Goal: Task Accomplishment & Management: Manage account settings

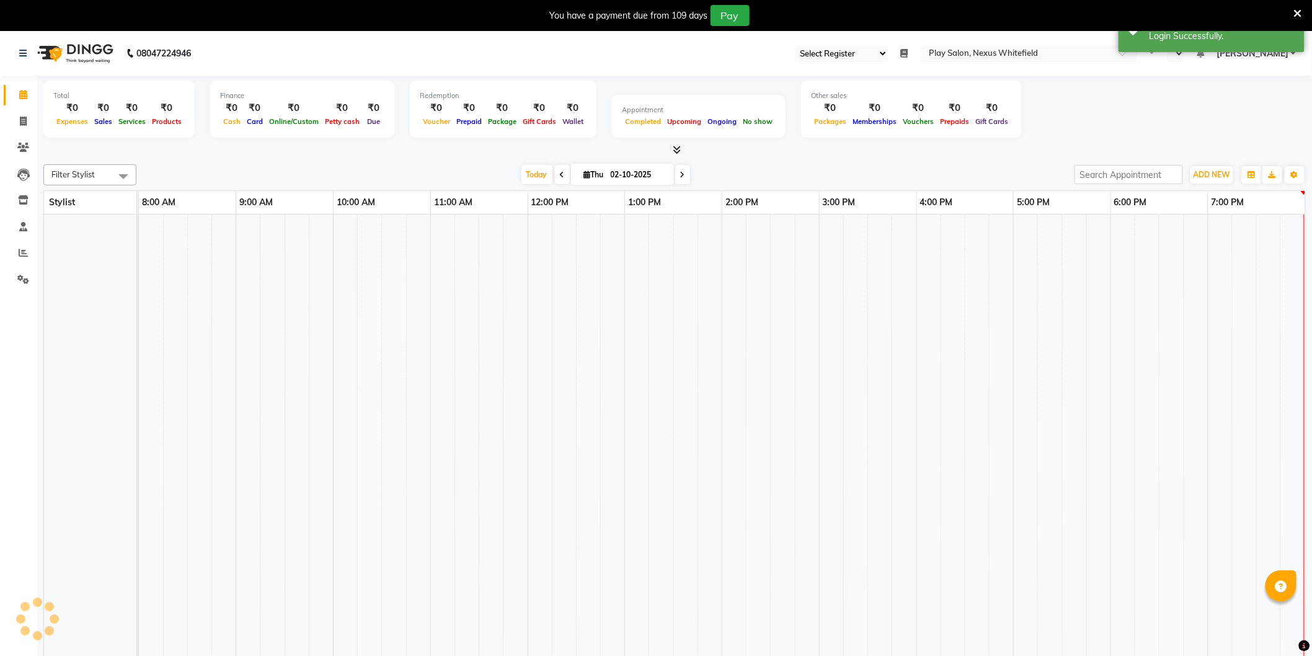
select select "106"
select select "en"
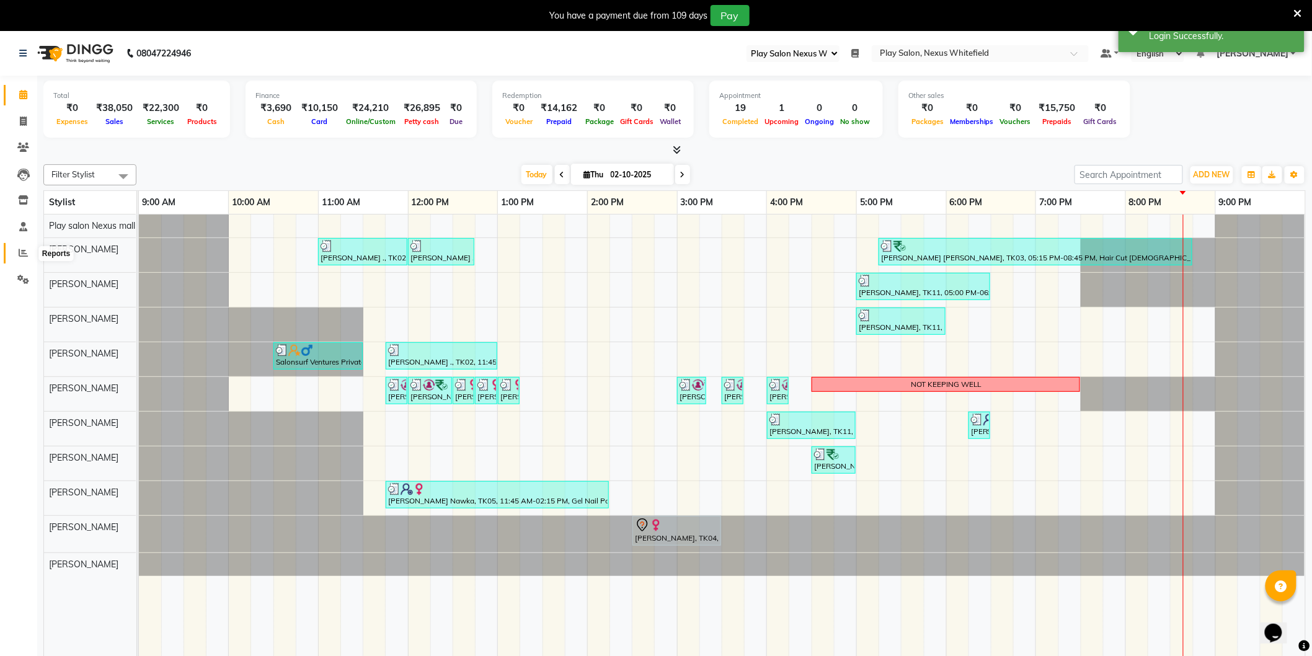
click at [20, 257] on icon at bounding box center [23, 252] width 9 height 9
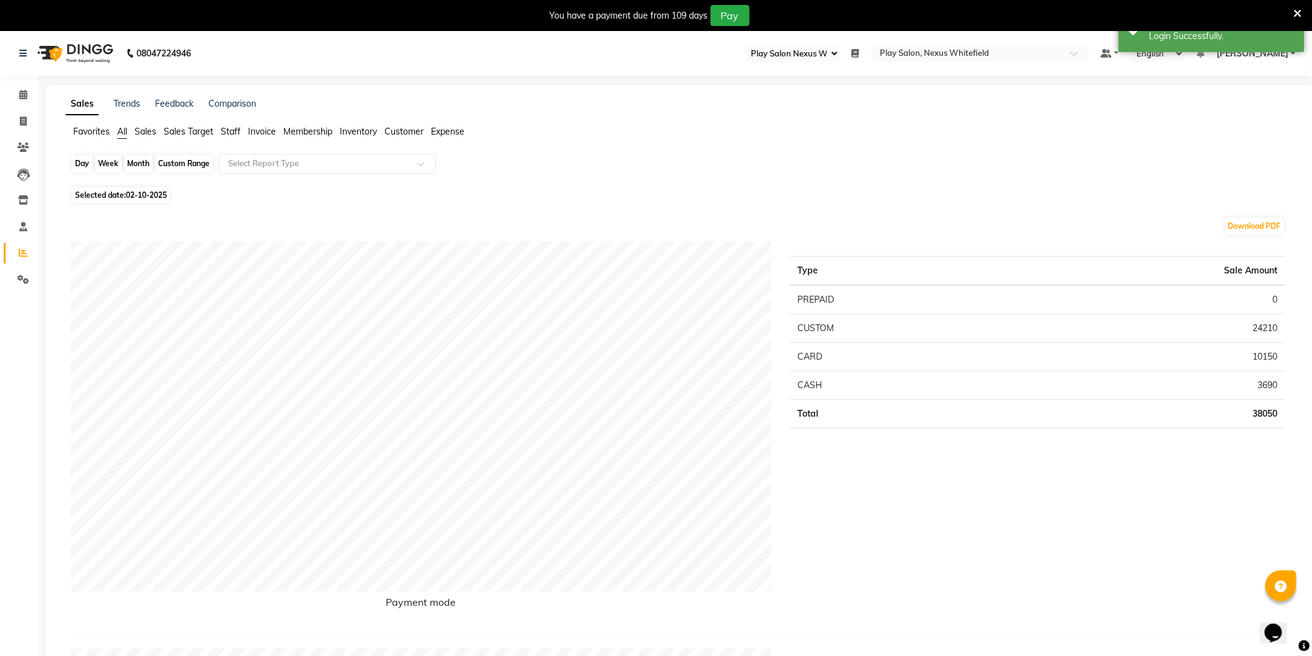
click at [87, 167] on div "Day" at bounding box center [82, 163] width 20 height 17
select select "10"
select select "2025"
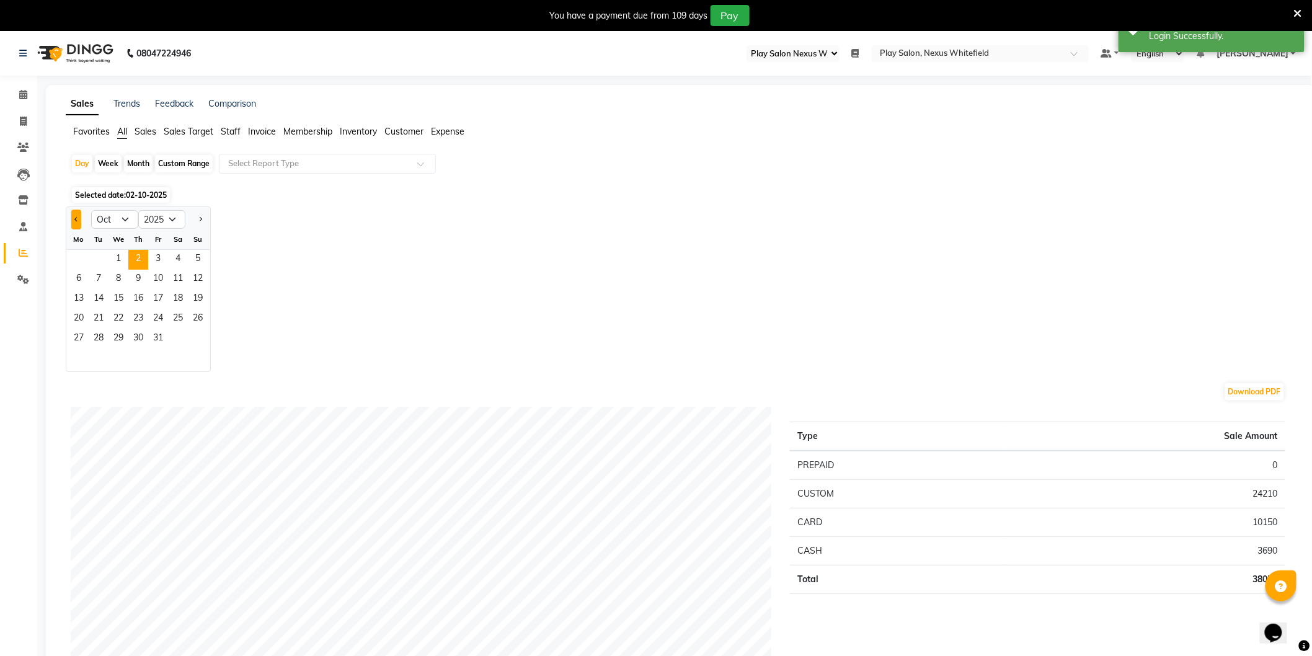
click at [73, 220] on button "Previous month" at bounding box center [76, 220] width 10 height 20
select select "9"
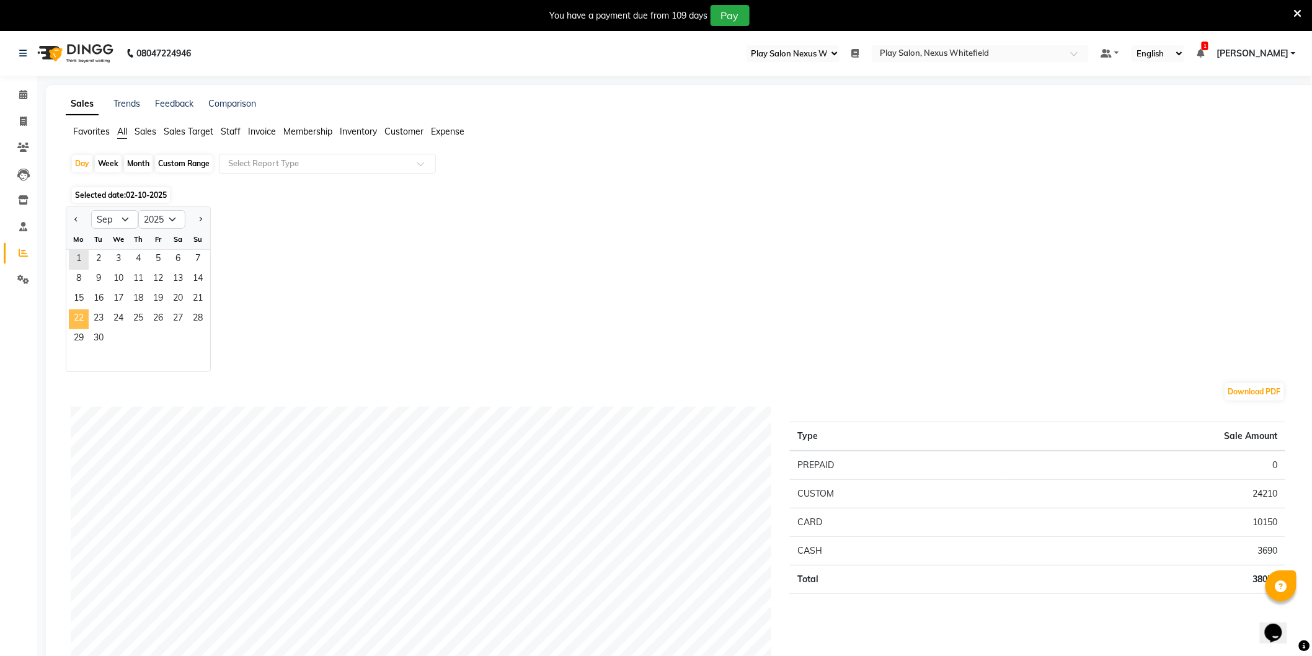
click at [79, 319] on span "22" at bounding box center [79, 319] width 20 height 20
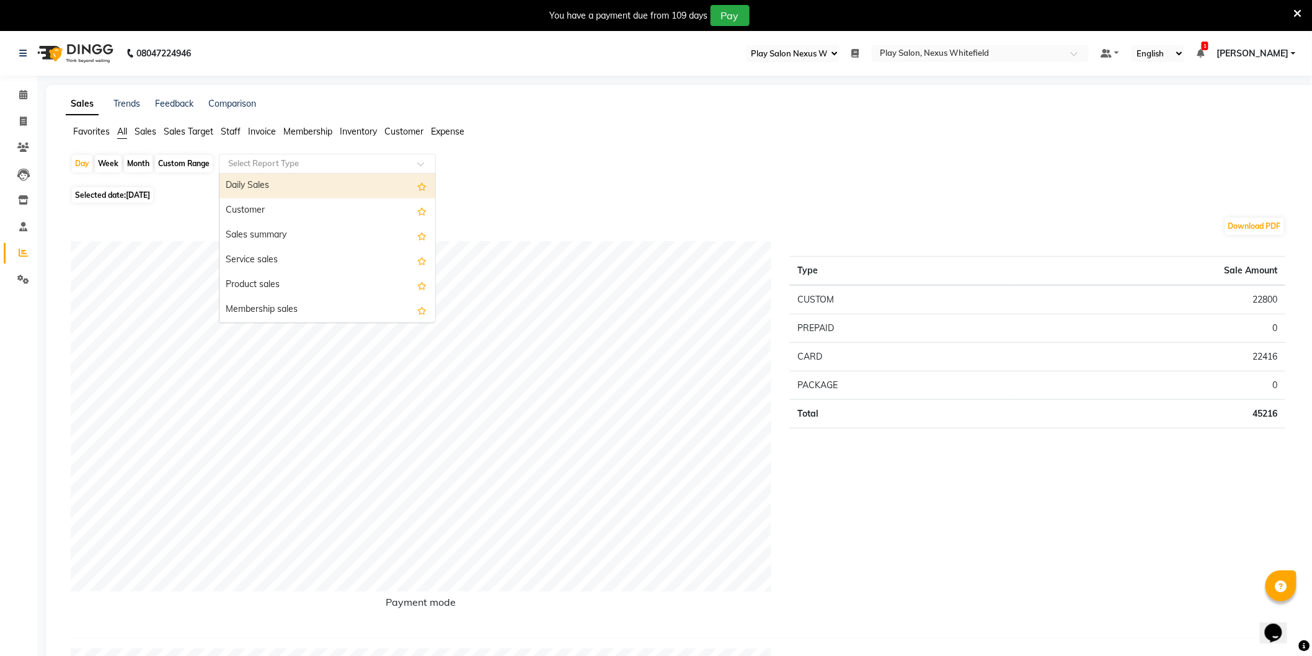
click at [273, 159] on input "text" at bounding box center [315, 164] width 179 height 12
click at [268, 188] on div "Daily Sales" at bounding box center [328, 186] width 216 height 25
select select "full_report"
select select "csv"
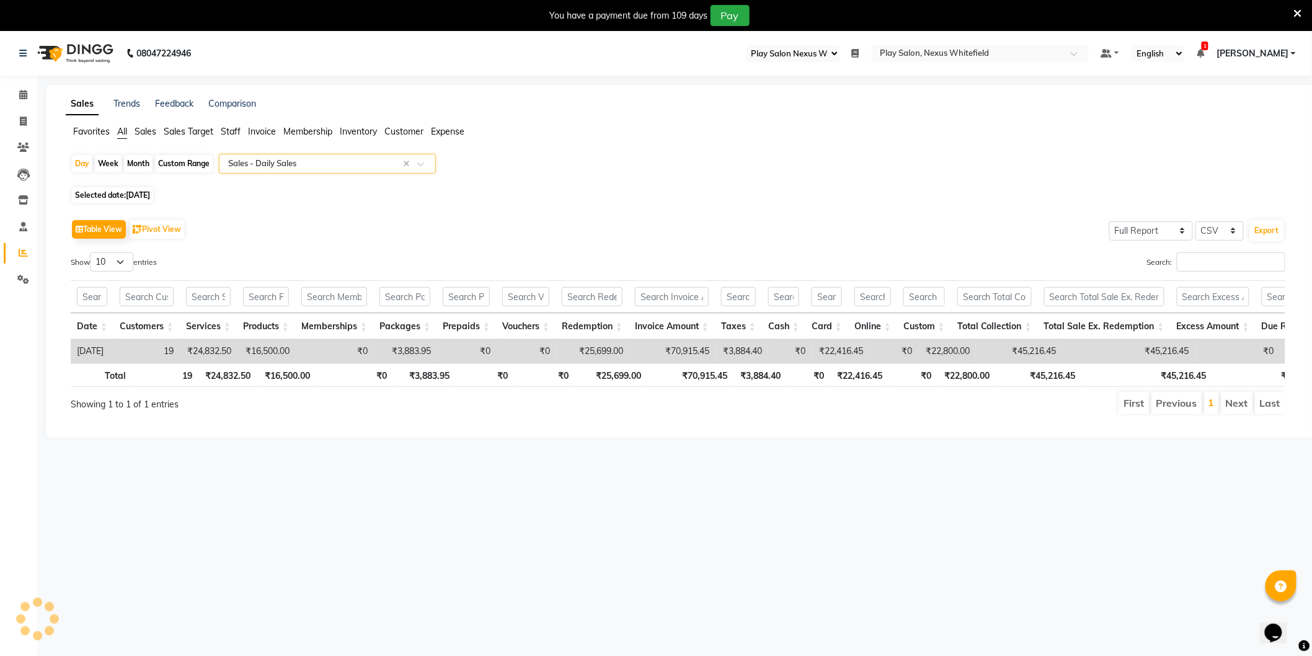
drag, startPoint x: 135, startPoint y: 196, endPoint x: 133, endPoint y: 203, distance: 7.8
click at [135, 196] on span "[DATE]" at bounding box center [138, 194] width 24 height 9
select select "9"
select select "2025"
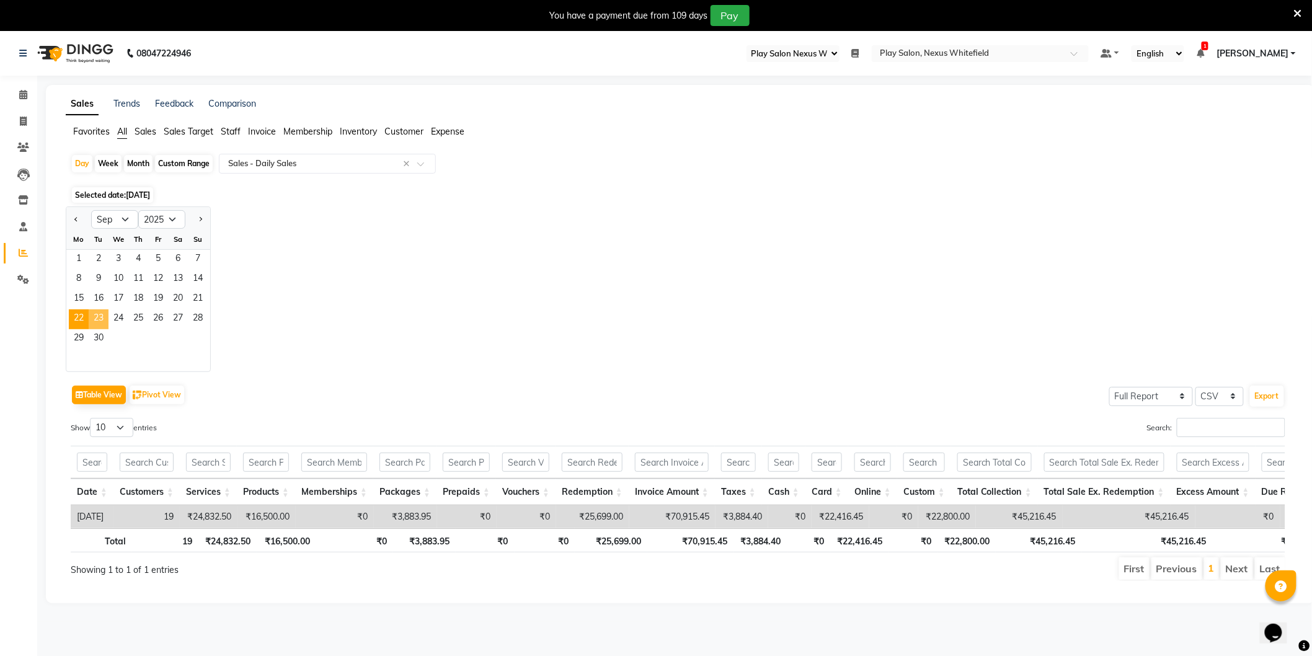
drag, startPoint x: 98, startPoint y: 321, endPoint x: 107, endPoint y: 319, distance: 9.6
click at [97, 321] on span "23" at bounding box center [99, 319] width 20 height 20
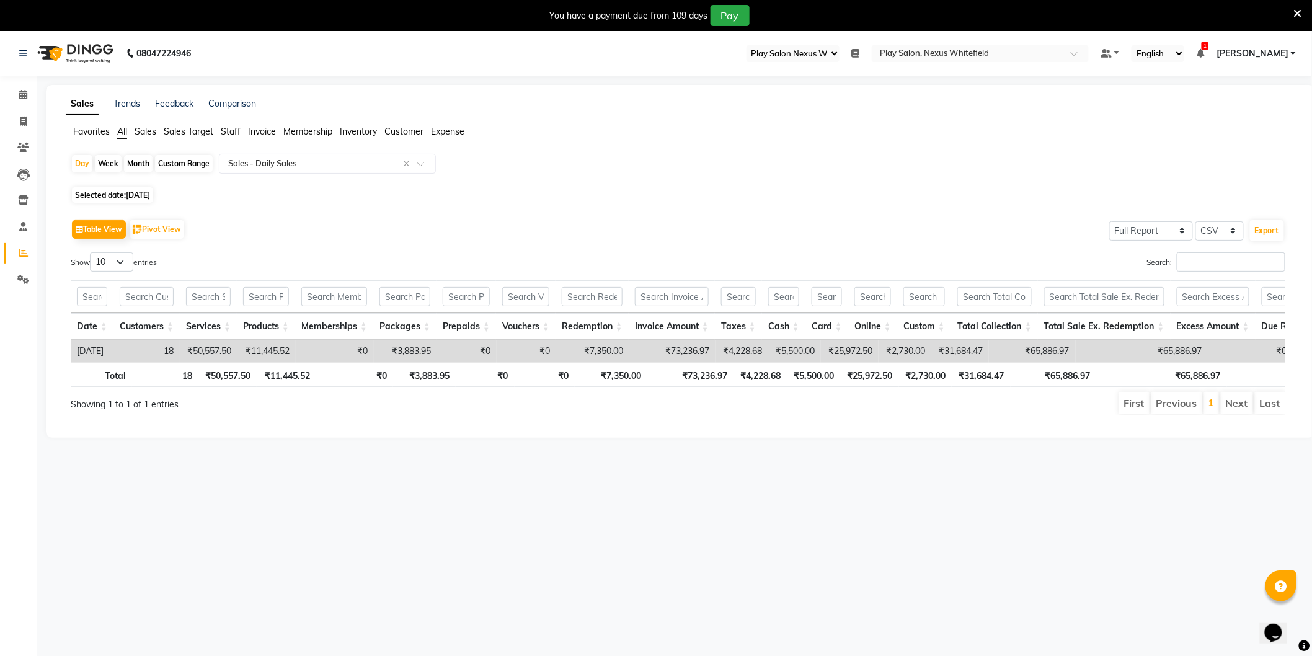
click at [128, 196] on span "[DATE]" at bounding box center [138, 194] width 24 height 9
select select "9"
select select "2025"
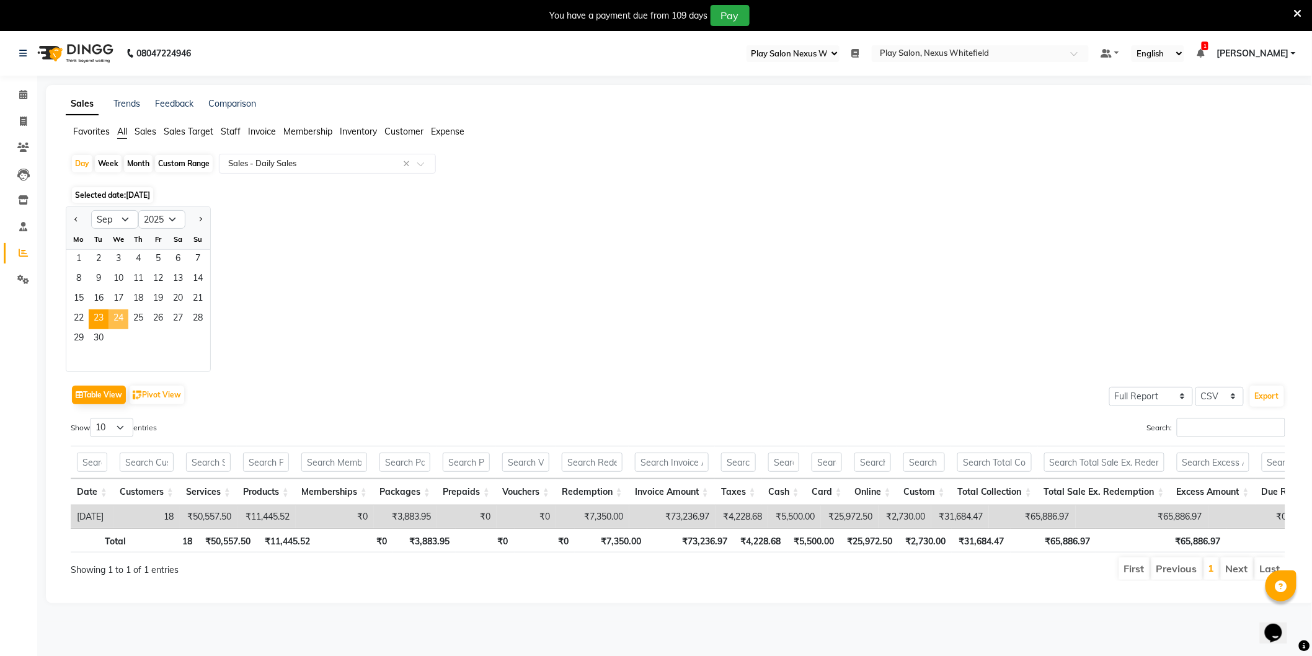
click at [122, 317] on span "24" at bounding box center [119, 319] width 20 height 20
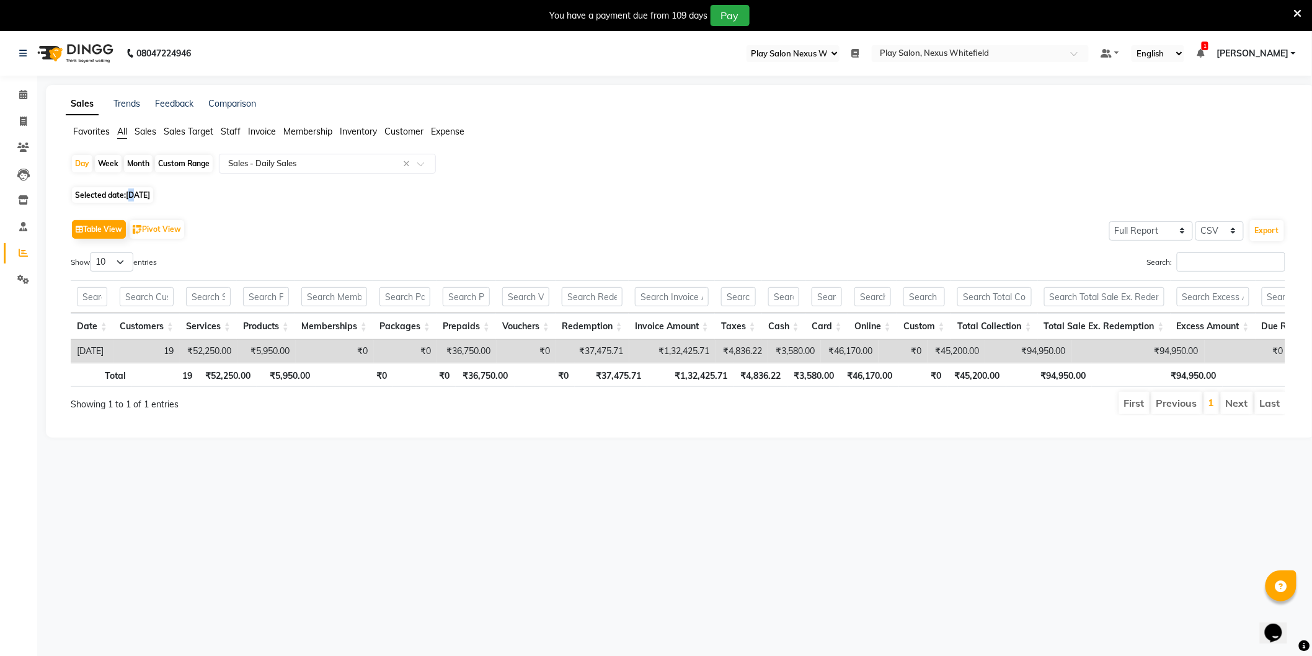
click at [133, 195] on span "[DATE]" at bounding box center [138, 194] width 24 height 9
select select "9"
select select "2025"
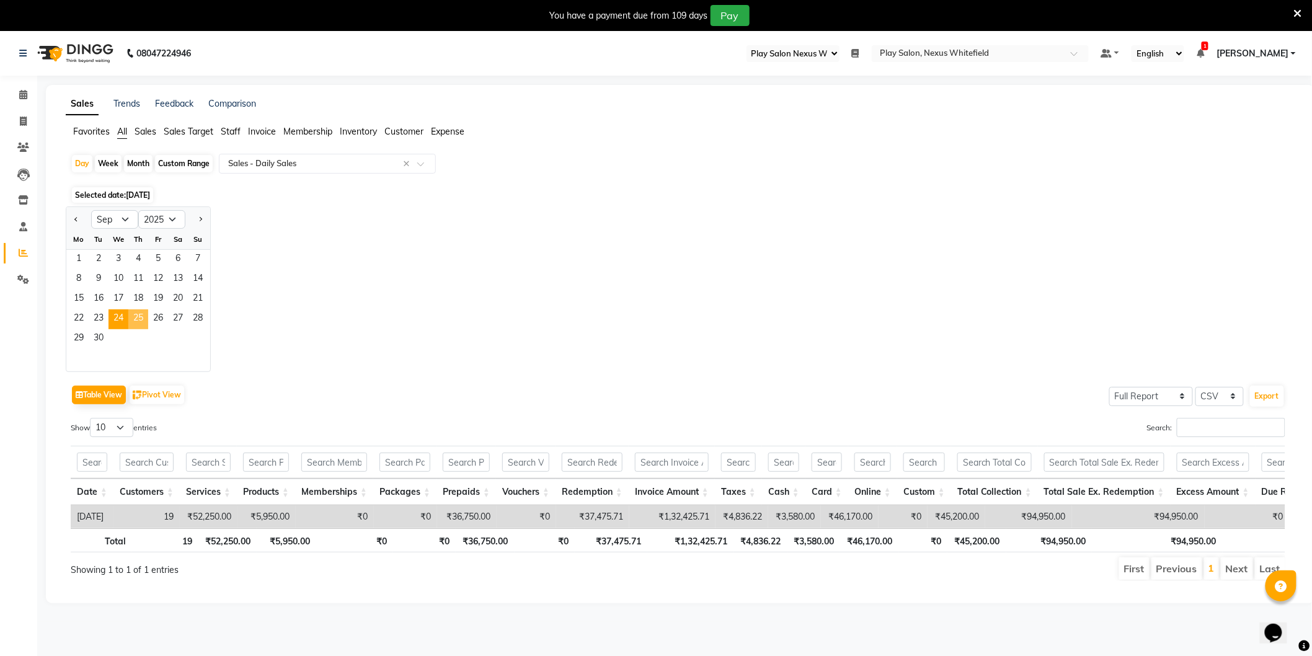
click at [143, 314] on span "25" at bounding box center [138, 319] width 20 height 20
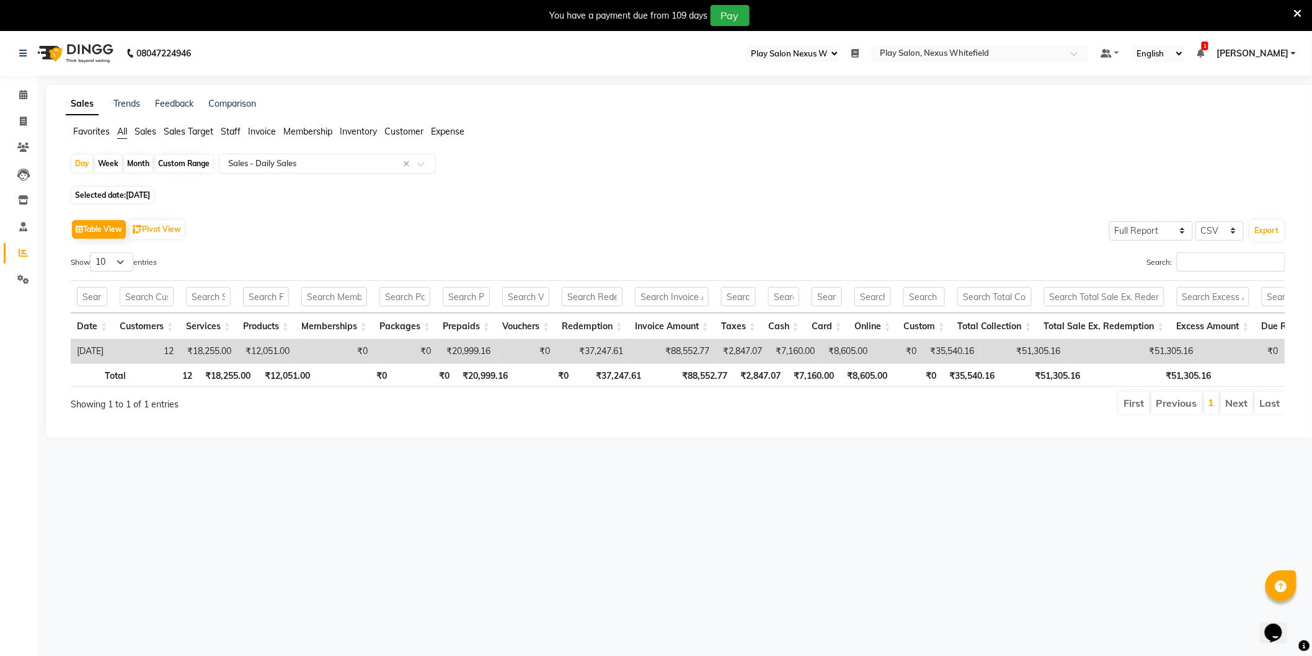
click at [137, 193] on span "[DATE]" at bounding box center [138, 194] width 24 height 9
select select "9"
select select "2025"
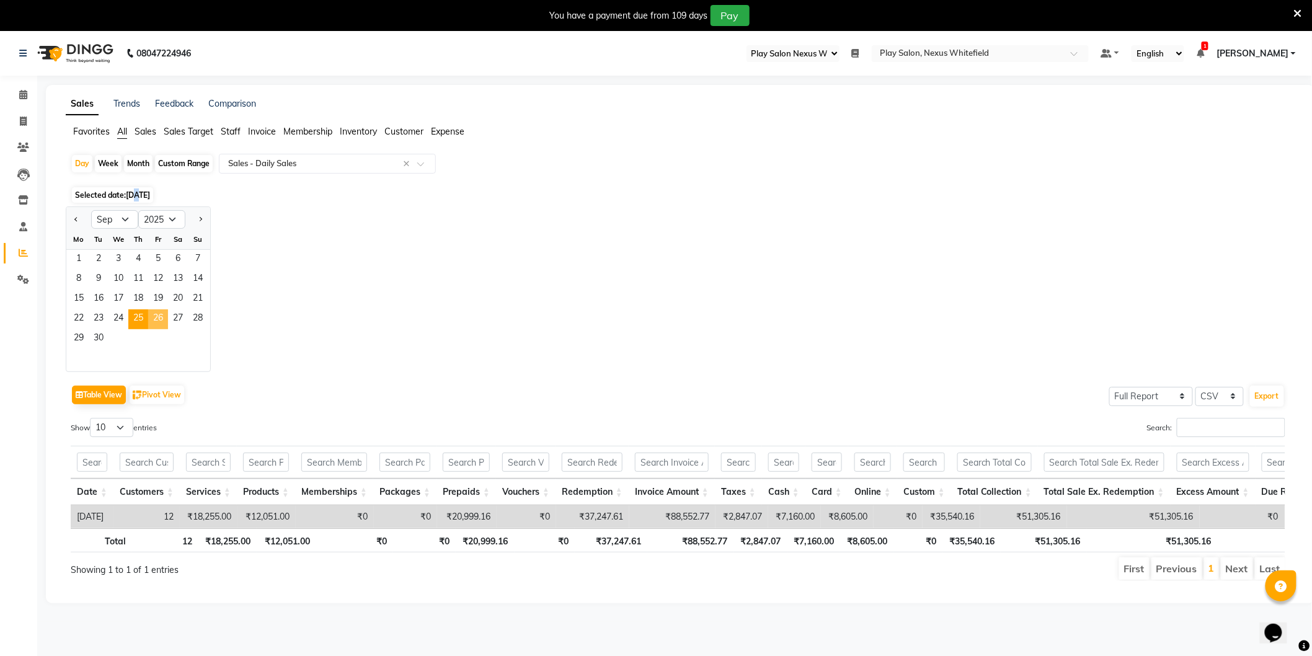
click at [161, 320] on span "26" at bounding box center [158, 319] width 20 height 20
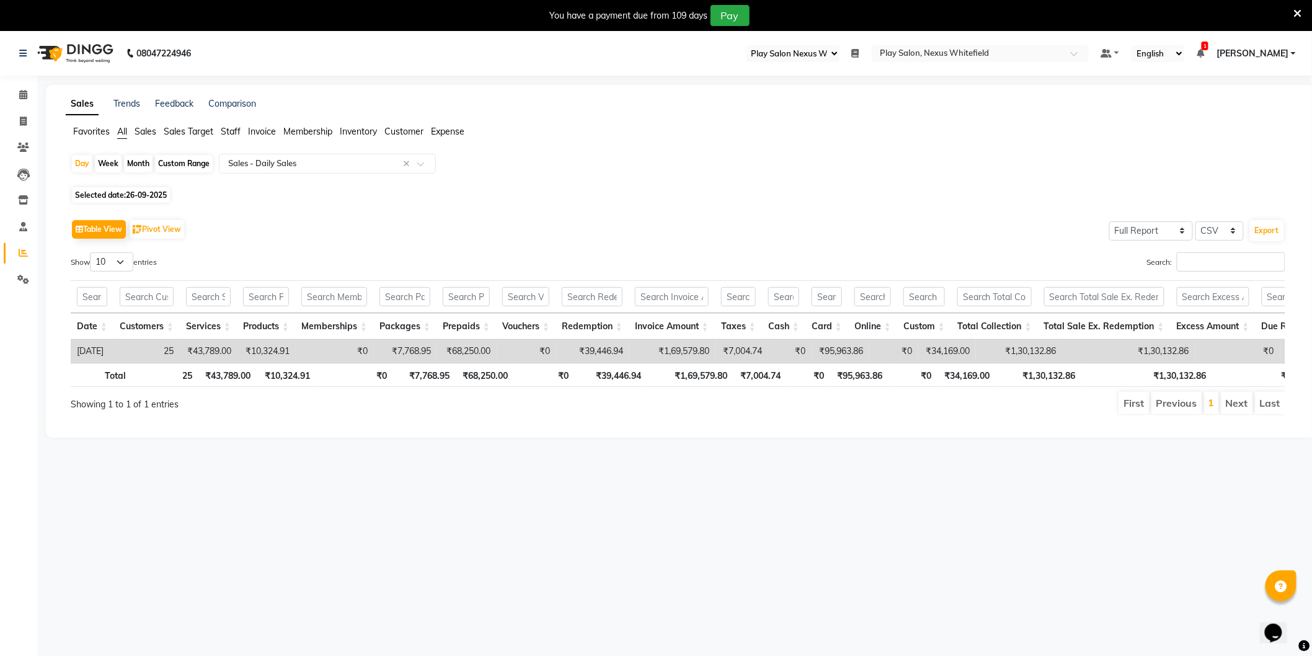
click at [133, 195] on span "26-09-2025" at bounding box center [146, 194] width 41 height 9
select select "9"
select select "2025"
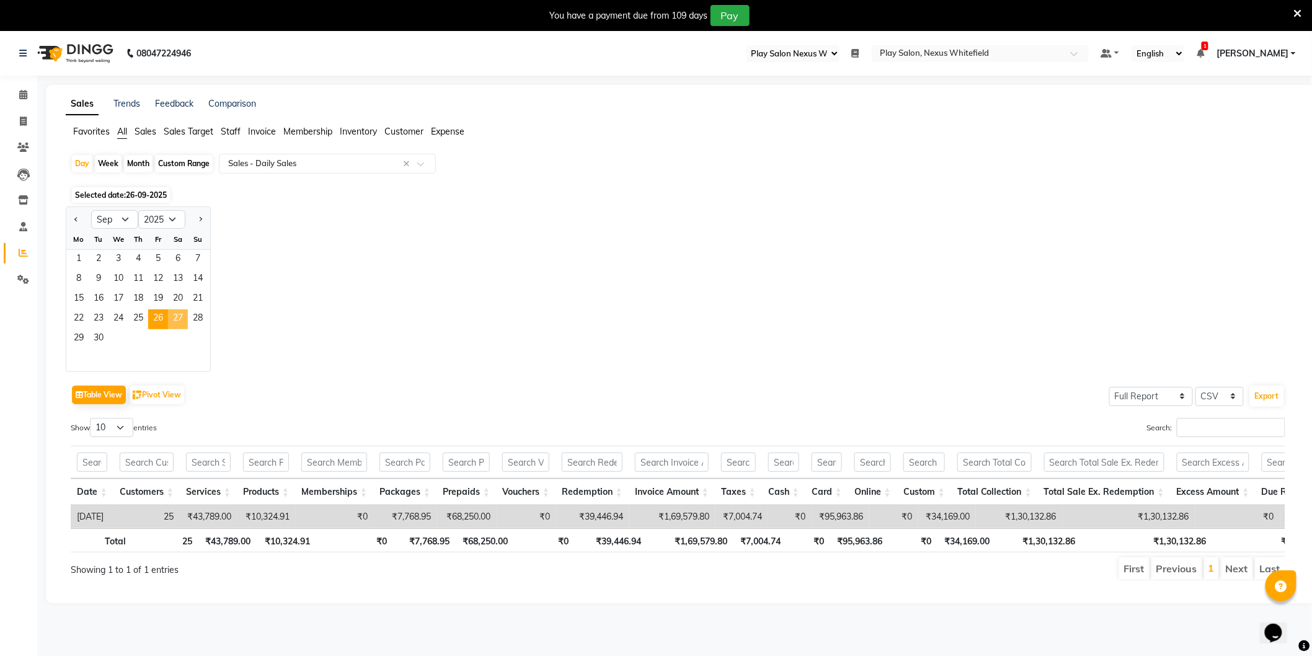
click at [177, 315] on span "27" at bounding box center [178, 319] width 20 height 20
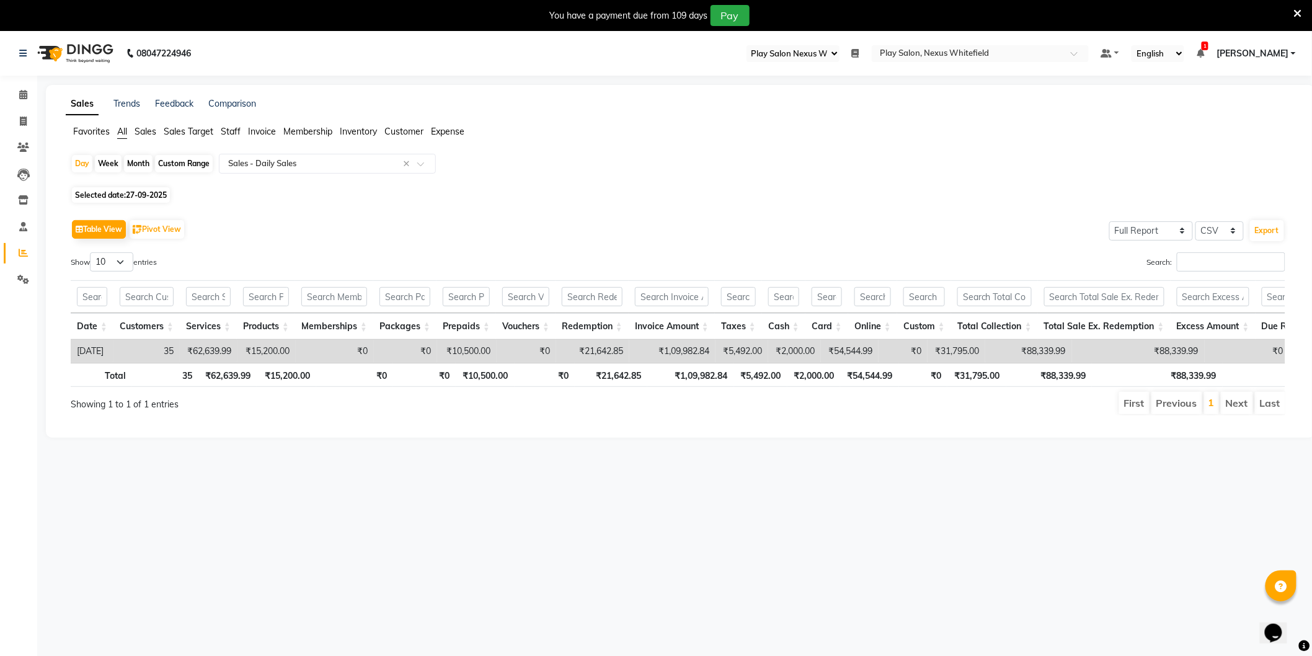
click at [134, 200] on span "Selected date: [DATE]" at bounding box center [121, 195] width 98 height 16
select select "9"
select select "2025"
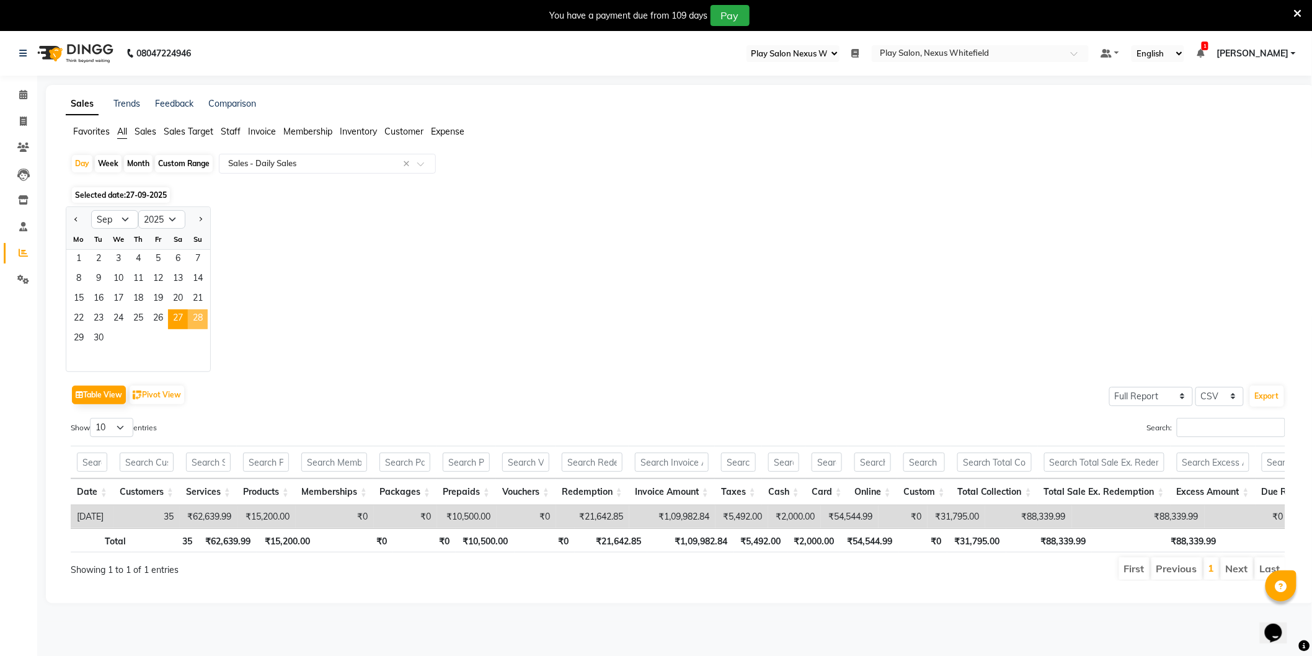
drag, startPoint x: 199, startPoint y: 314, endPoint x: 232, endPoint y: 313, distance: 32.9
click at [199, 313] on span "28" at bounding box center [198, 319] width 20 height 20
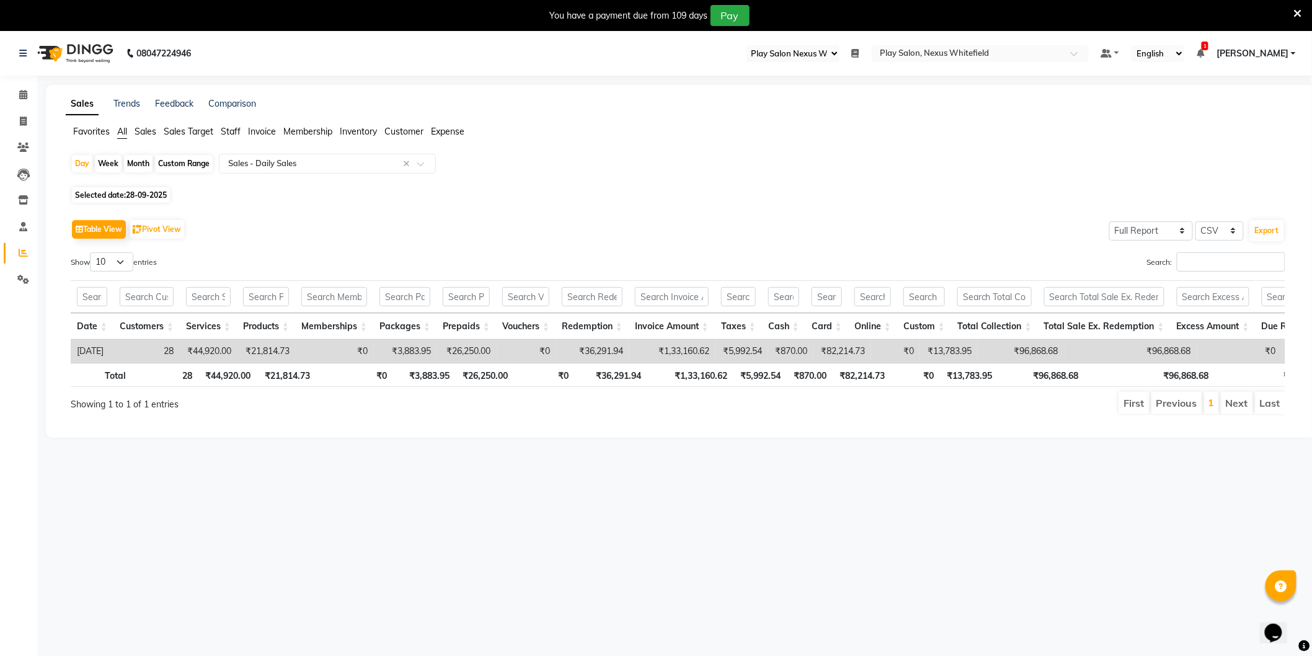
drag, startPoint x: 138, startPoint y: 191, endPoint x: 139, endPoint y: 199, distance: 8.2
click at [138, 192] on span "28-09-2025" at bounding box center [146, 194] width 41 height 9
select select "9"
select select "2025"
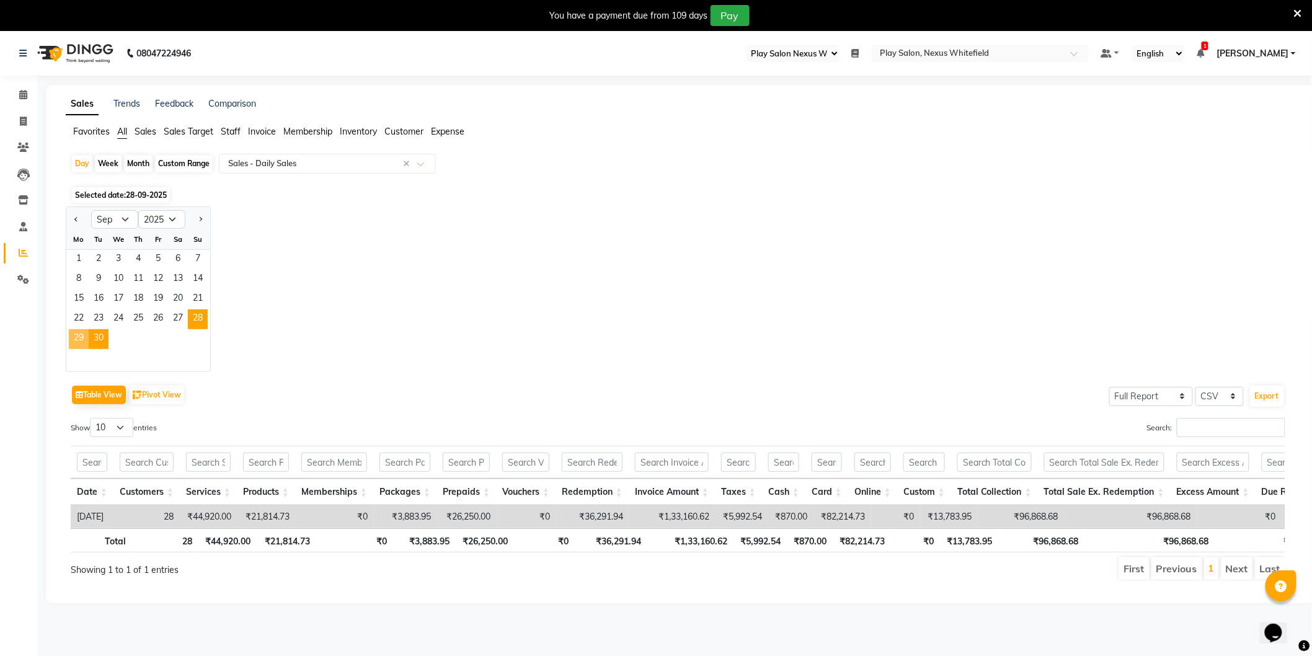
drag, startPoint x: 79, startPoint y: 337, endPoint x: 102, endPoint y: 337, distance: 22.3
click at [79, 337] on span "29" at bounding box center [79, 339] width 20 height 20
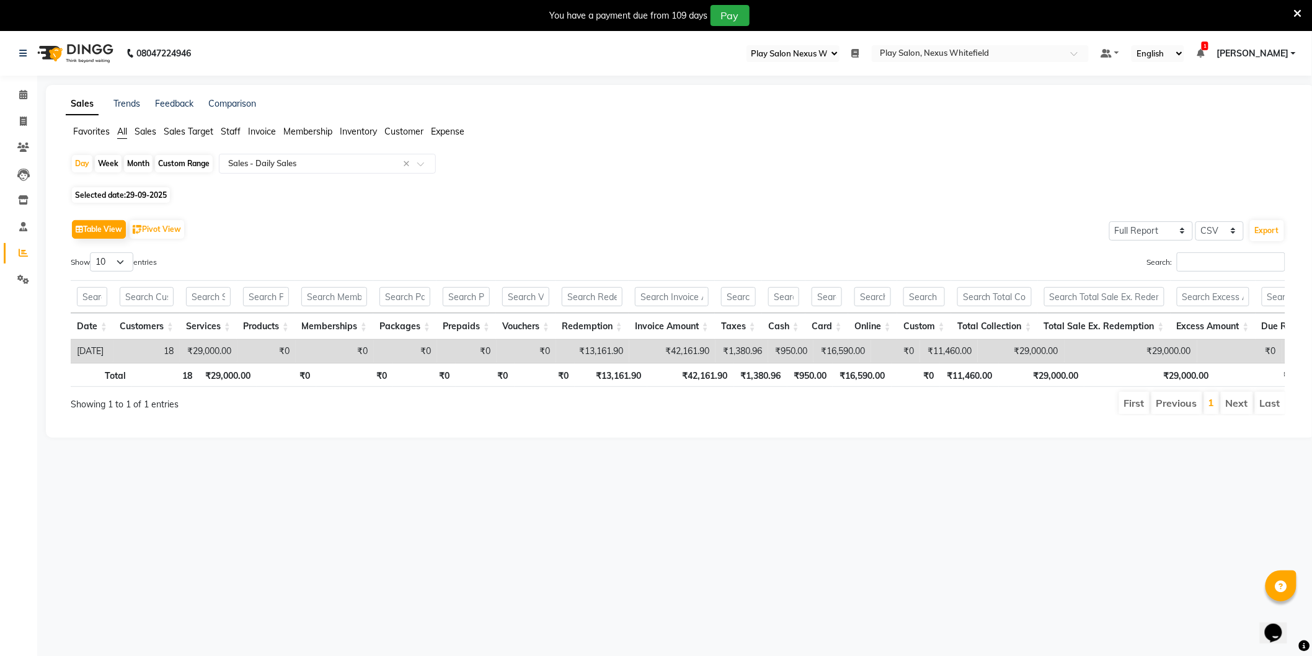
click at [133, 195] on span "29-09-2025" at bounding box center [146, 194] width 41 height 9
select select "9"
select select "2025"
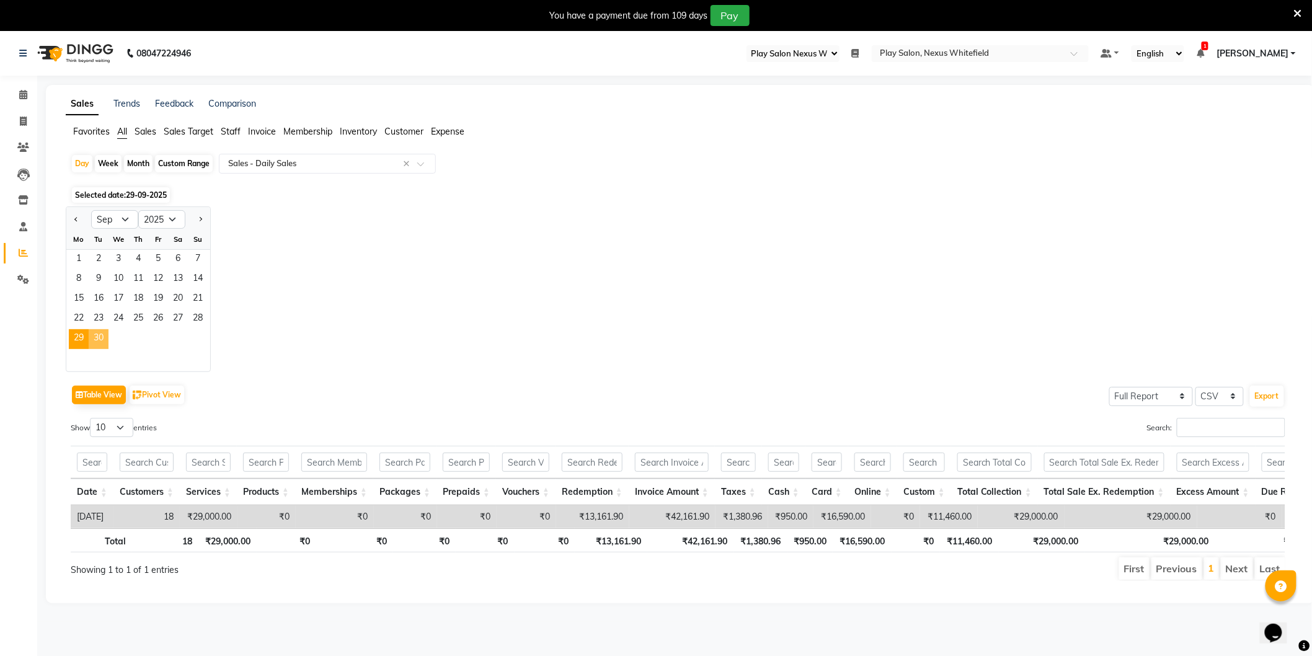
click at [99, 339] on span "30" at bounding box center [99, 339] width 20 height 20
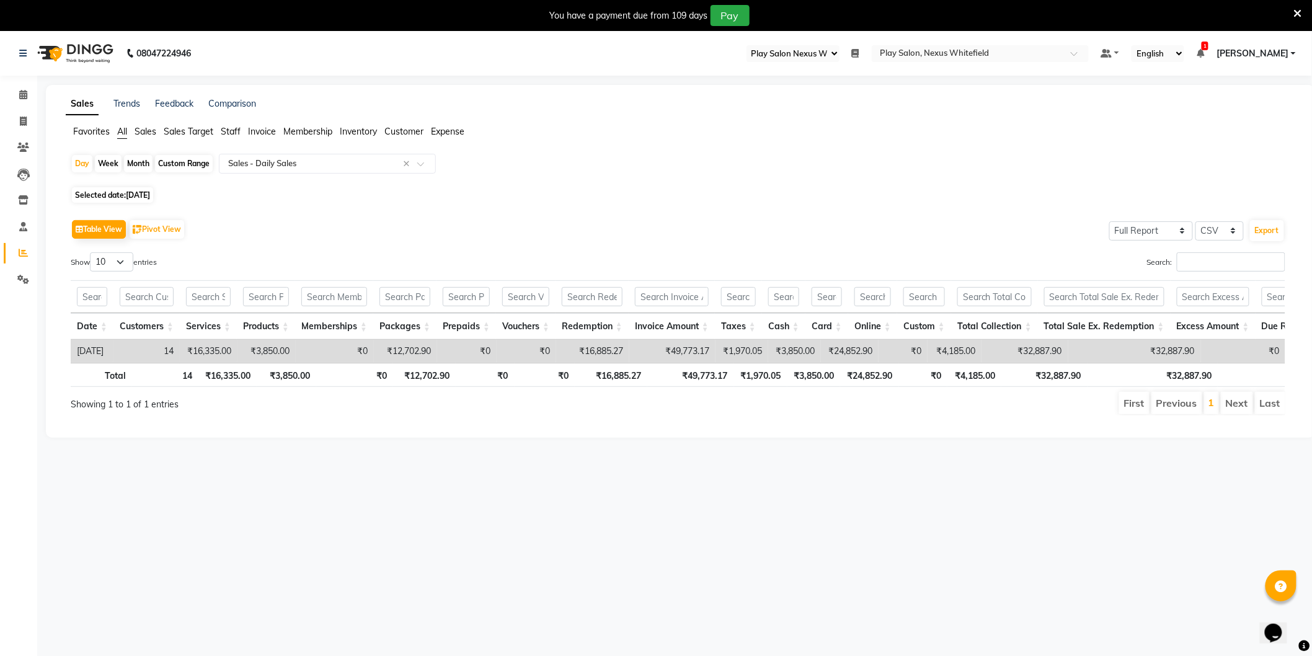
click at [21, 259] on link "Reports" at bounding box center [19, 253] width 30 height 20
click at [22, 251] on icon at bounding box center [23, 252] width 9 height 9
click at [131, 197] on span "[DATE]" at bounding box center [138, 194] width 24 height 9
select select "9"
select select "2025"
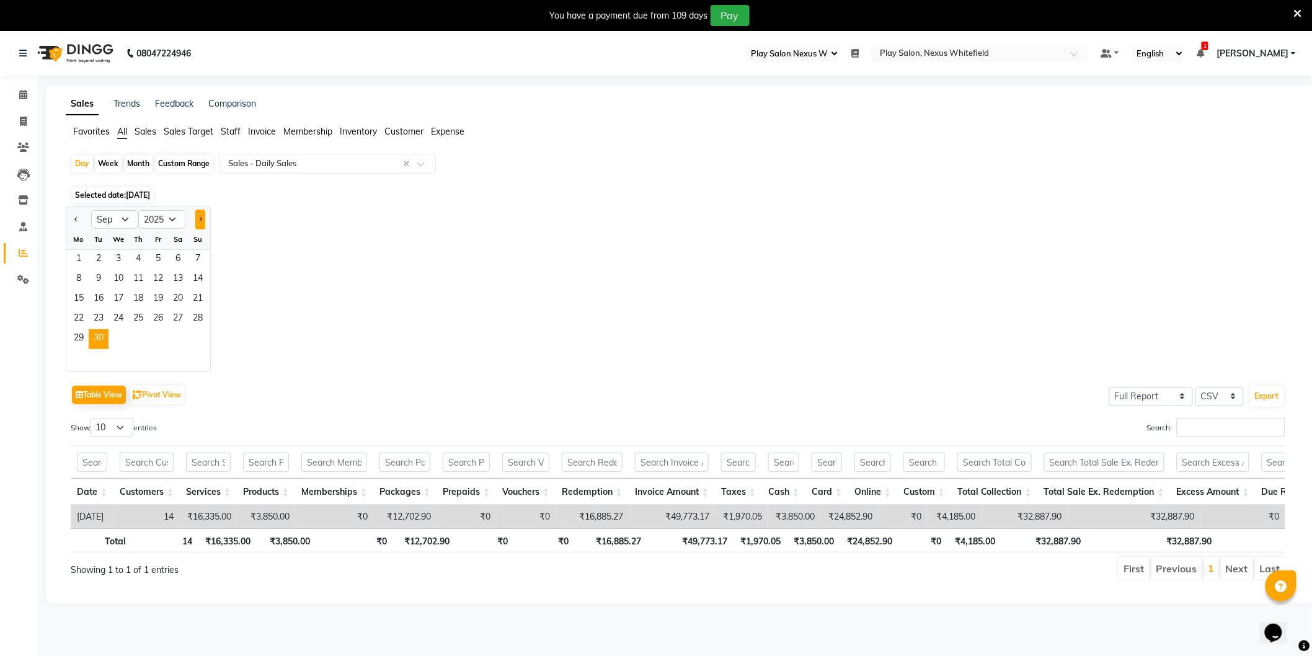
click at [201, 221] on button "Next month" at bounding box center [200, 220] width 10 height 20
select select "10"
drag, startPoint x: 113, startPoint y: 257, endPoint x: 154, endPoint y: 249, distance: 41.7
click at [113, 256] on span "1" at bounding box center [119, 260] width 20 height 20
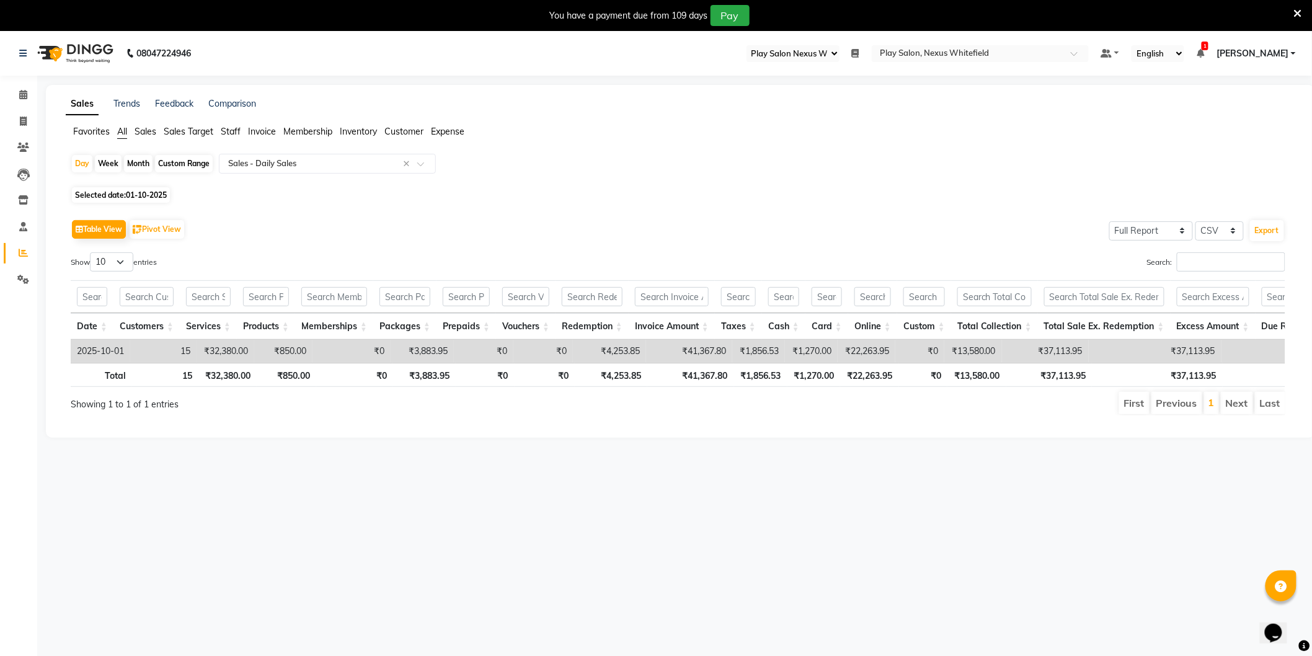
click at [308, 224] on div "Table View Pivot View Select Full Report Filtered Report Select CSV PDF Export" at bounding box center [678, 229] width 1215 height 26
click at [236, 132] on span "Staff" at bounding box center [231, 131] width 20 height 11
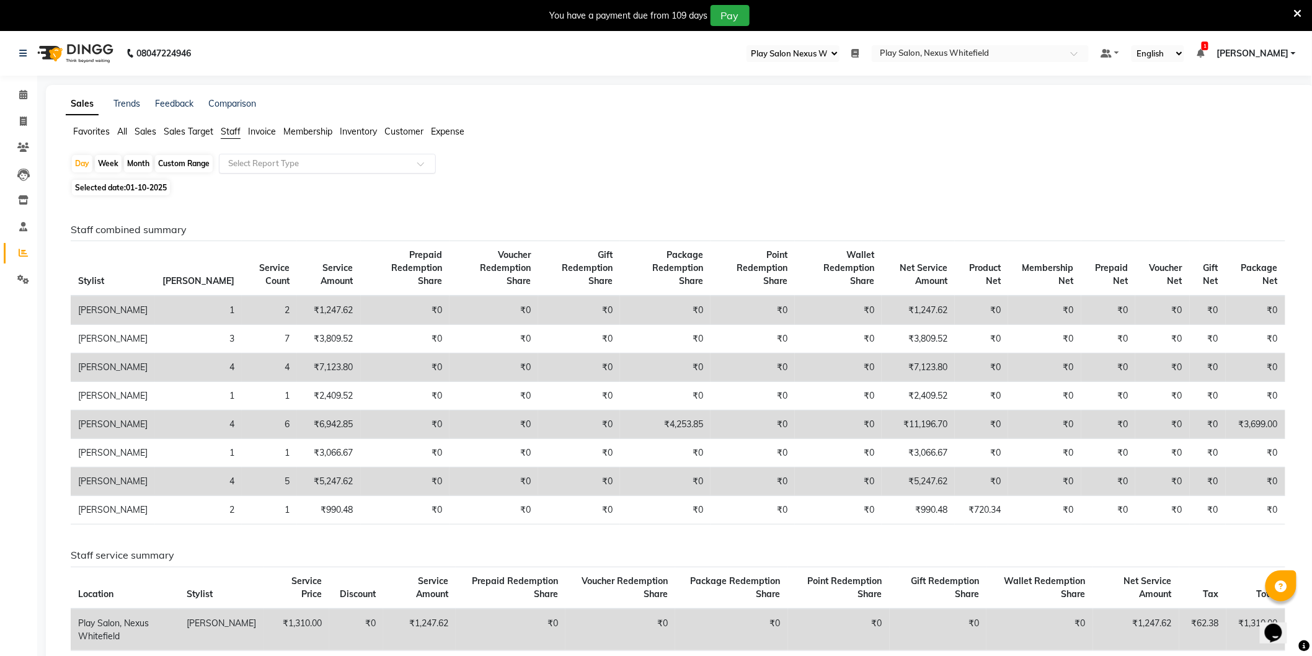
click at [258, 165] on input "text" at bounding box center [315, 164] width 179 height 12
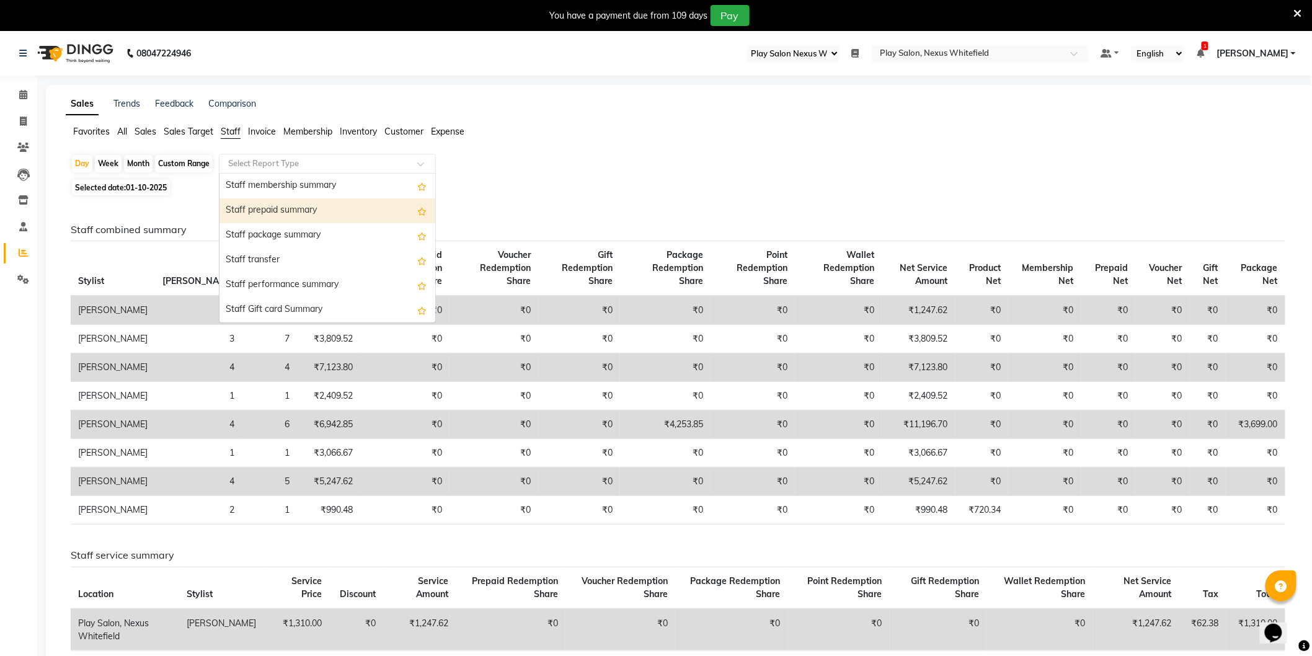
scroll to position [69, 0]
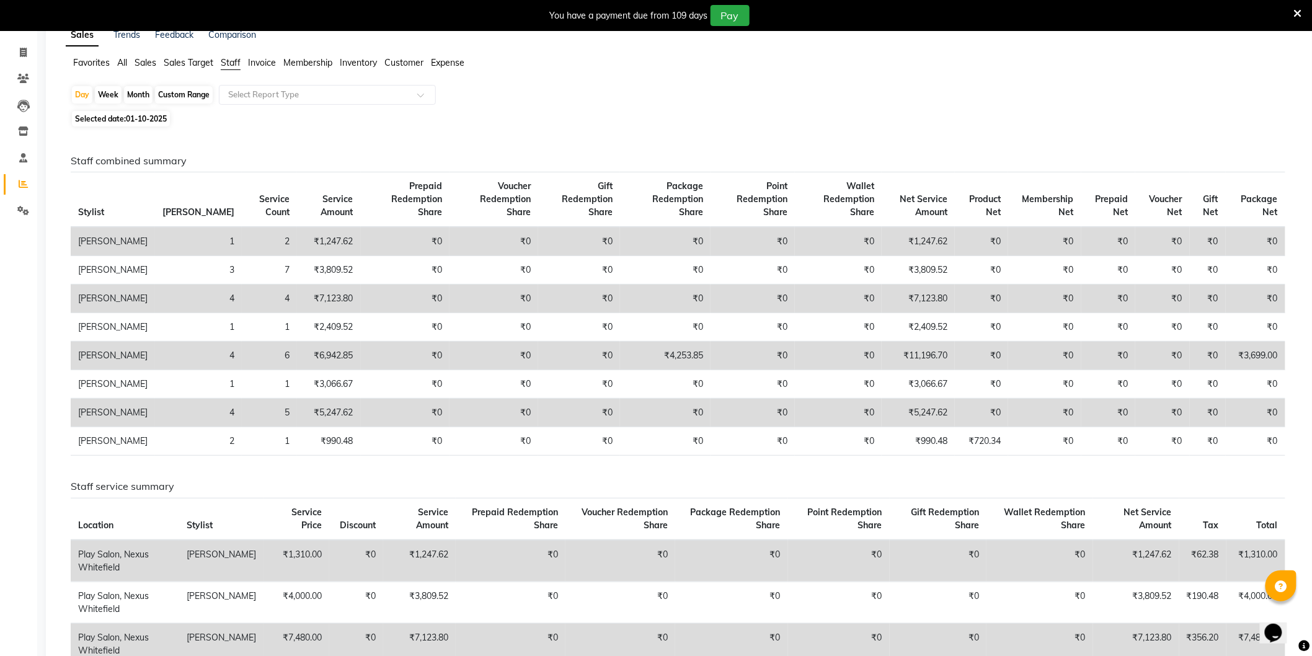
click at [123, 57] on span "All" at bounding box center [122, 62] width 10 height 11
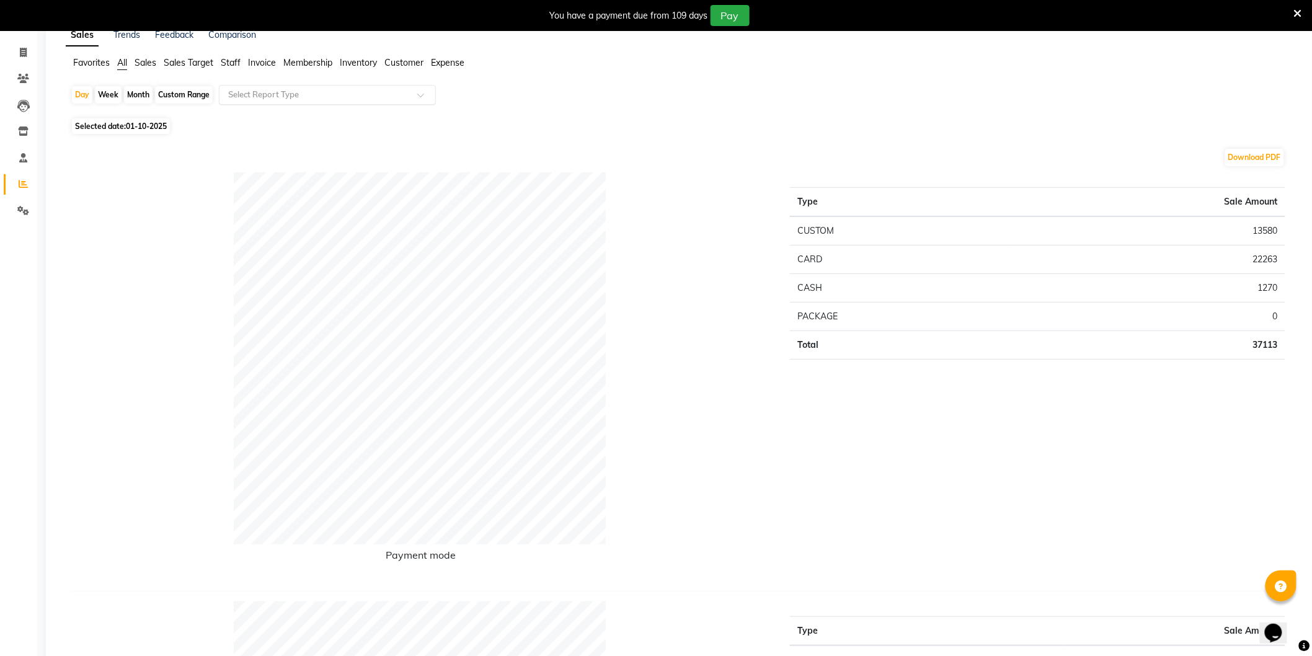
click at [289, 95] on input "text" at bounding box center [315, 95] width 179 height 12
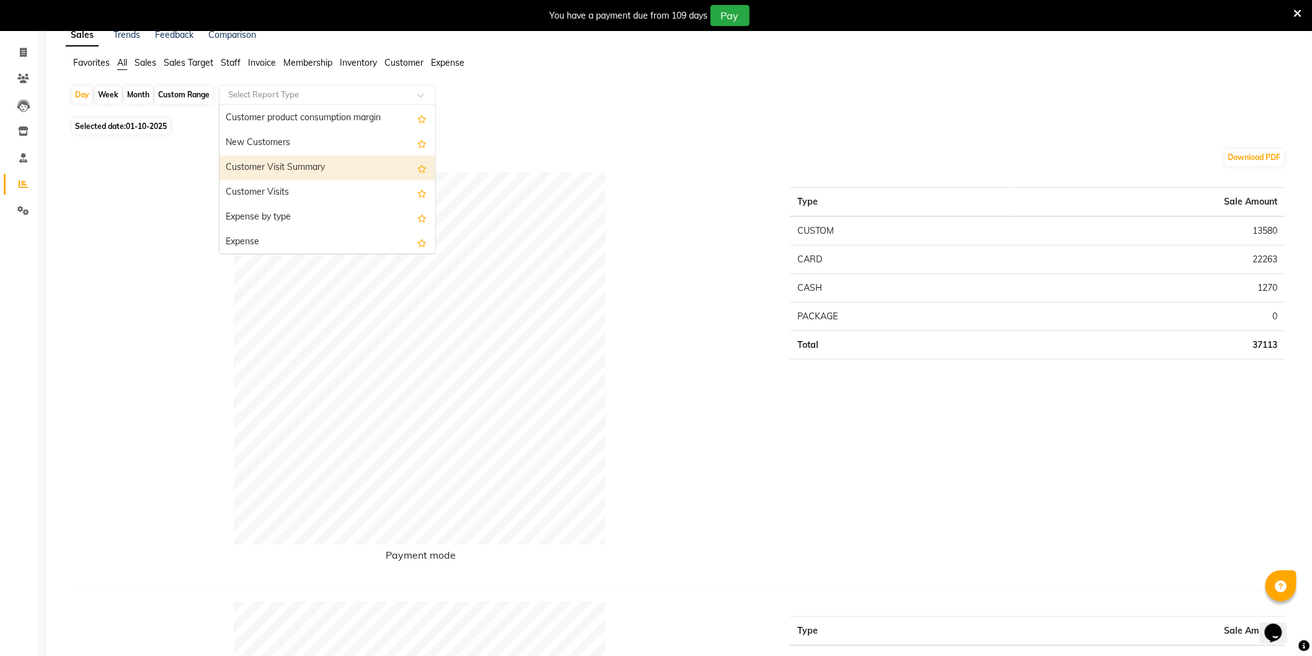
click at [300, 162] on div "Customer Visit Summary" at bounding box center [328, 168] width 216 height 25
select select "full_report"
select select "csv"
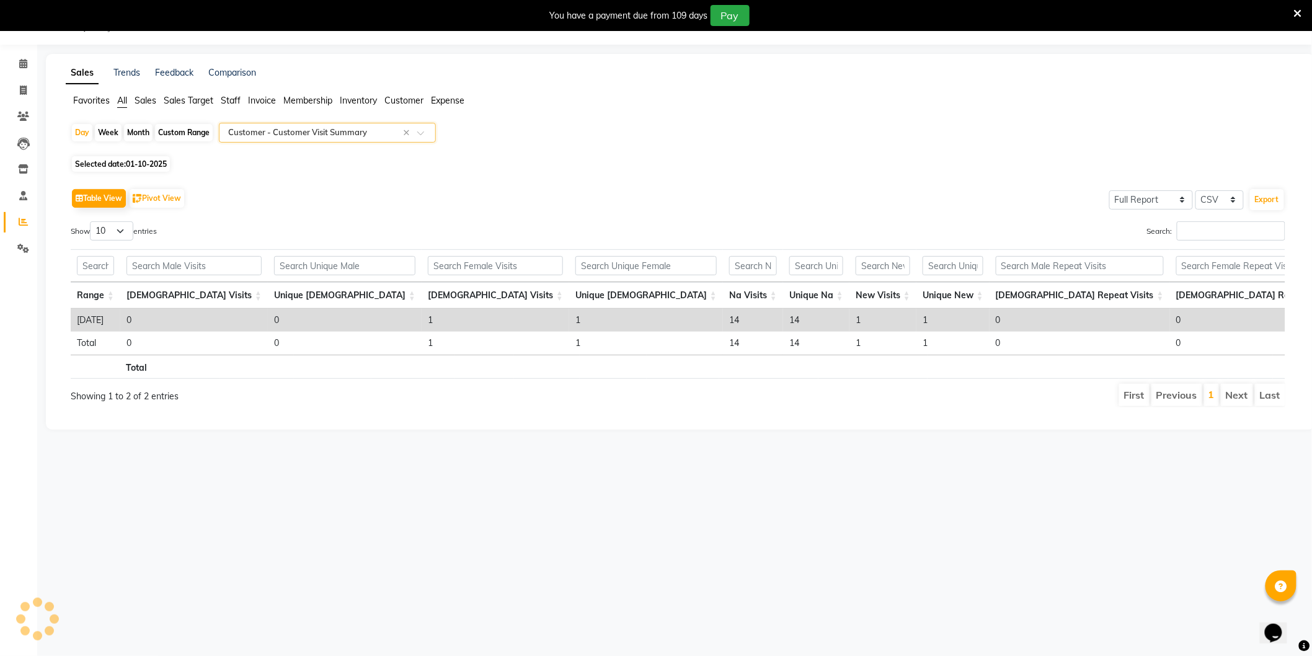
scroll to position [31, 0]
click at [1228, 469] on div "08047224946 Select Register Play Salon Nexus Whitefield Daily Open Registers no…" at bounding box center [656, 328] width 1312 height 656
drag, startPoint x: 425, startPoint y: 511, endPoint x: 407, endPoint y: 489, distance: 28.3
click at [418, 505] on div "08047224946 Select Register Play Salon Nexus Whitefield Daily Open Registers no…" at bounding box center [656, 328] width 1312 height 656
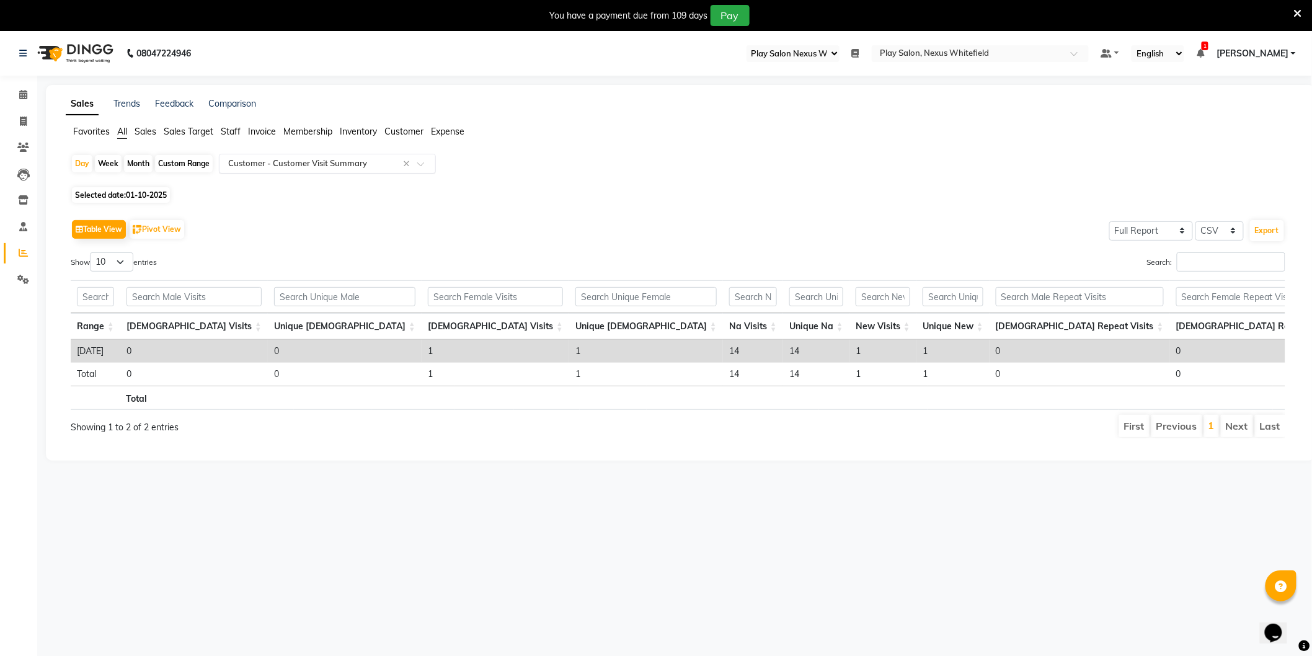
click at [298, 162] on input "text" at bounding box center [315, 164] width 179 height 12
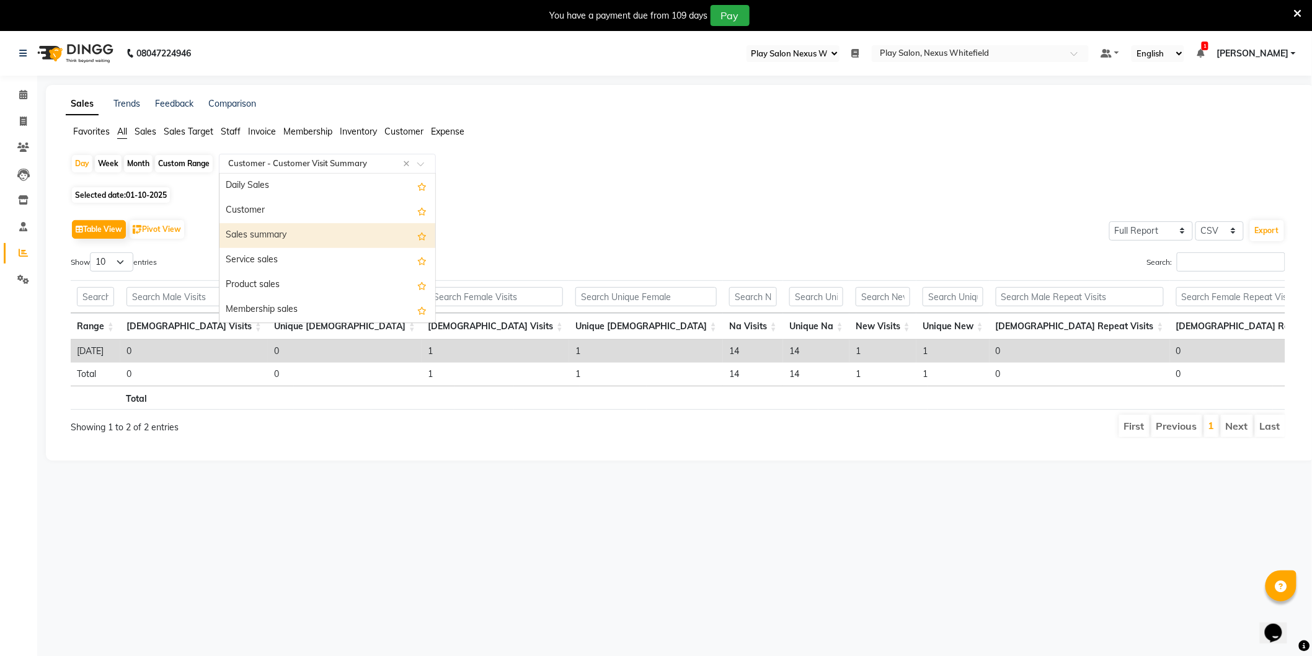
click at [265, 231] on div "Sales summary" at bounding box center [328, 235] width 216 height 25
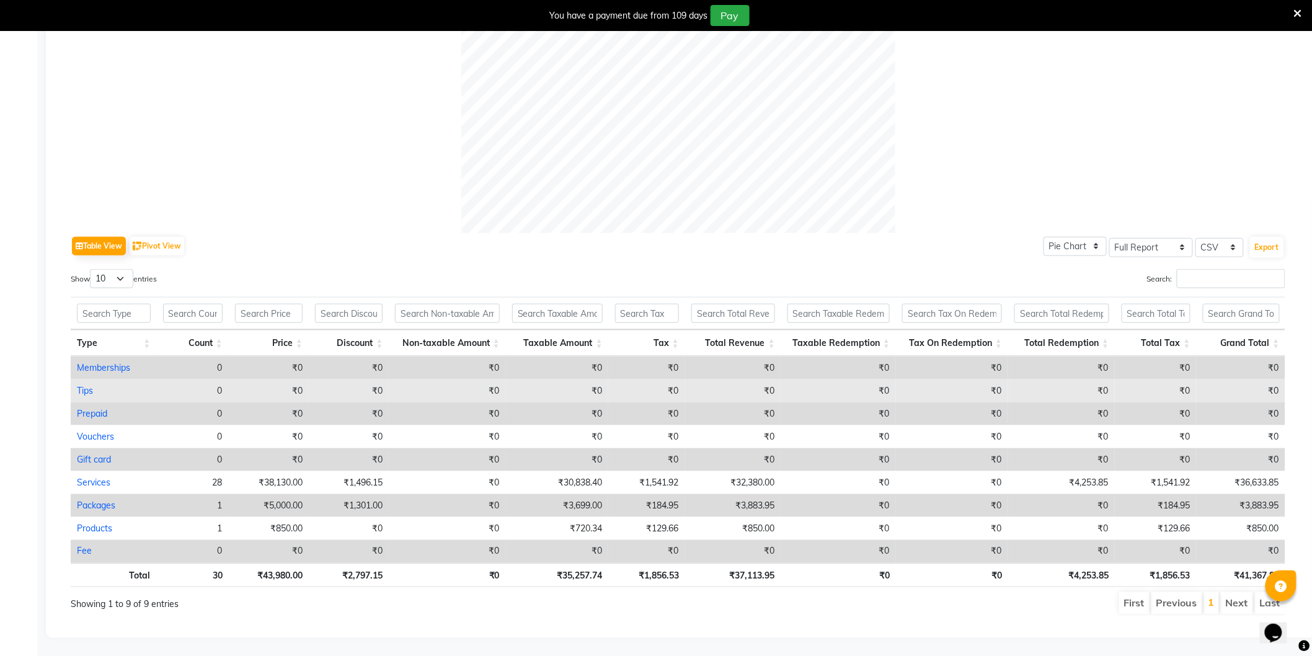
scroll to position [443, 0]
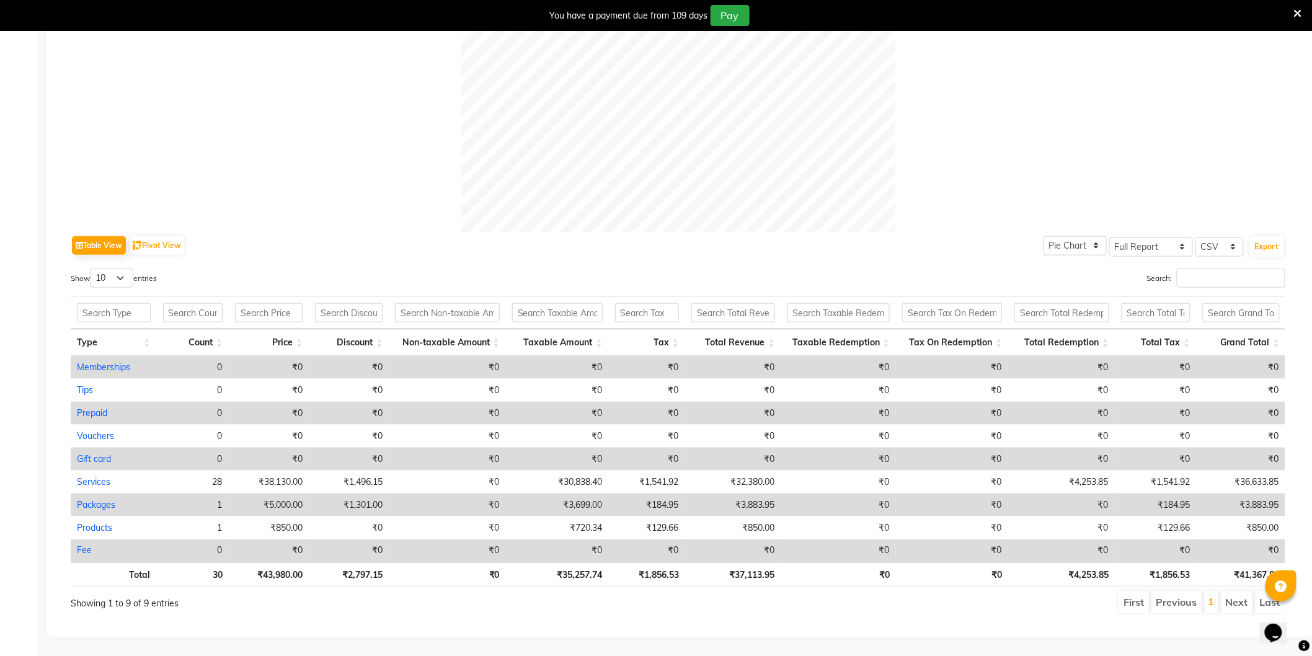
click at [324, 233] on div "Table View Pivot View Pie Chart Bar Chart Select Full Report Filtered Report Se…" at bounding box center [678, 246] width 1215 height 26
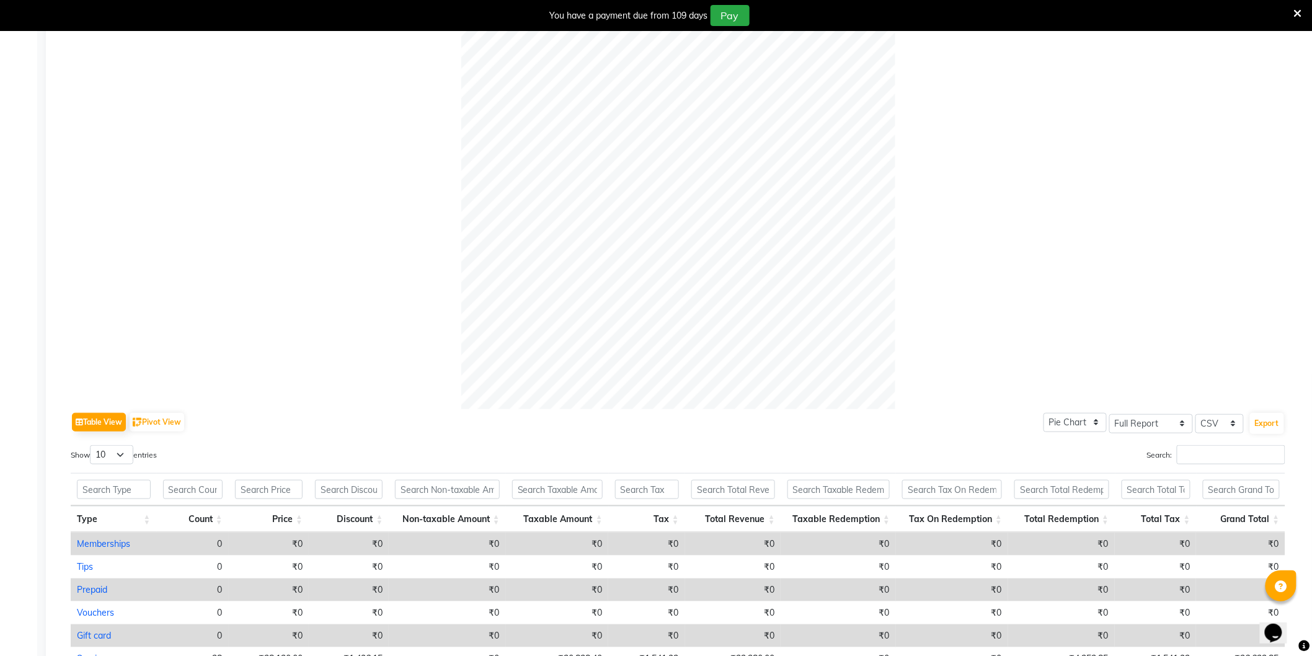
scroll to position [0, 0]
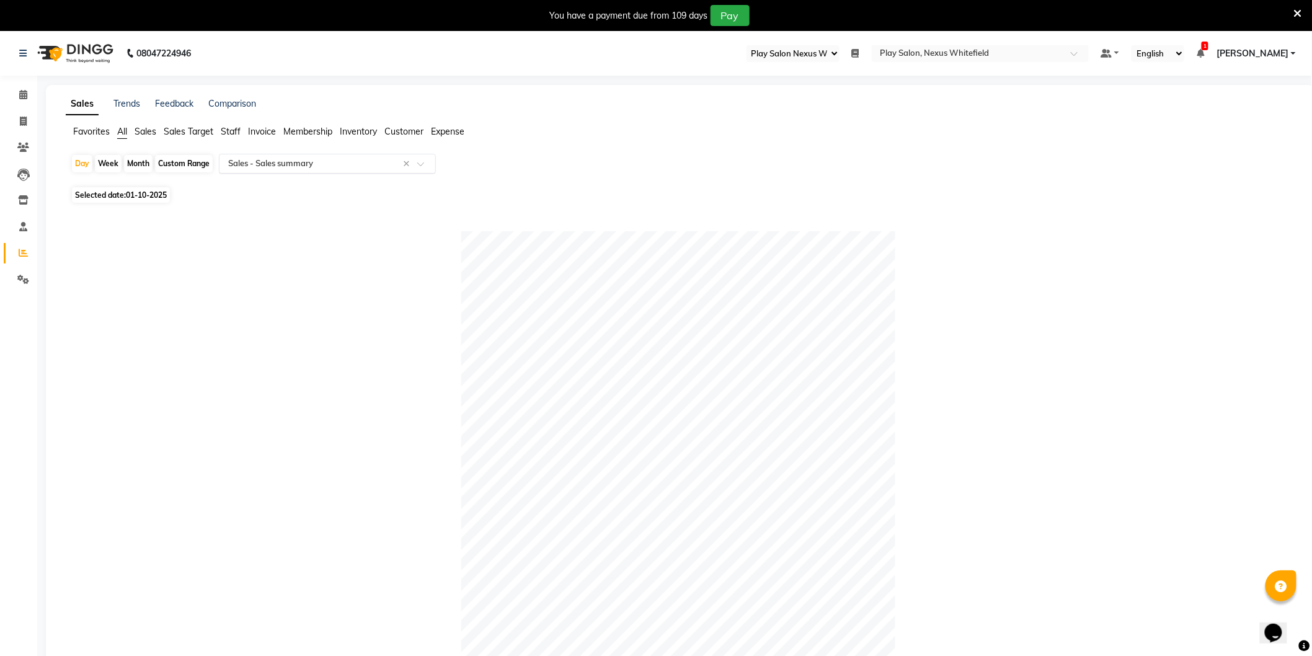
click at [259, 164] on input "text" at bounding box center [315, 164] width 179 height 12
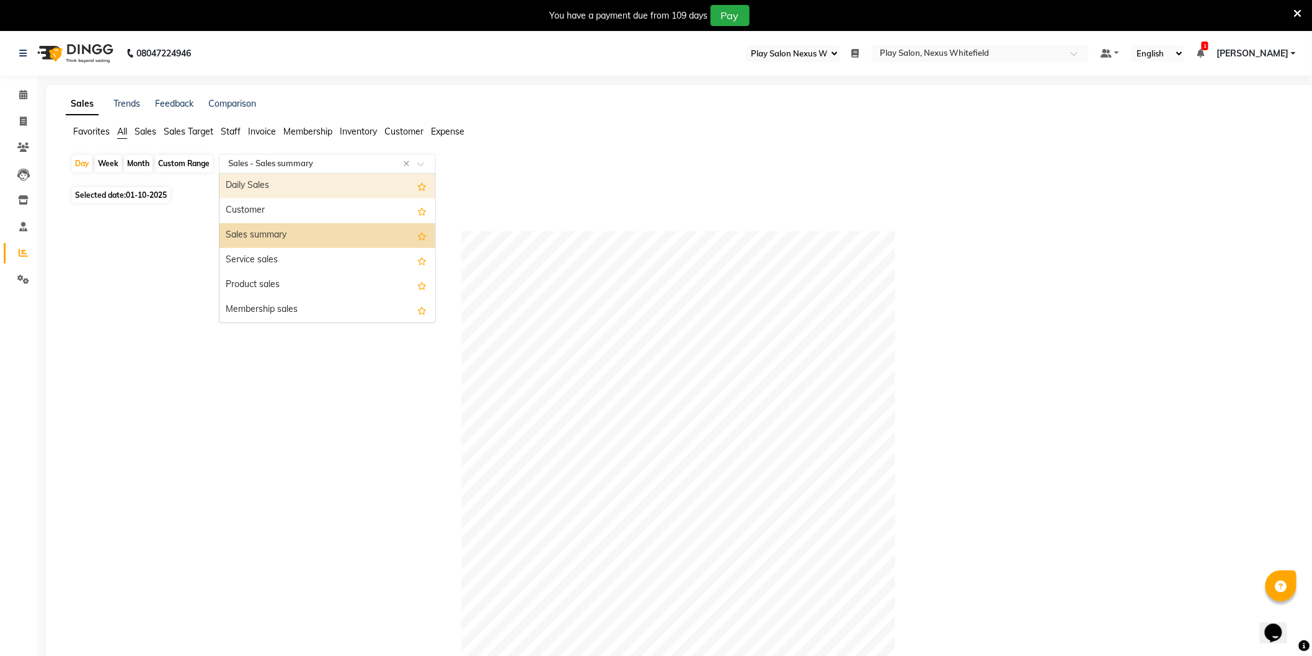
click at [270, 184] on div "Daily Sales" at bounding box center [328, 186] width 216 height 25
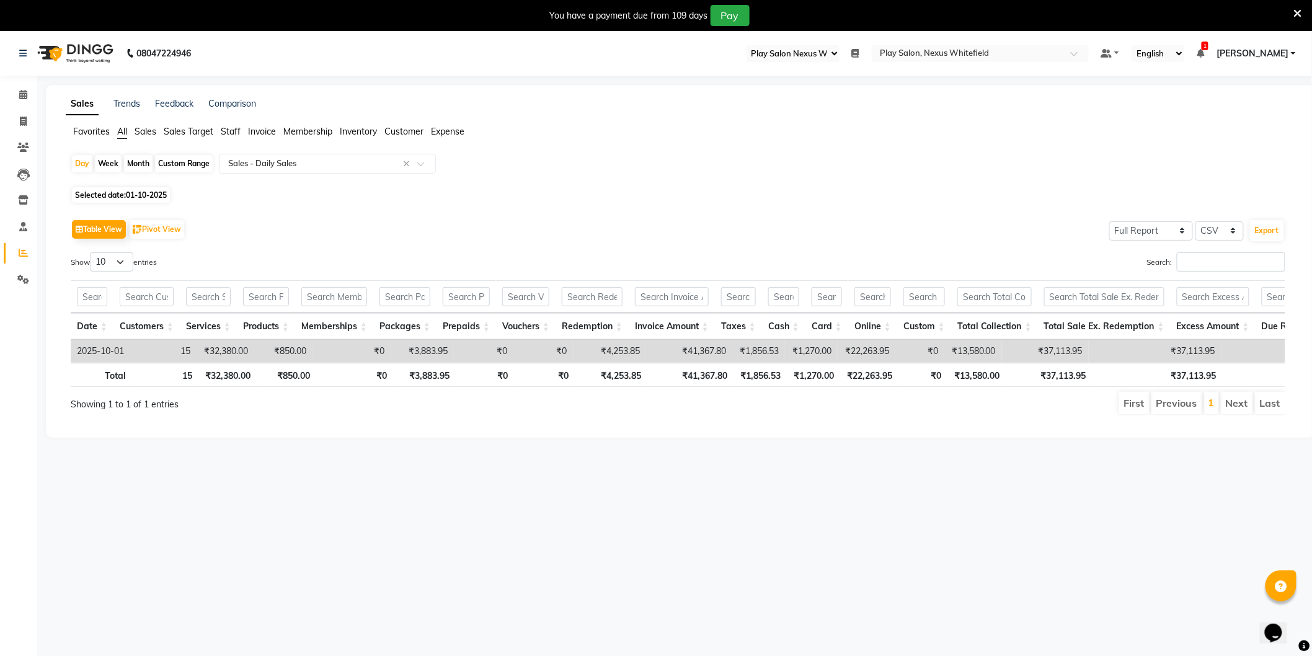
click at [831, 175] on div "Day Week Month Custom Range Select Report Type × Sales - Daily Sales ×" at bounding box center [681, 169] width 1220 height 30
click at [264, 163] on input "text" at bounding box center [315, 164] width 179 height 12
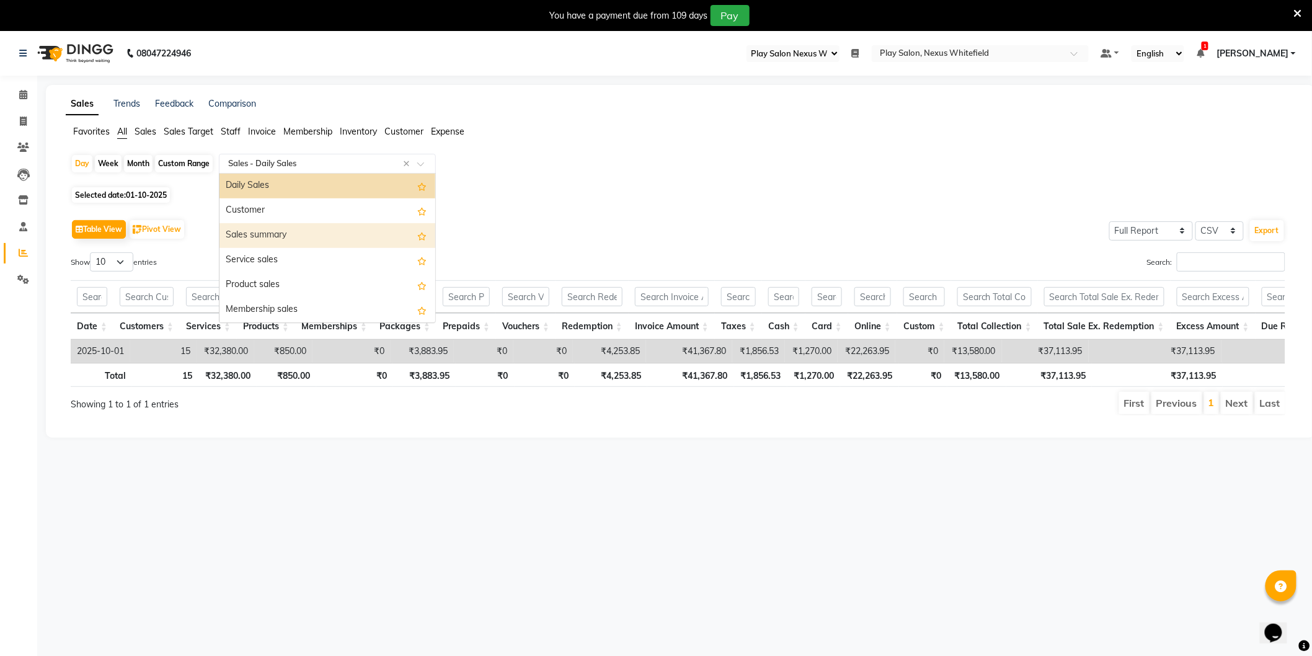
click at [249, 236] on div "Sales summary" at bounding box center [328, 235] width 216 height 25
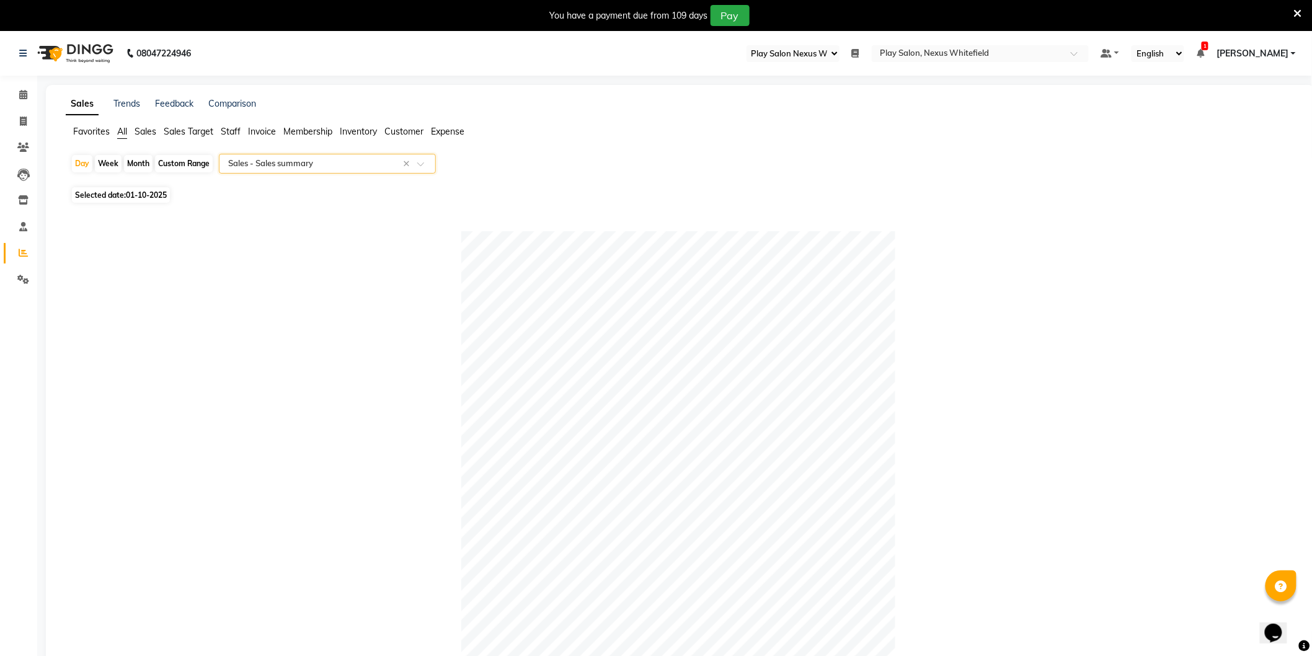
drag, startPoint x: 264, startPoint y: 159, endPoint x: 259, endPoint y: 166, distance: 7.9
click at [264, 160] on input "text" at bounding box center [315, 164] width 179 height 12
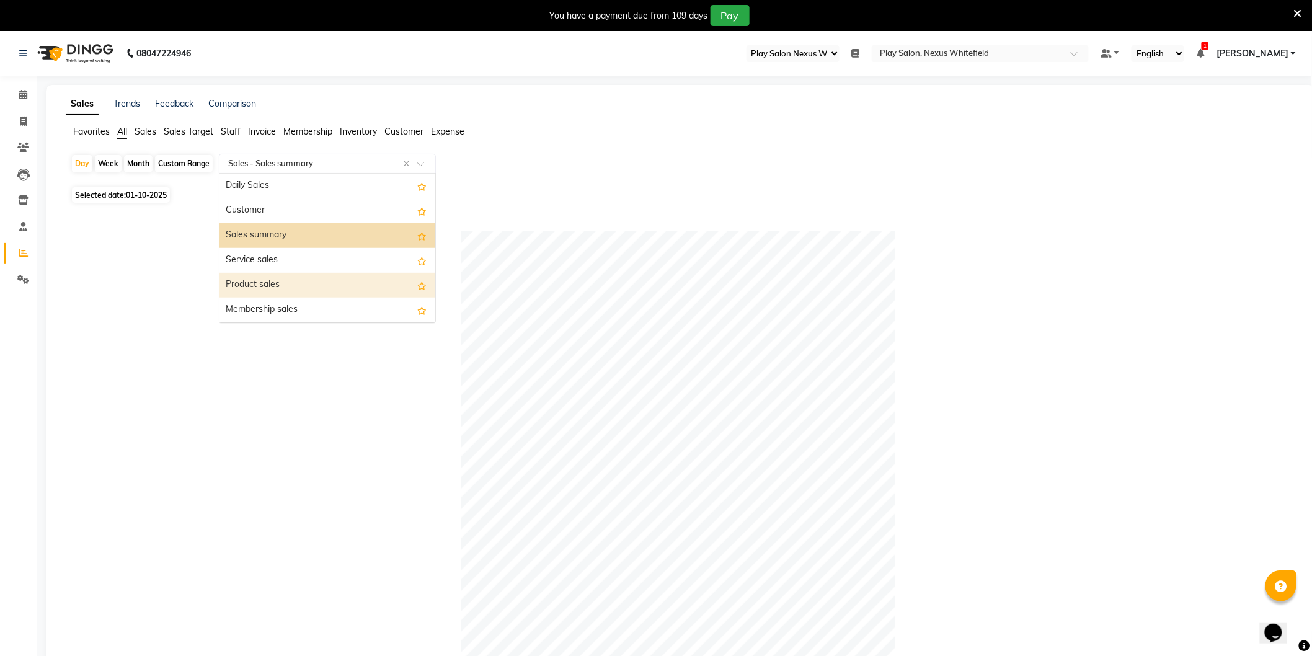
click at [261, 282] on div "Product sales" at bounding box center [328, 285] width 216 height 25
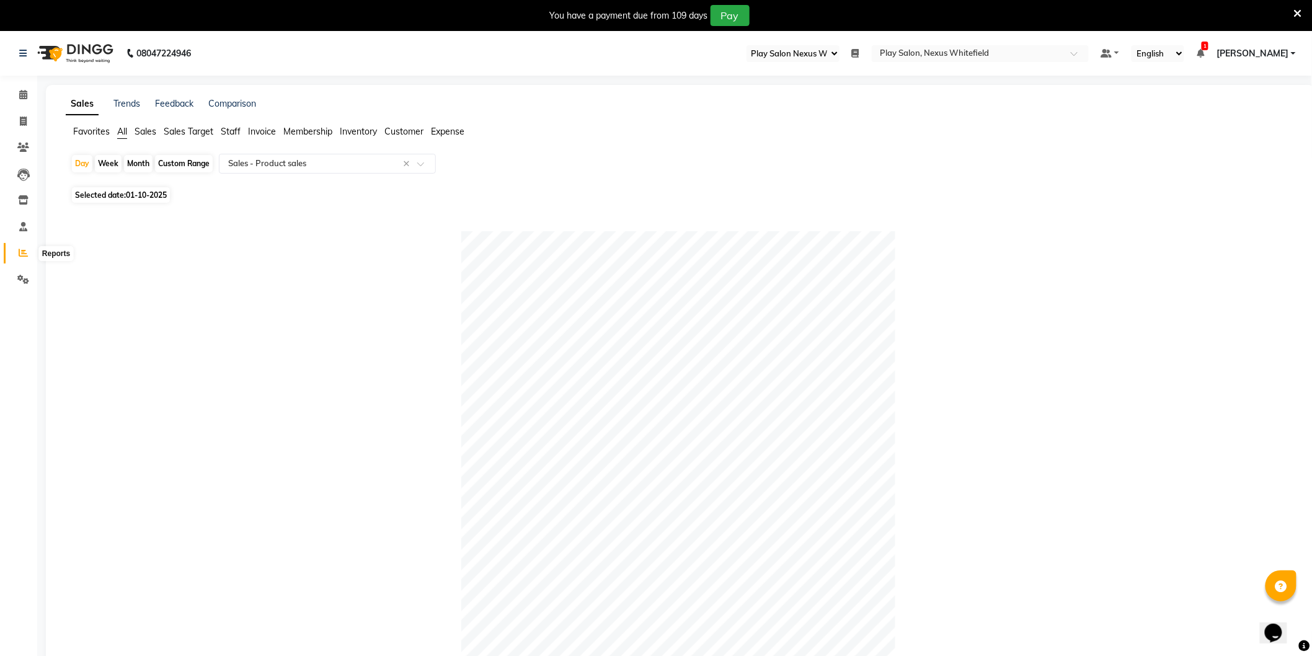
click at [24, 251] on icon at bounding box center [23, 252] width 9 height 9
click at [237, 128] on span "Staff" at bounding box center [231, 131] width 20 height 11
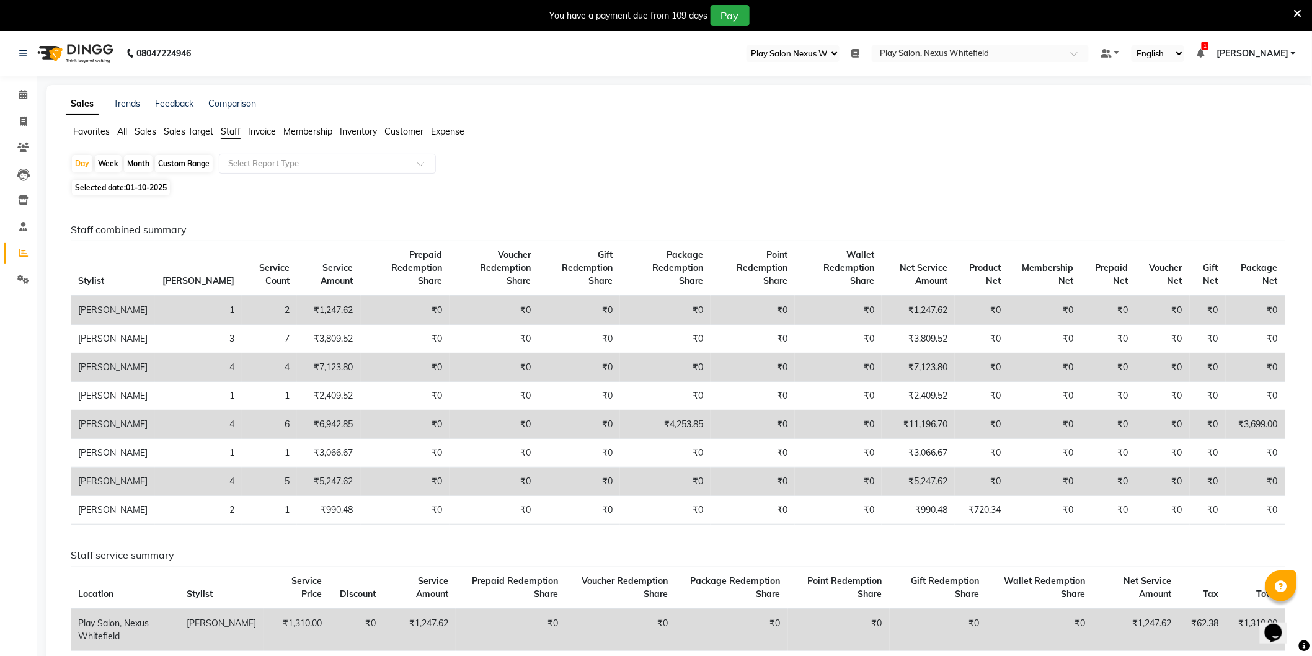
click at [138, 189] on span "01-10-2025" at bounding box center [146, 187] width 41 height 9
select select "10"
select select "2025"
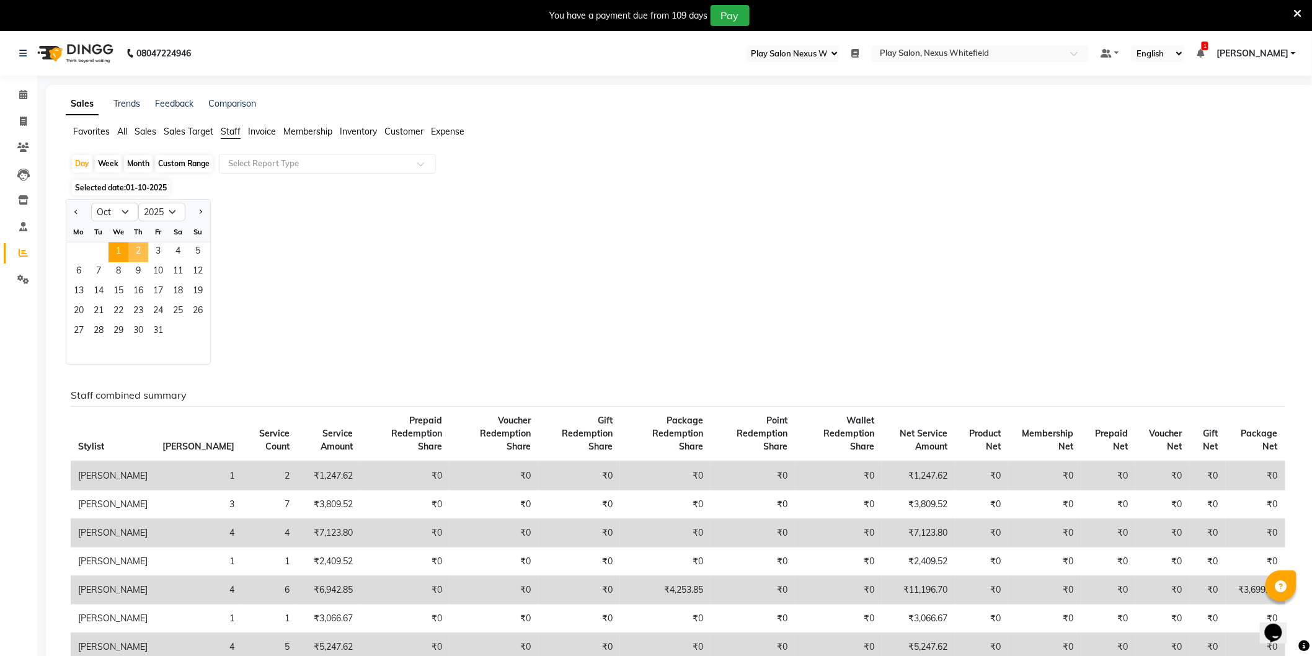
click at [141, 251] on span "2" at bounding box center [138, 252] width 20 height 20
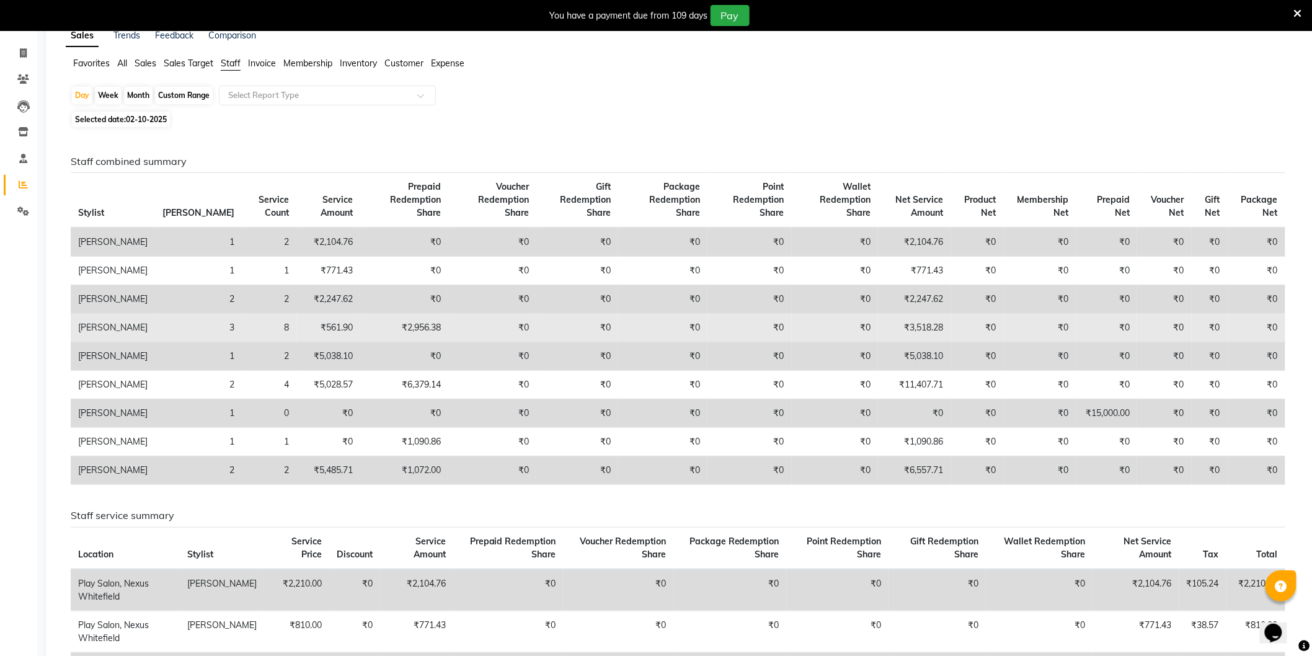
scroll to position [69, 0]
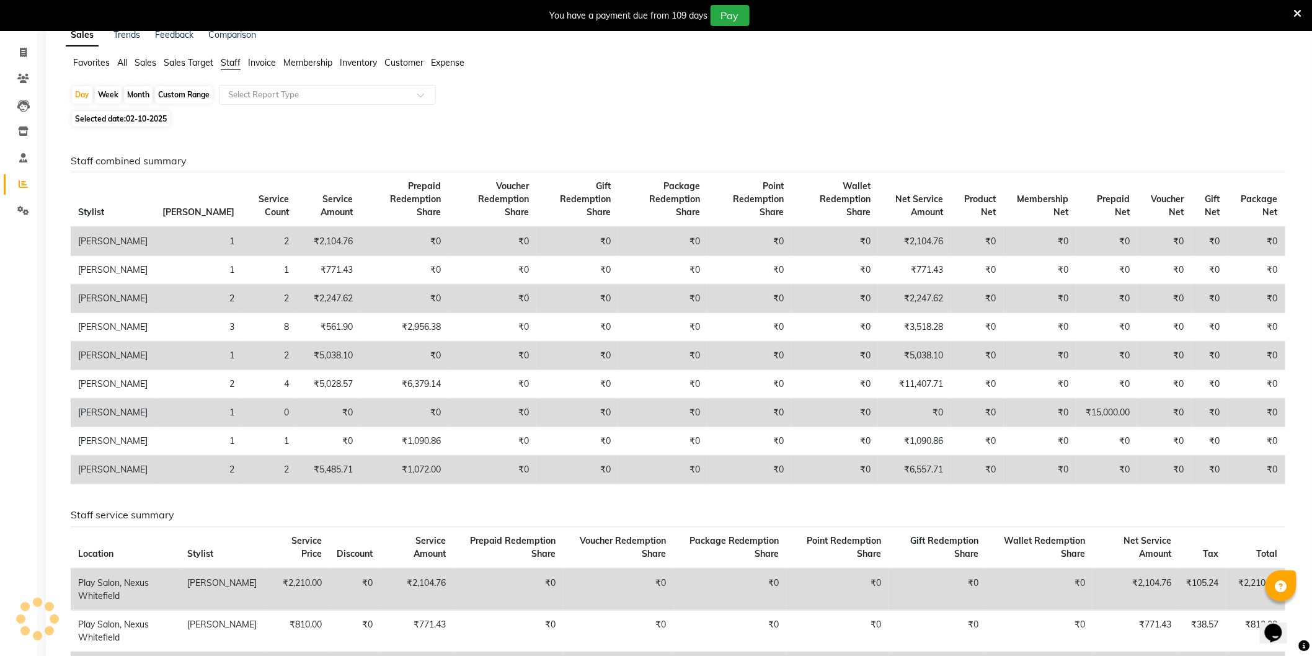
click at [903, 127] on div "Day Week Month Custom Range Select Report Type Selected date: [DATE] Staff comb…" at bounding box center [681, 583] width 1230 height 996
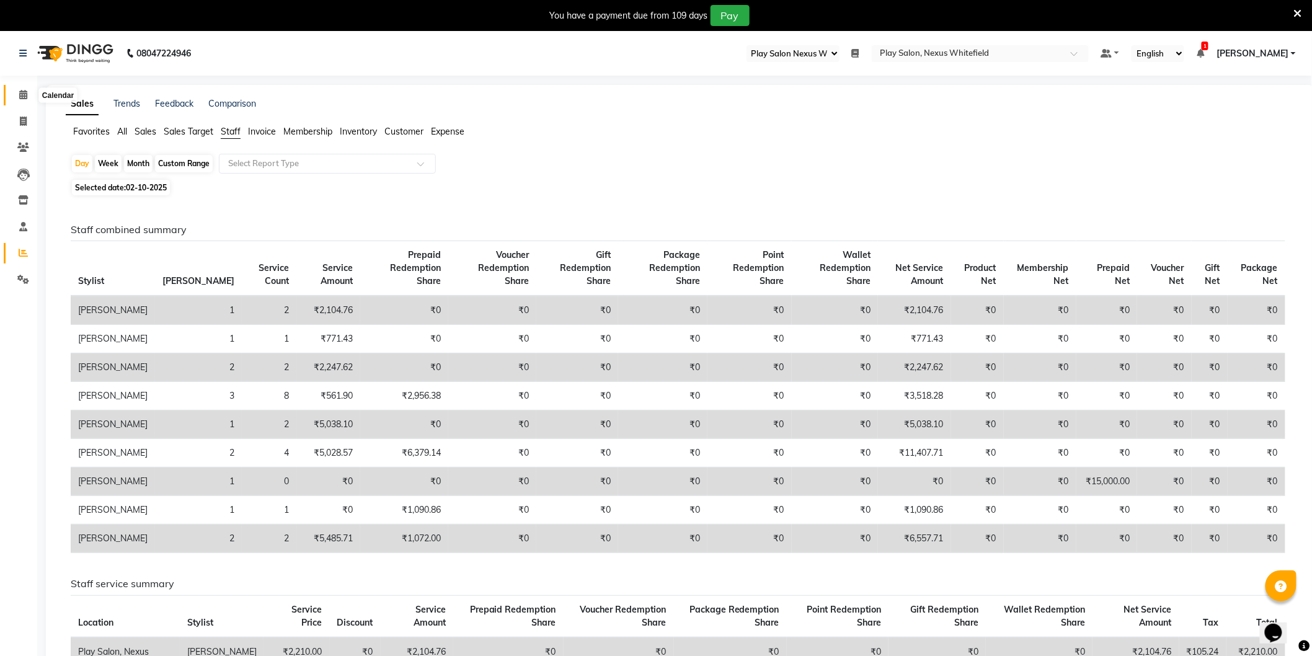
click at [23, 94] on icon at bounding box center [23, 94] width 8 height 9
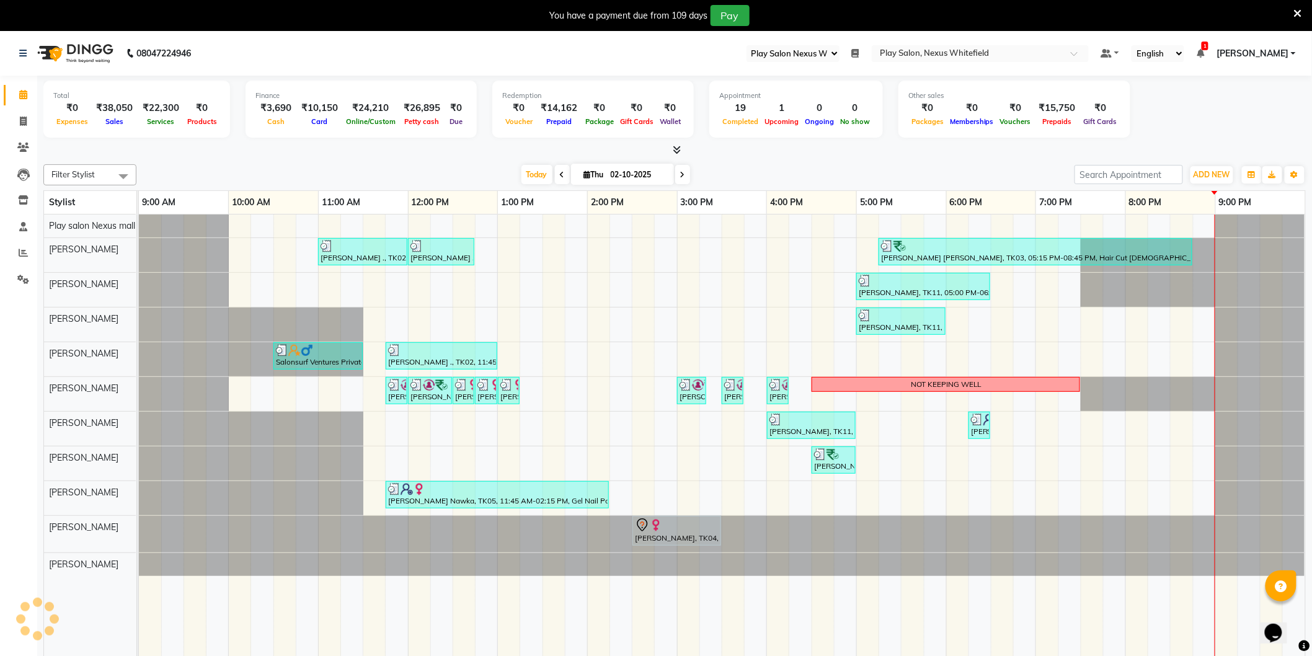
click at [683, 175] on span at bounding box center [682, 174] width 15 height 19
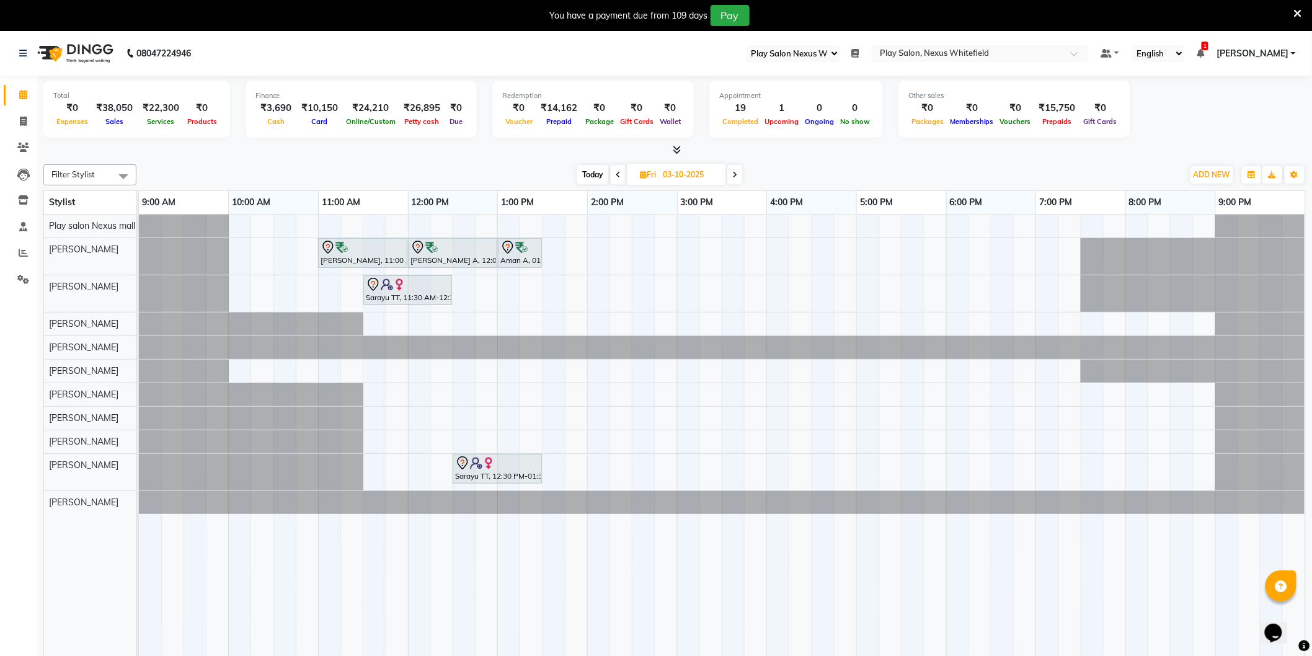
click at [598, 171] on span "Today" at bounding box center [592, 174] width 31 height 19
type input "02-10-2025"
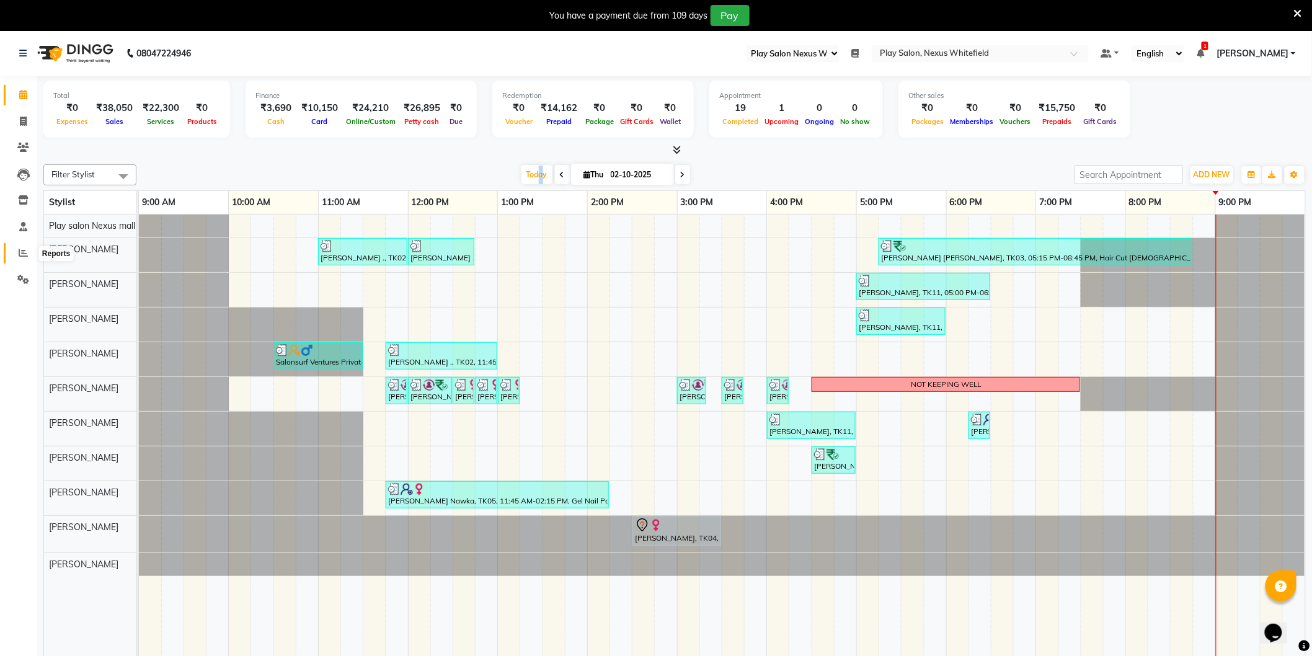
click at [23, 256] on icon at bounding box center [23, 252] width 9 height 9
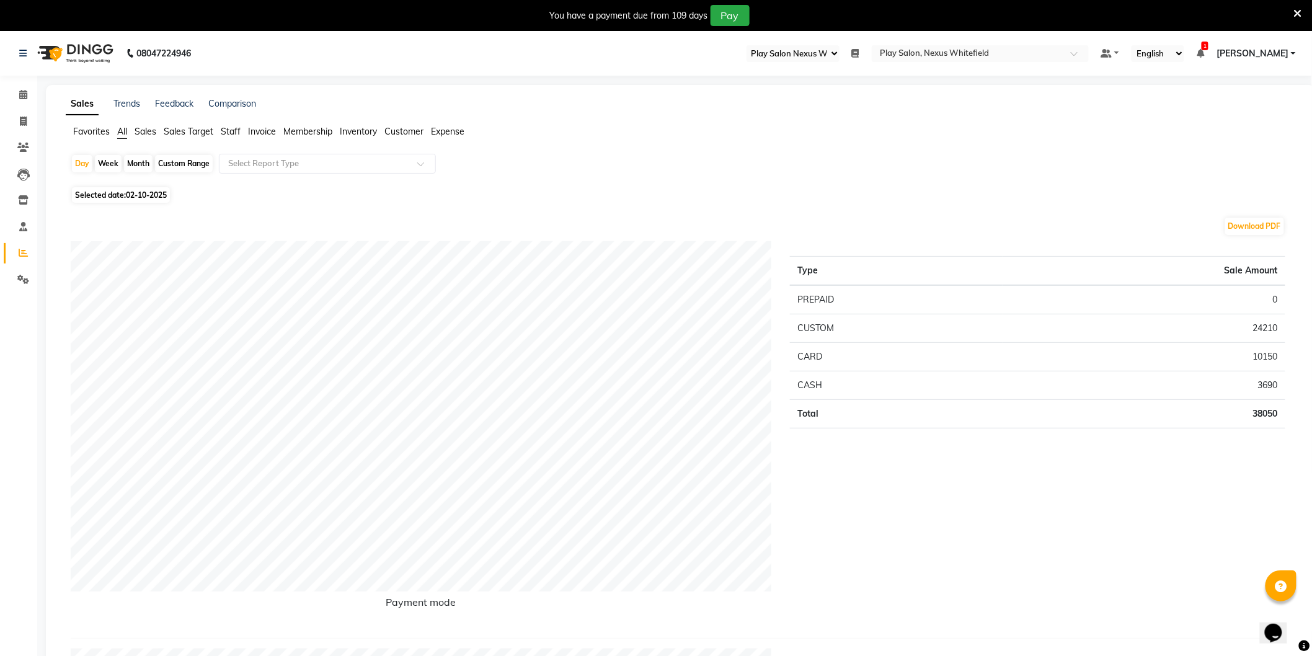
click at [228, 126] on span "Staff" at bounding box center [231, 131] width 20 height 11
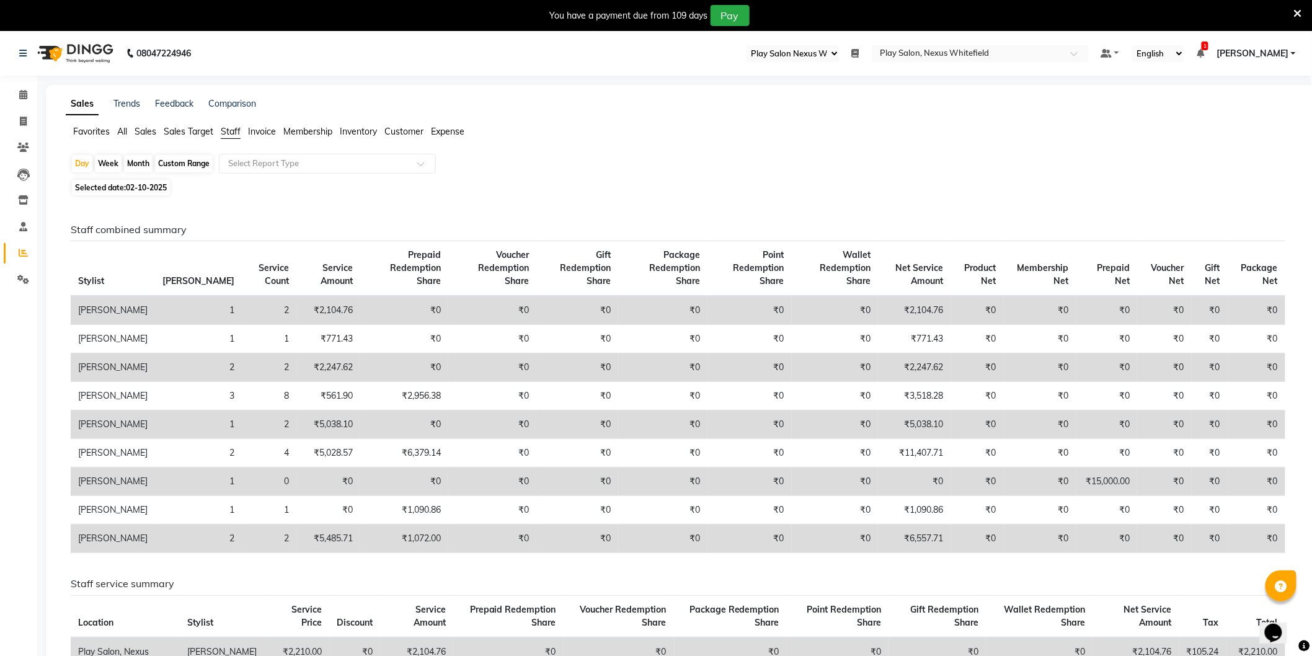
click at [952, 194] on div "Selected date: [DATE]" at bounding box center [683, 187] width 1225 height 13
click at [914, 146] on div "Favorites All Sales Sales Target Staff Invoice Membership Inventory Customer Ex…" at bounding box center [680, 137] width 1248 height 24
drag, startPoint x: 871, startPoint y: 188, endPoint x: 737, endPoint y: 181, distance: 134.7
click at [859, 184] on div "Selected date: [DATE]" at bounding box center [683, 187] width 1225 height 13
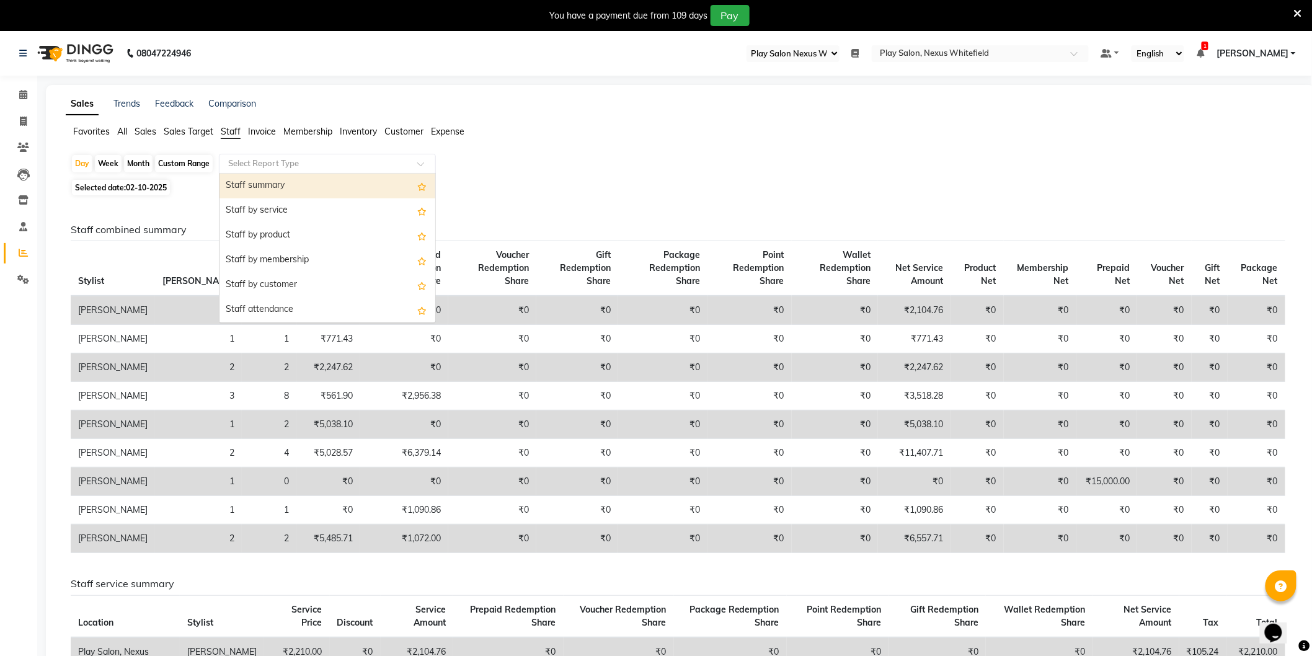
drag, startPoint x: 267, startPoint y: 168, endPoint x: 259, endPoint y: 189, distance: 22.0
click at [267, 169] on input "text" at bounding box center [315, 164] width 179 height 12
drag, startPoint x: 272, startPoint y: 232, endPoint x: 201, endPoint y: 143, distance: 113.4
click at [641, 183] on div "Day Week Month Custom Range Select Report Type Staff summary Staff by service S…" at bounding box center [681, 652] width 1230 height 996
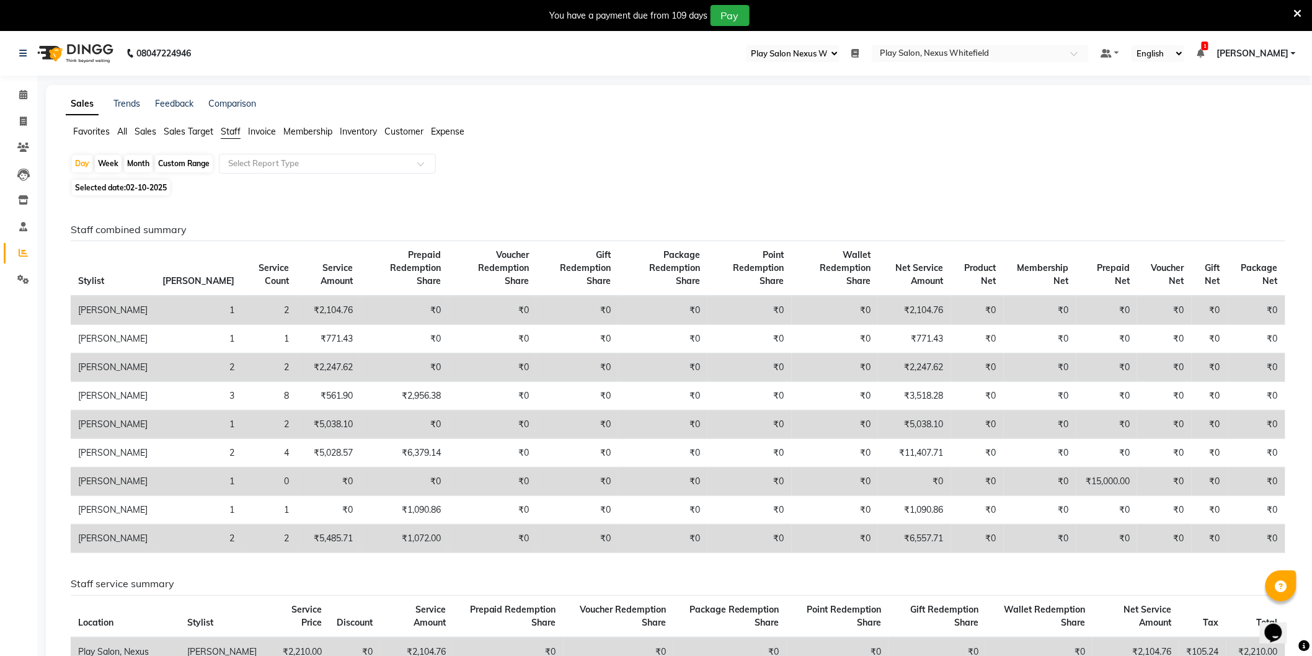
drag, startPoint x: 128, startPoint y: 134, endPoint x: 135, endPoint y: 135, distance: 6.2
click at [128, 133] on ul "Favorites All Sales Sales Target Staff Invoice Membership Inventory Customer Ex…" at bounding box center [681, 132] width 1230 height 14
drag, startPoint x: 122, startPoint y: 133, endPoint x: 139, endPoint y: 138, distance: 17.6
click at [123, 133] on span "All" at bounding box center [122, 131] width 10 height 11
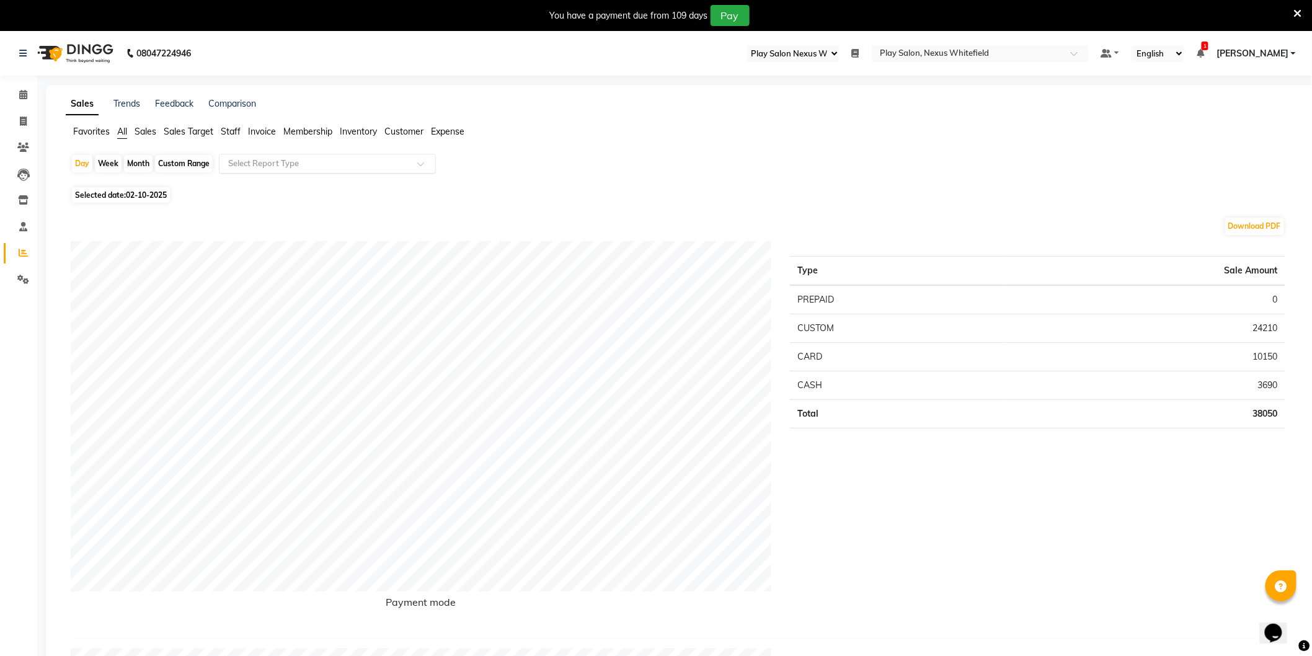
click at [295, 165] on input "text" at bounding box center [315, 164] width 179 height 12
click at [270, 239] on div "Sales summary" at bounding box center [328, 235] width 216 height 25
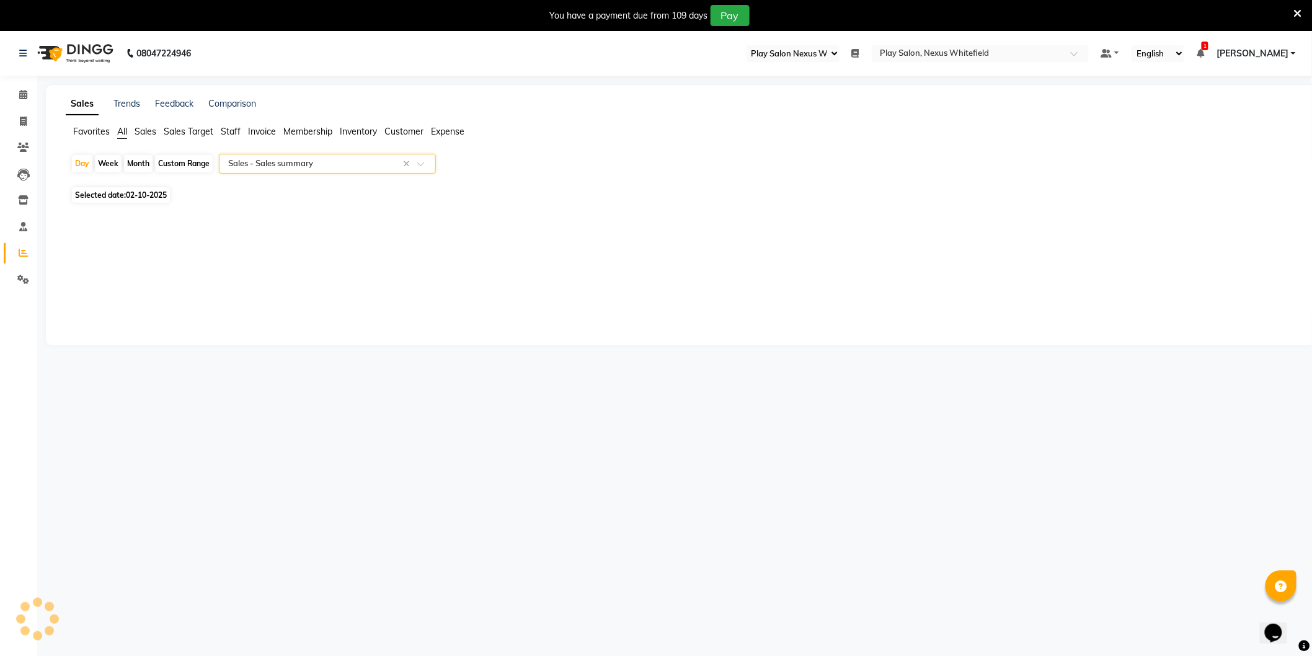
select select "full_report"
select select "csv"
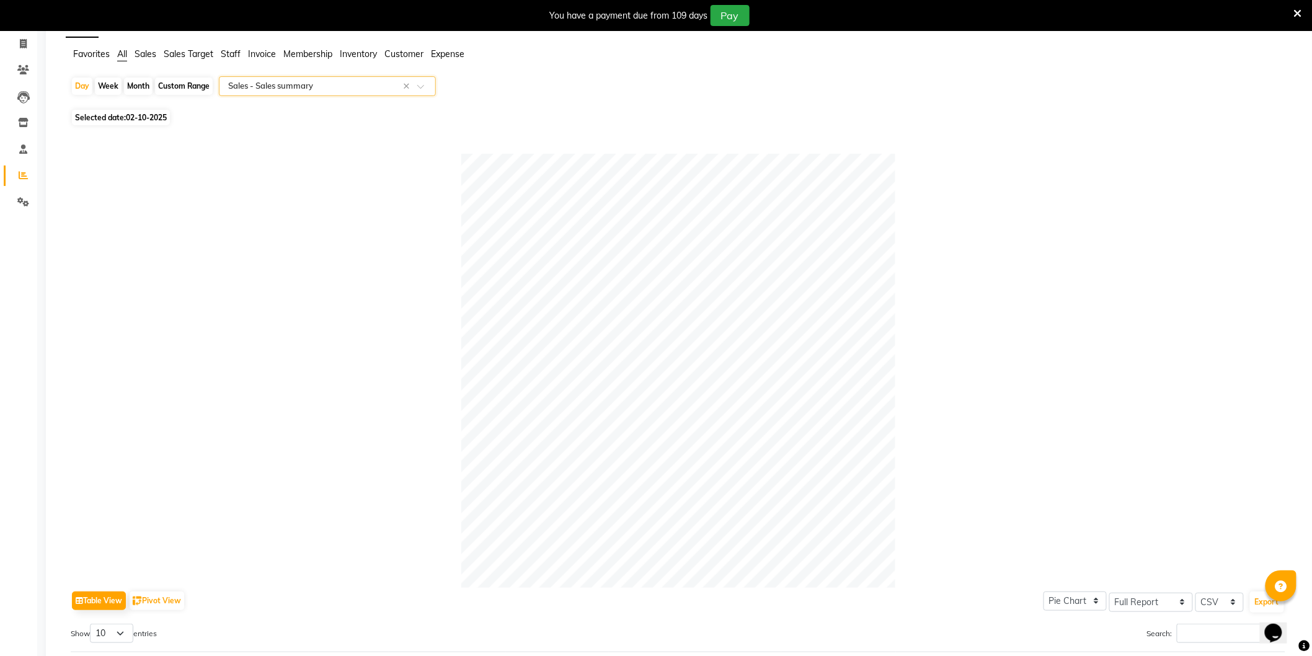
scroll to position [443, 0]
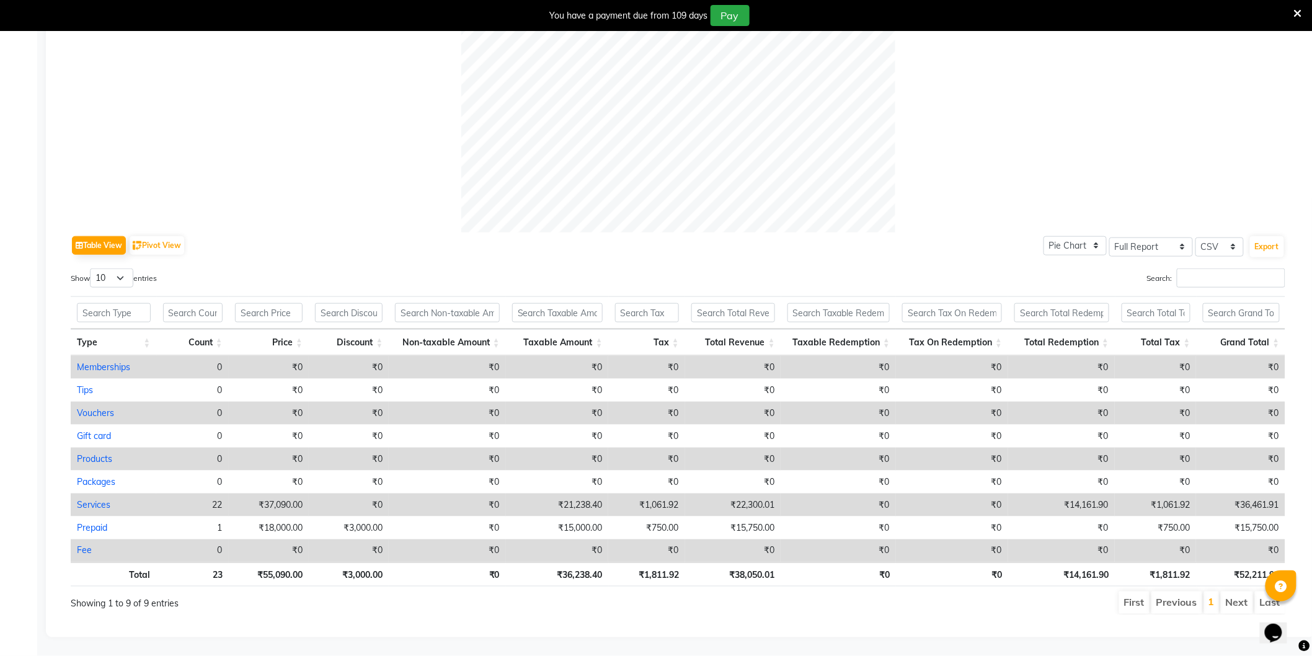
drag, startPoint x: 265, startPoint y: 159, endPoint x: 262, endPoint y: 165, distance: 7.2
click at [262, 165] on div at bounding box center [678, 15] width 1215 height 434
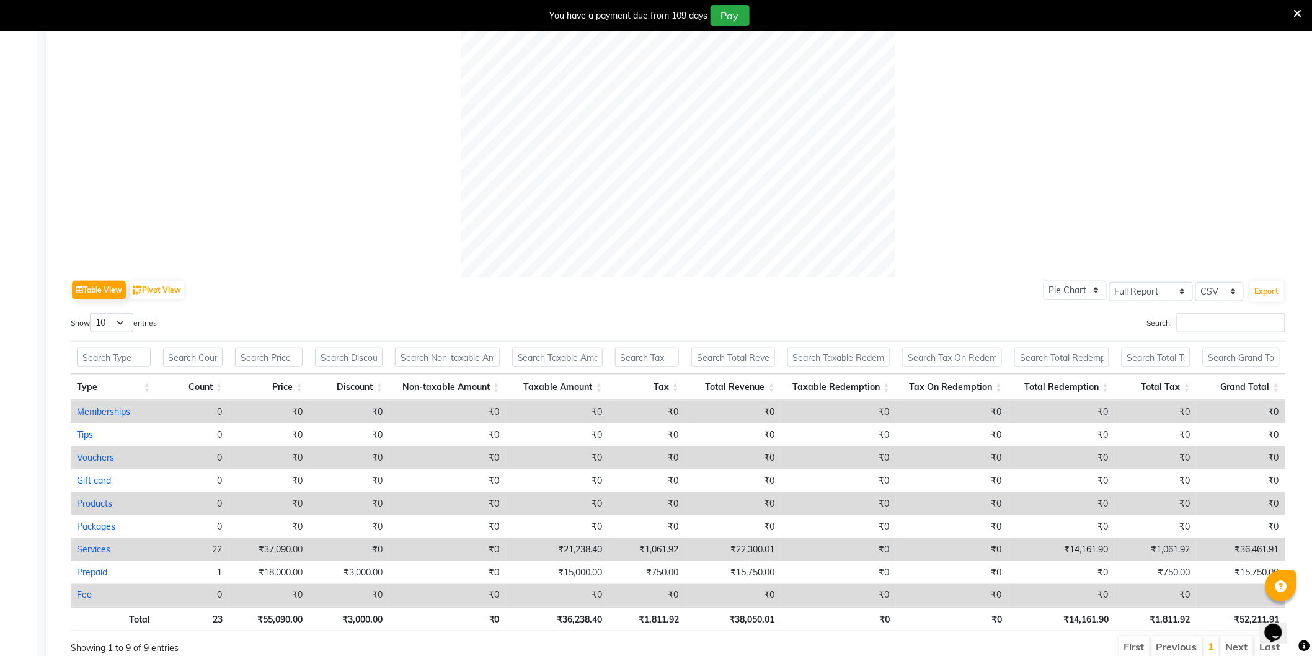
scroll to position [0, 0]
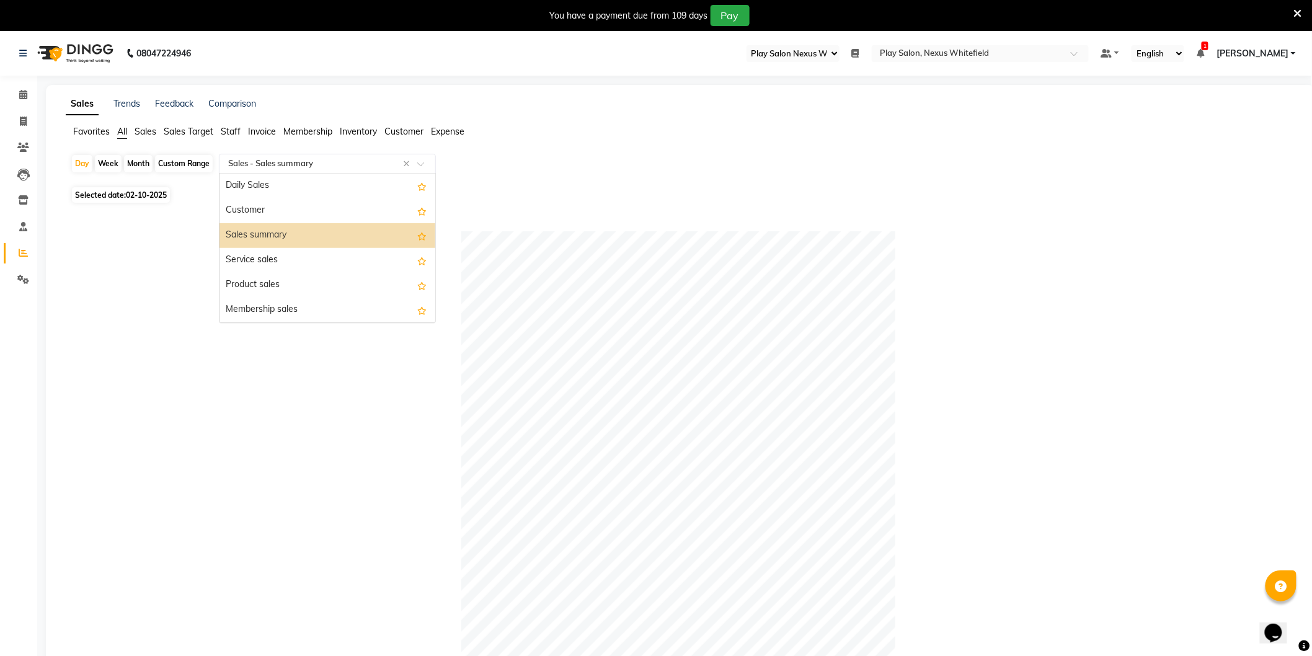
drag, startPoint x: 258, startPoint y: 163, endPoint x: 247, endPoint y: 180, distance: 20.6
click at [256, 163] on input "text" at bounding box center [315, 164] width 179 height 12
click at [298, 238] on div "Customer Visit Summary" at bounding box center [328, 236] width 216 height 25
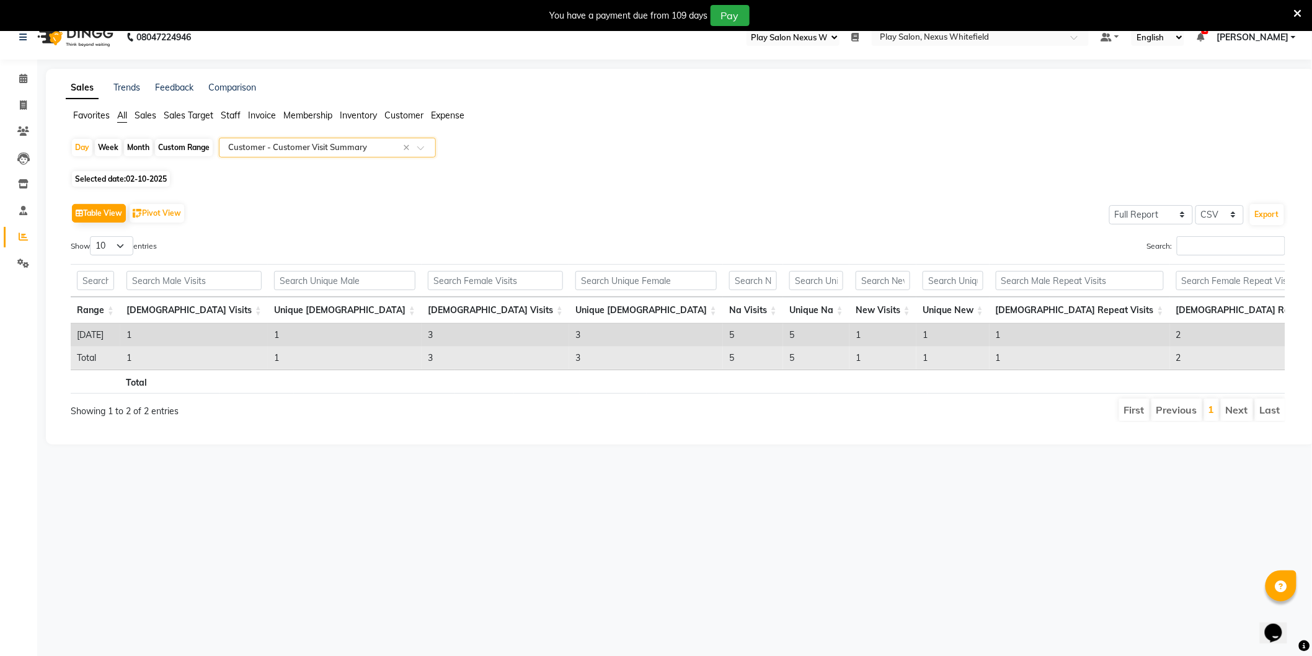
scroll to position [31, 0]
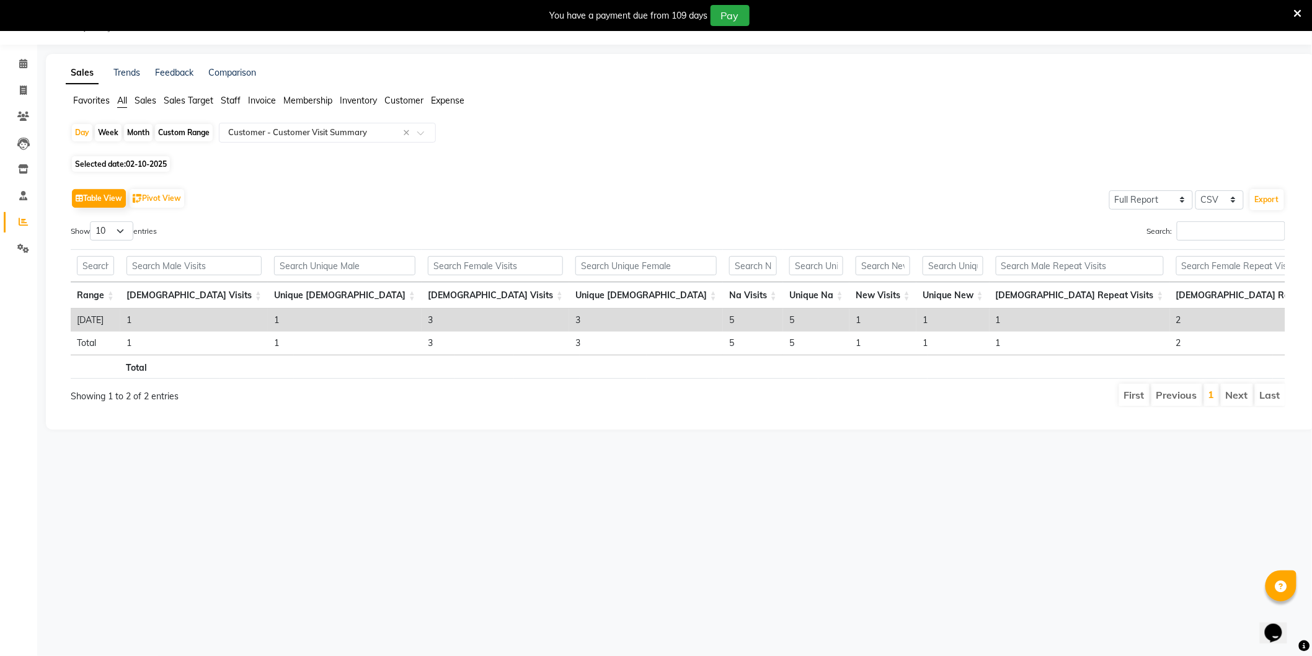
click at [308, 482] on div "08047224946 Select Register Play Salon Nexus Whitefield Daily Open Registers no…" at bounding box center [656, 328] width 1312 height 656
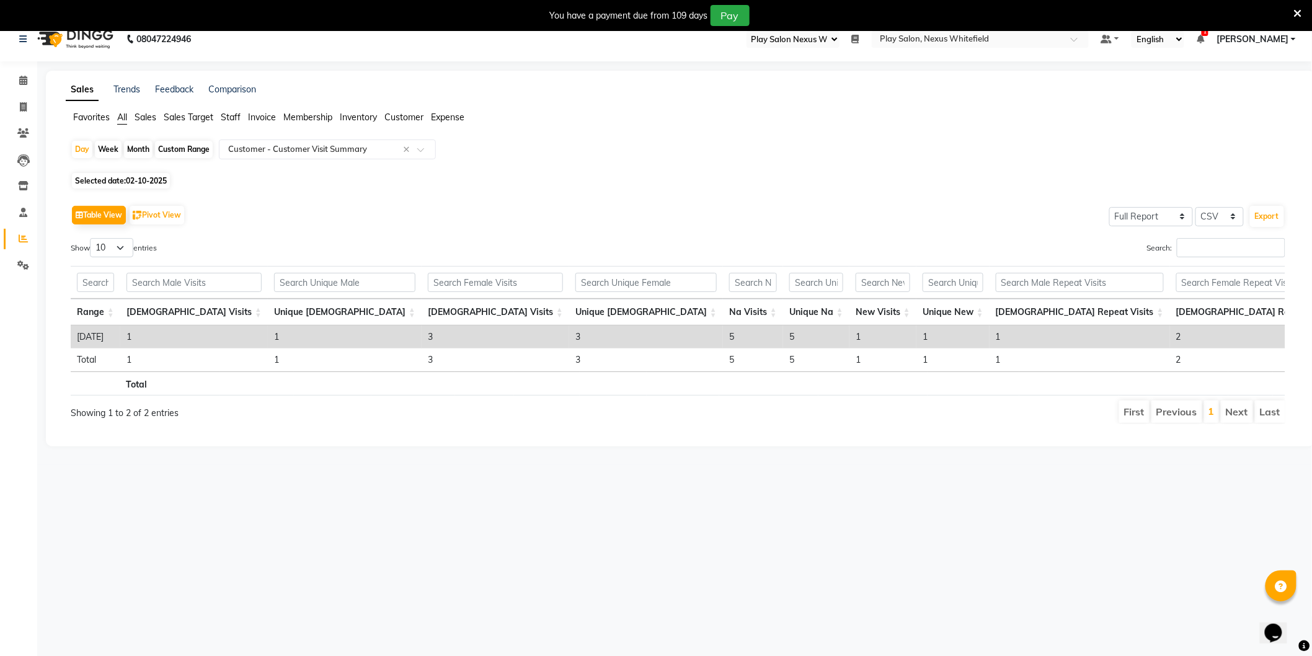
scroll to position [0, 0]
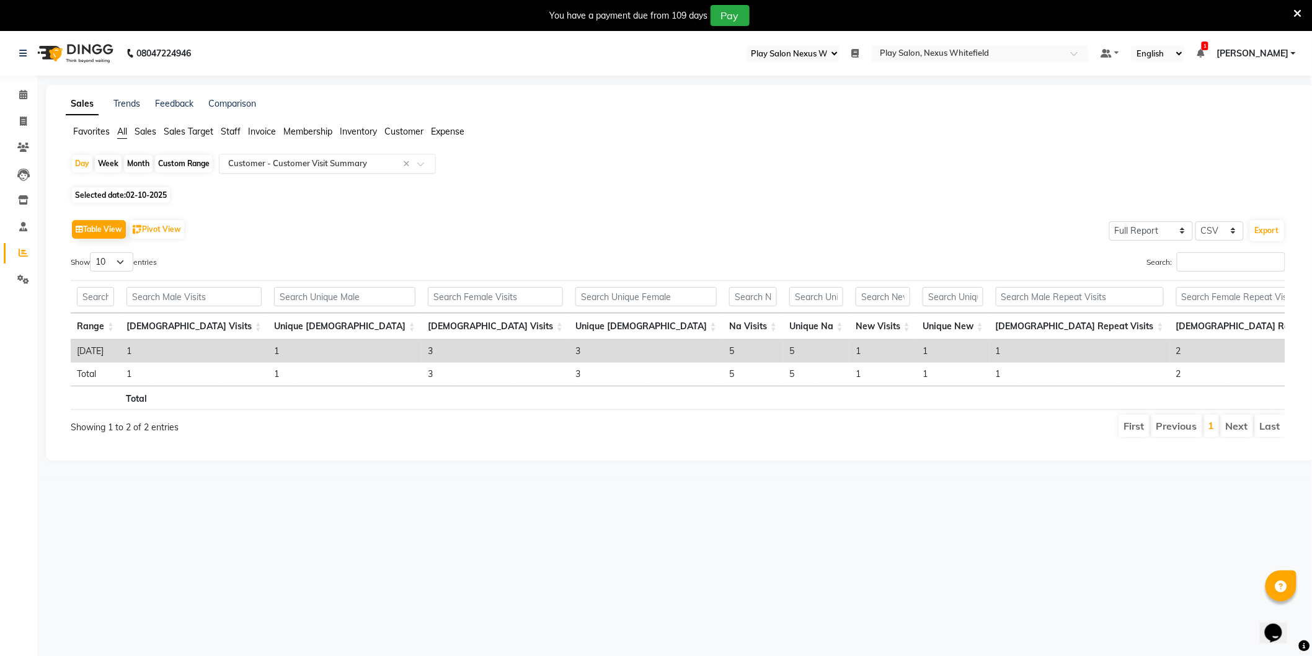
drag, startPoint x: 304, startPoint y: 170, endPoint x: 298, endPoint y: 171, distance: 6.3
click at [304, 170] on div "Select Report Type × Customer - Customer Visit Summary ×" at bounding box center [327, 164] width 217 height 20
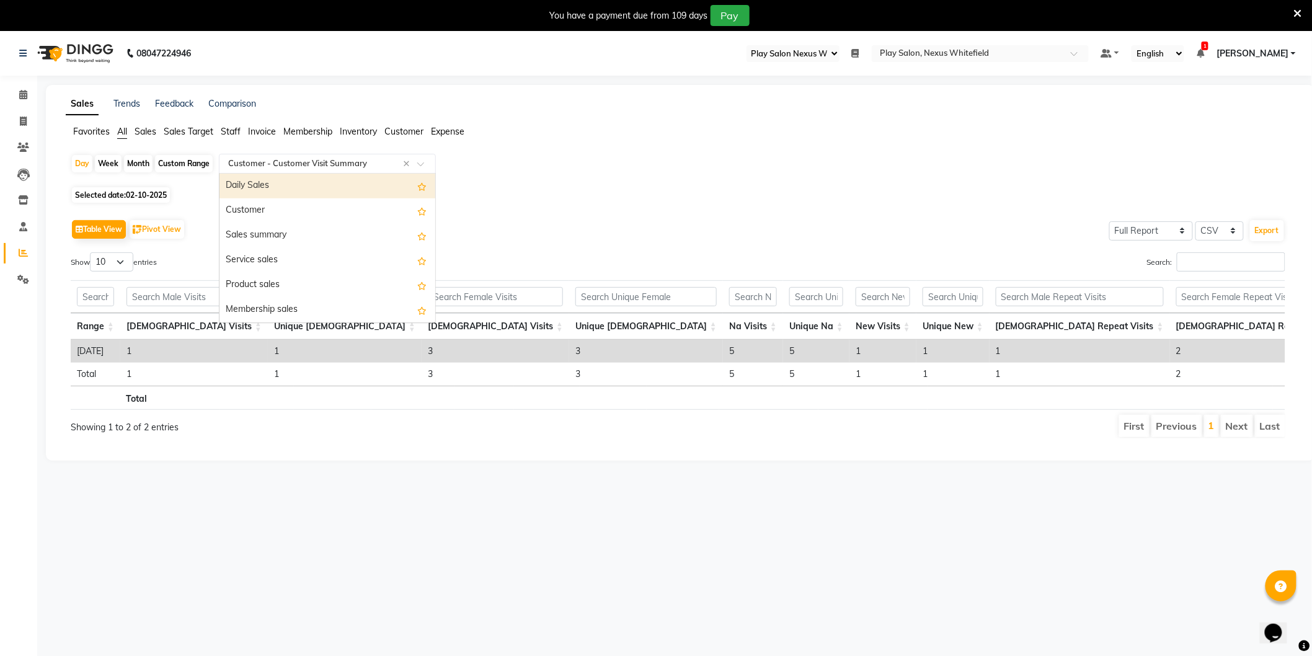
drag, startPoint x: 273, startPoint y: 184, endPoint x: 264, endPoint y: 187, distance: 9.2
click at [270, 184] on div "Daily Sales" at bounding box center [328, 186] width 216 height 25
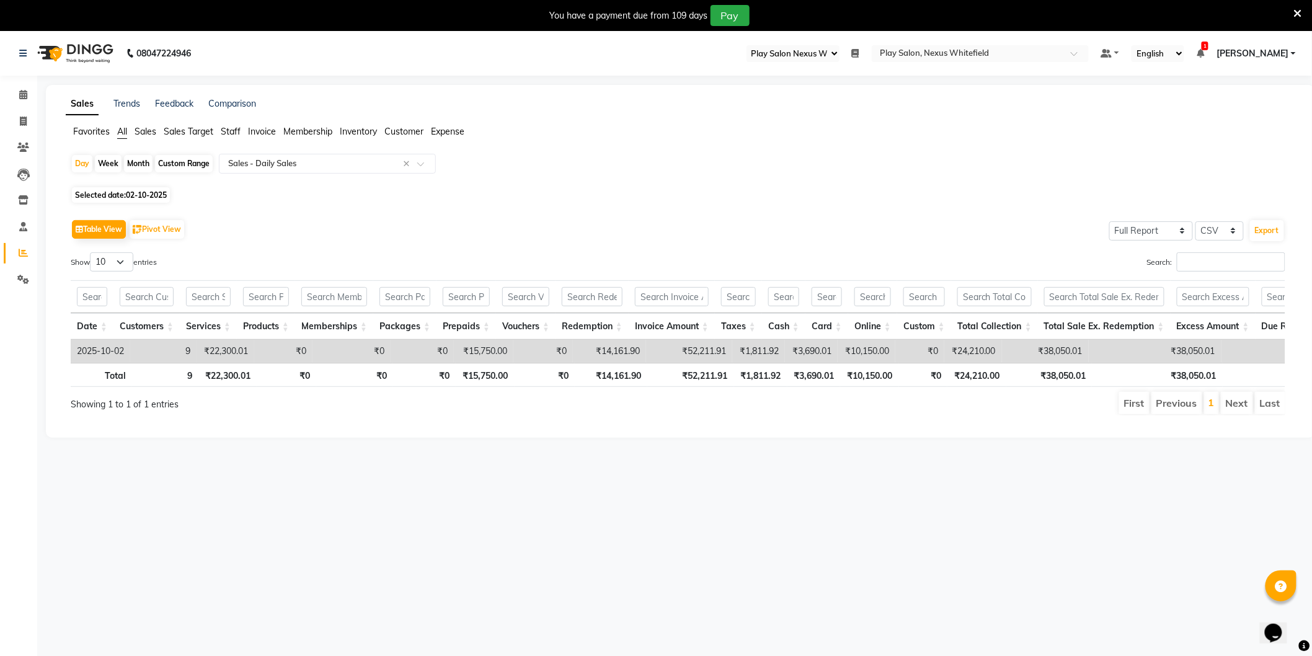
drag, startPoint x: 815, startPoint y: 247, endPoint x: 809, endPoint y: 246, distance: 6.3
click at [814, 246] on div "Table View Pivot View Select Full Report Filtered Report Select CSV PDF Export …" at bounding box center [678, 315] width 1215 height 199
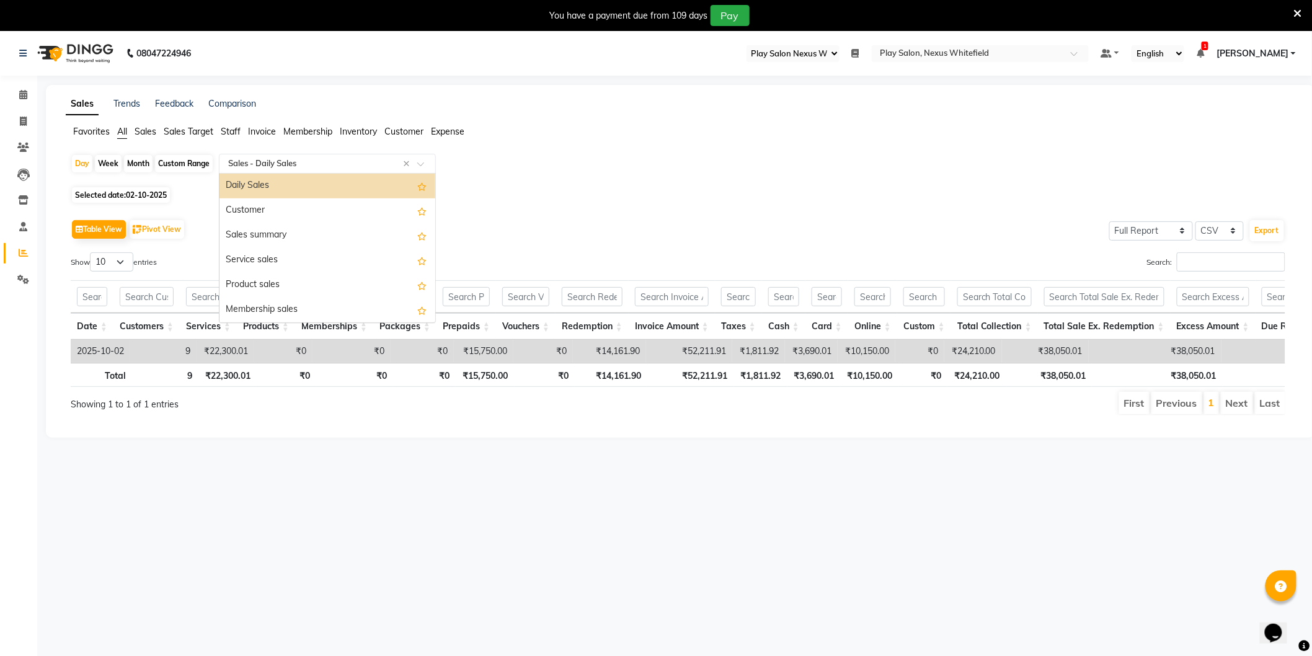
drag, startPoint x: 260, startPoint y: 169, endPoint x: 251, endPoint y: 189, distance: 22.2
click at [259, 170] on div "Select Report Type × Sales - Daily Sales ×" at bounding box center [327, 164] width 217 height 20
click at [268, 236] on div "Sales summary" at bounding box center [328, 235] width 216 height 25
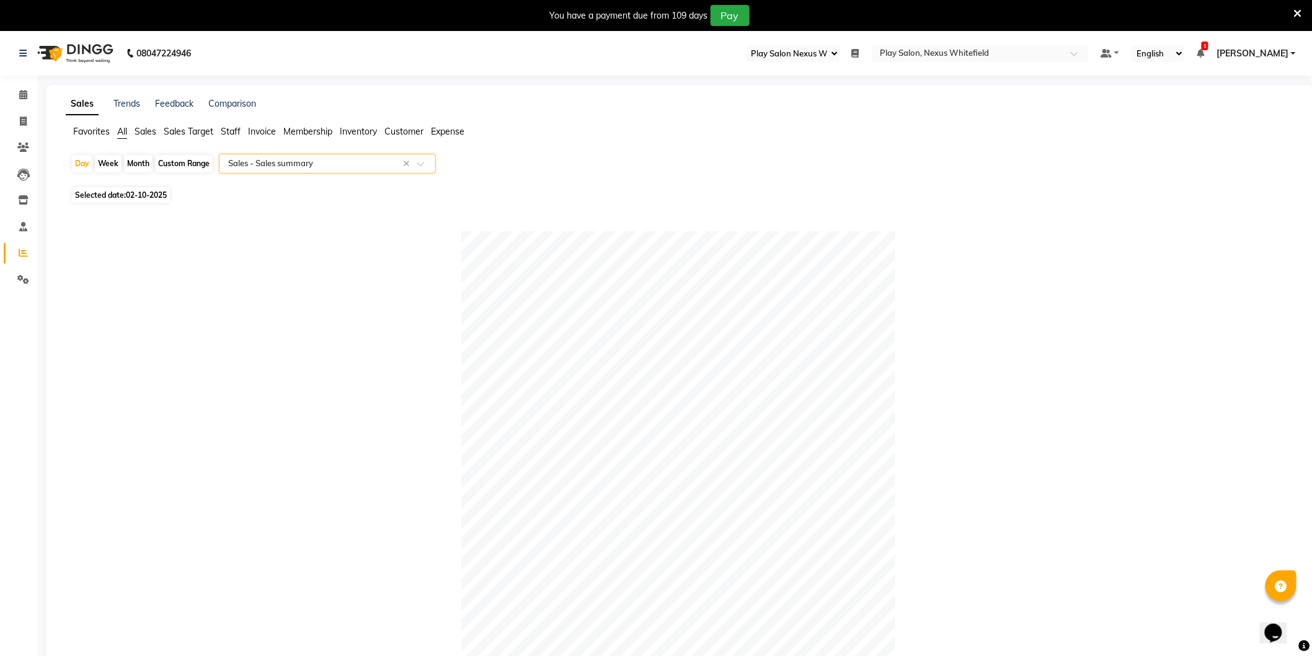
click at [177, 166] on div "Custom Range" at bounding box center [184, 163] width 58 height 17
select select "10"
select select "2025"
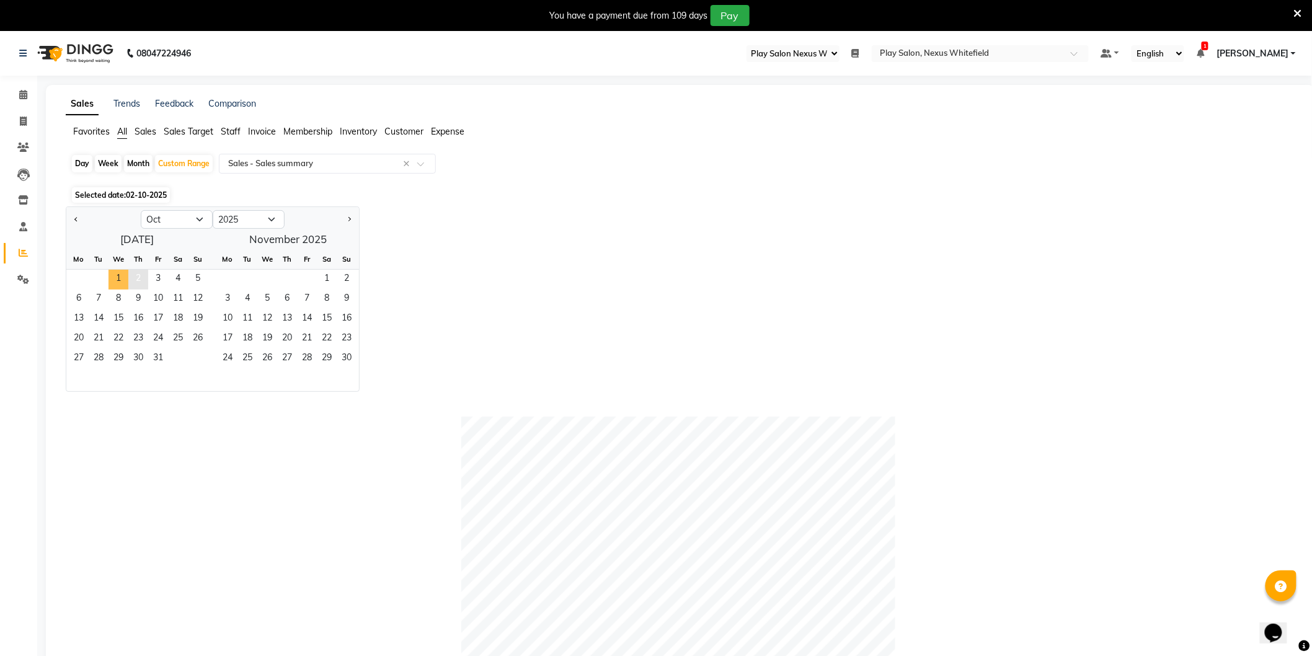
drag, startPoint x: 115, startPoint y: 278, endPoint x: 129, endPoint y: 278, distance: 13.6
click at [117, 278] on span "1" at bounding box center [119, 280] width 20 height 20
click at [136, 277] on span "2" at bounding box center [138, 280] width 20 height 20
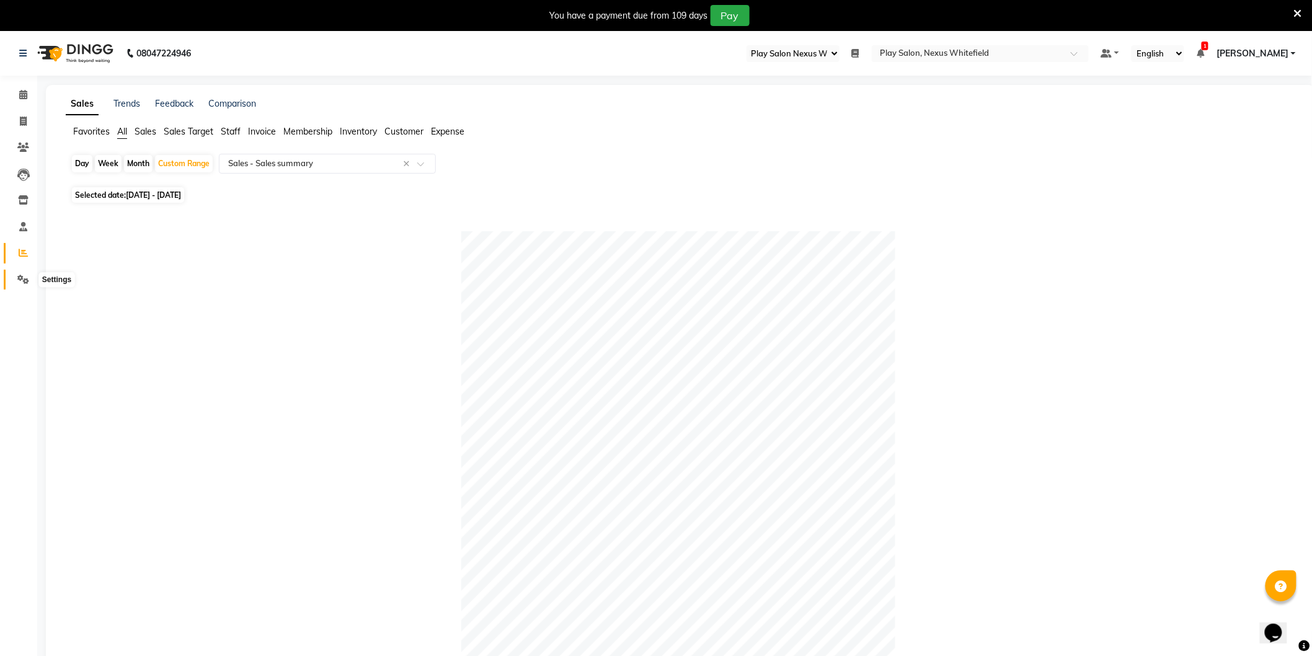
click at [25, 279] on icon at bounding box center [23, 279] width 12 height 9
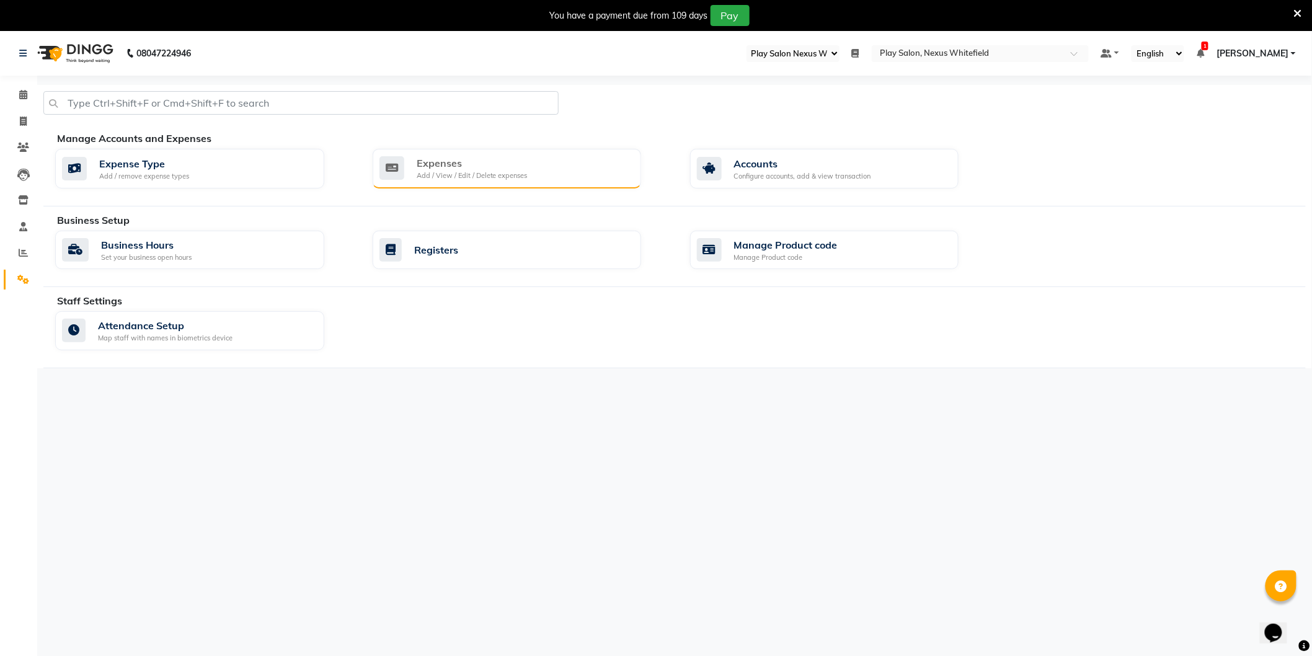
click at [428, 159] on div "Expenses" at bounding box center [472, 163] width 111 height 15
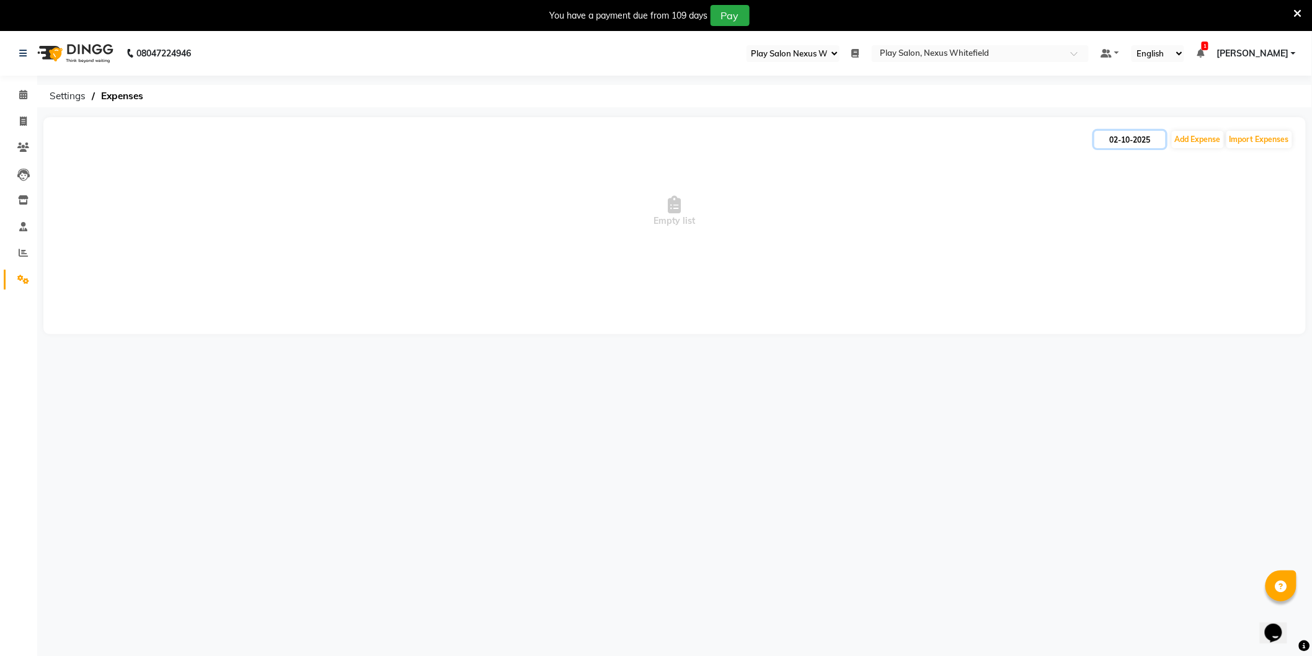
click at [1123, 143] on input "02-10-2025" at bounding box center [1129, 139] width 71 height 17
select select "10"
select select "2025"
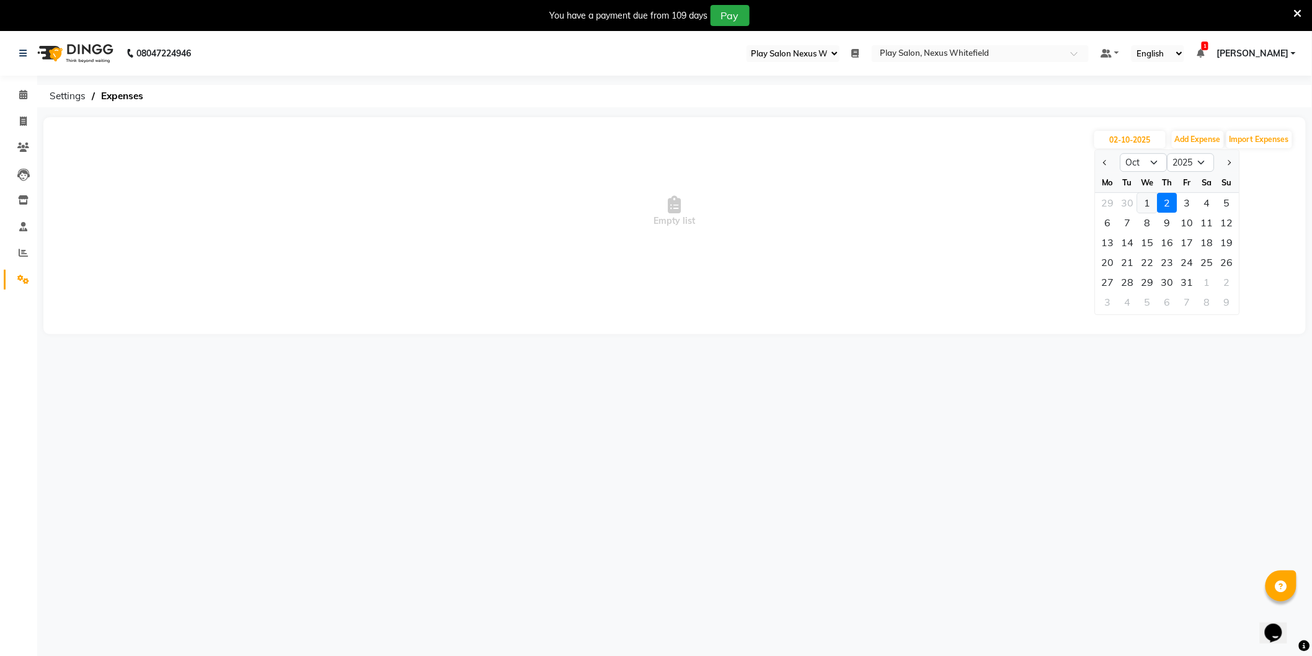
click at [1148, 202] on div "1" at bounding box center [1148, 203] width 20 height 20
type input "01-10-2025"
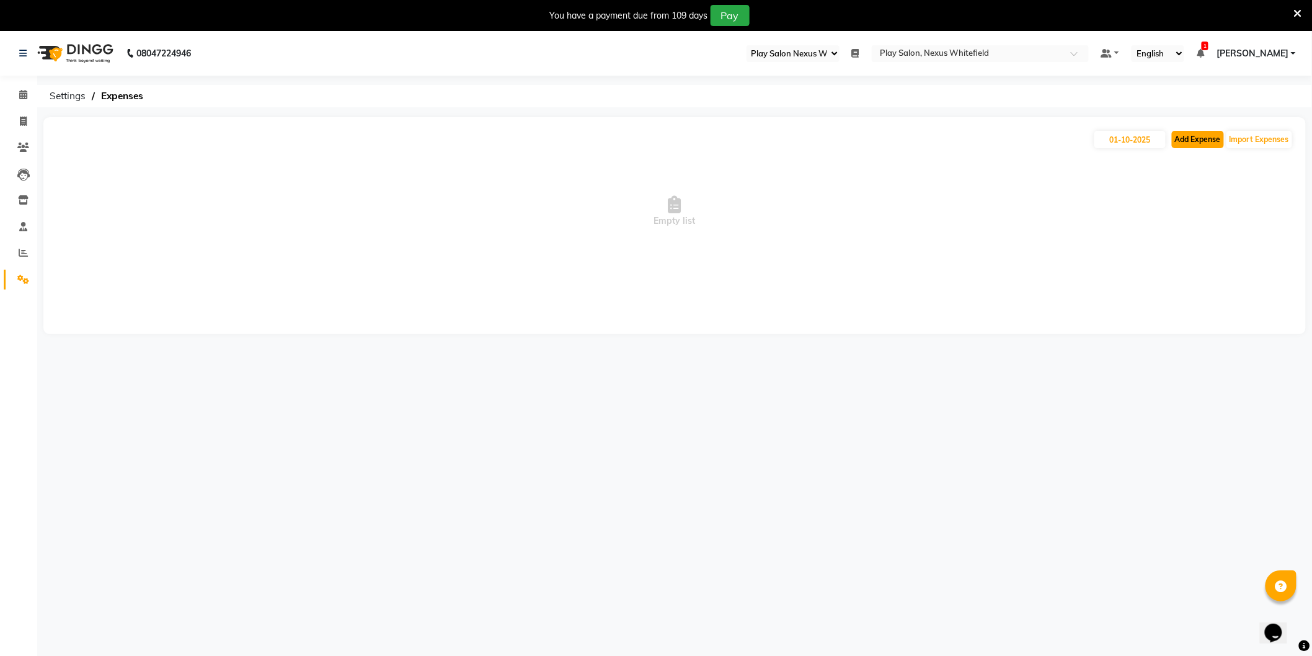
click at [1197, 140] on button "Add Expense" at bounding box center [1198, 139] width 52 height 17
select select "1"
select select "7478"
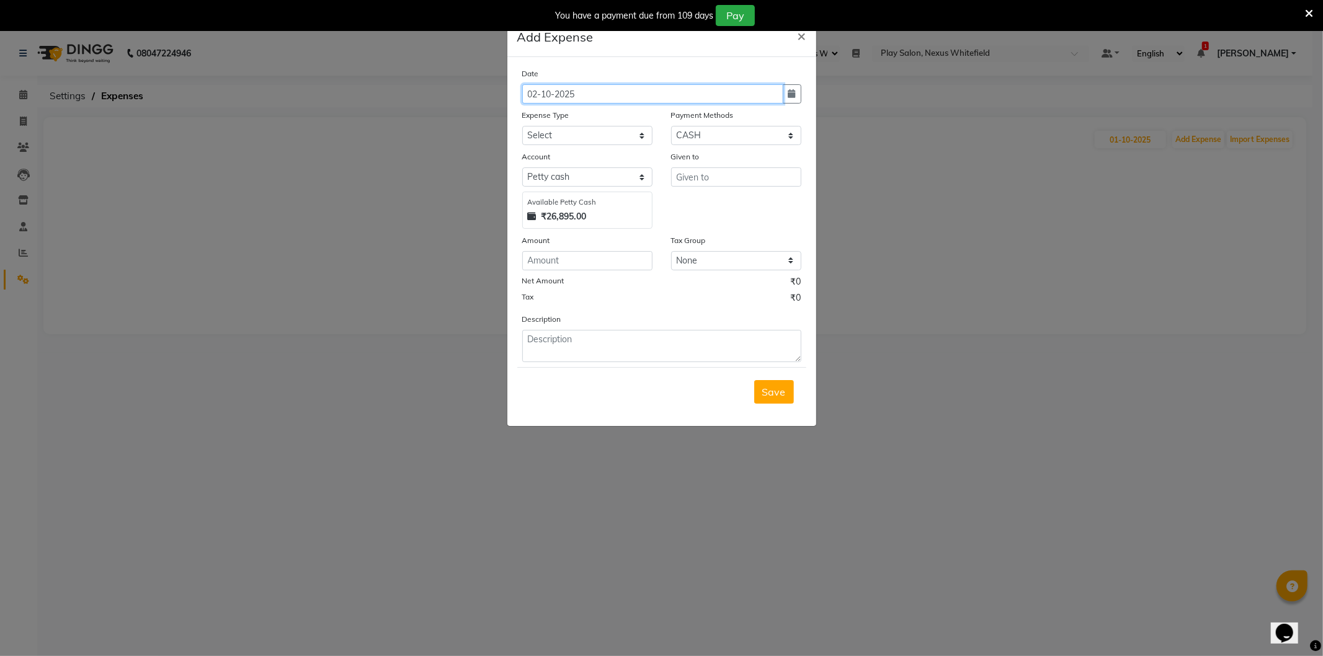
click at [530, 95] on input "02-10-2025" at bounding box center [652, 93] width 261 height 19
click at [798, 94] on button "button" at bounding box center [792, 93] width 19 height 19
select select "10"
select select "2025"
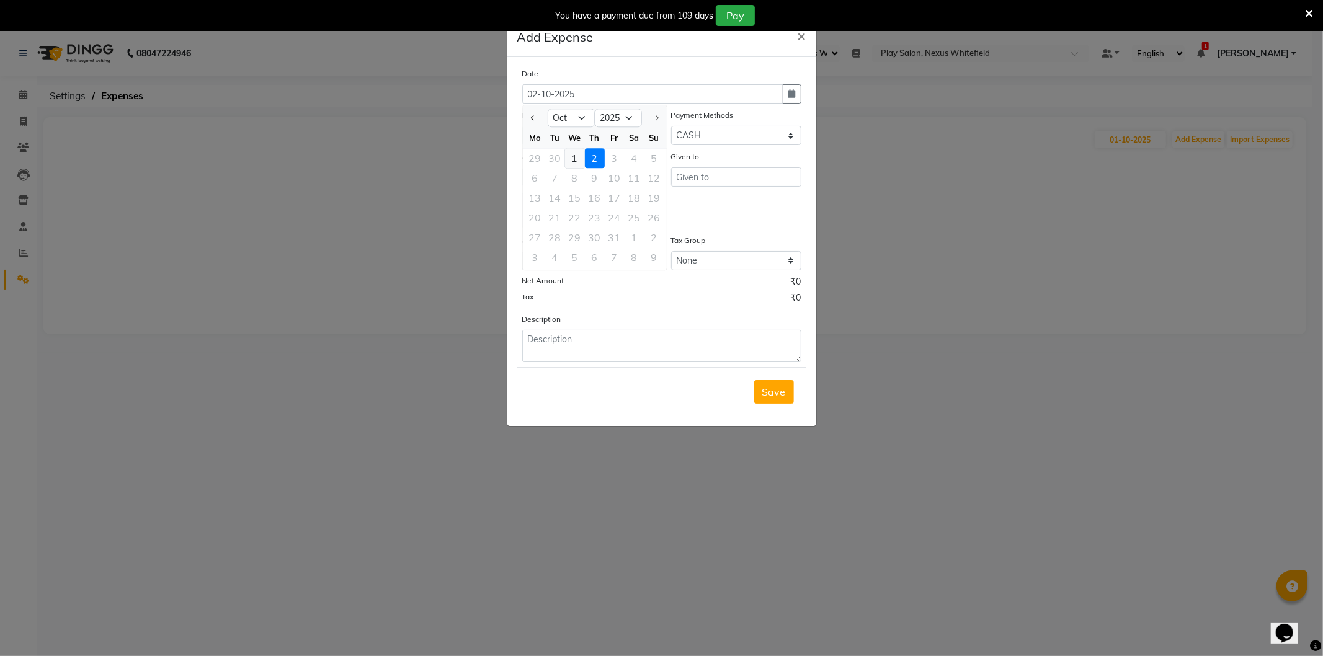
click at [575, 157] on div "1" at bounding box center [575, 158] width 20 height 20
type input "01-10-2025"
click at [551, 136] on select "Select Advance Salary Cash transfer to bank Cash transfer to hub Client Snacks …" at bounding box center [587, 135] width 130 height 19
select select "22727"
click at [522, 126] on select "Select Advance Salary Cash transfer to bank Cash transfer to hub Client Snacks …" at bounding box center [587, 135] width 130 height 19
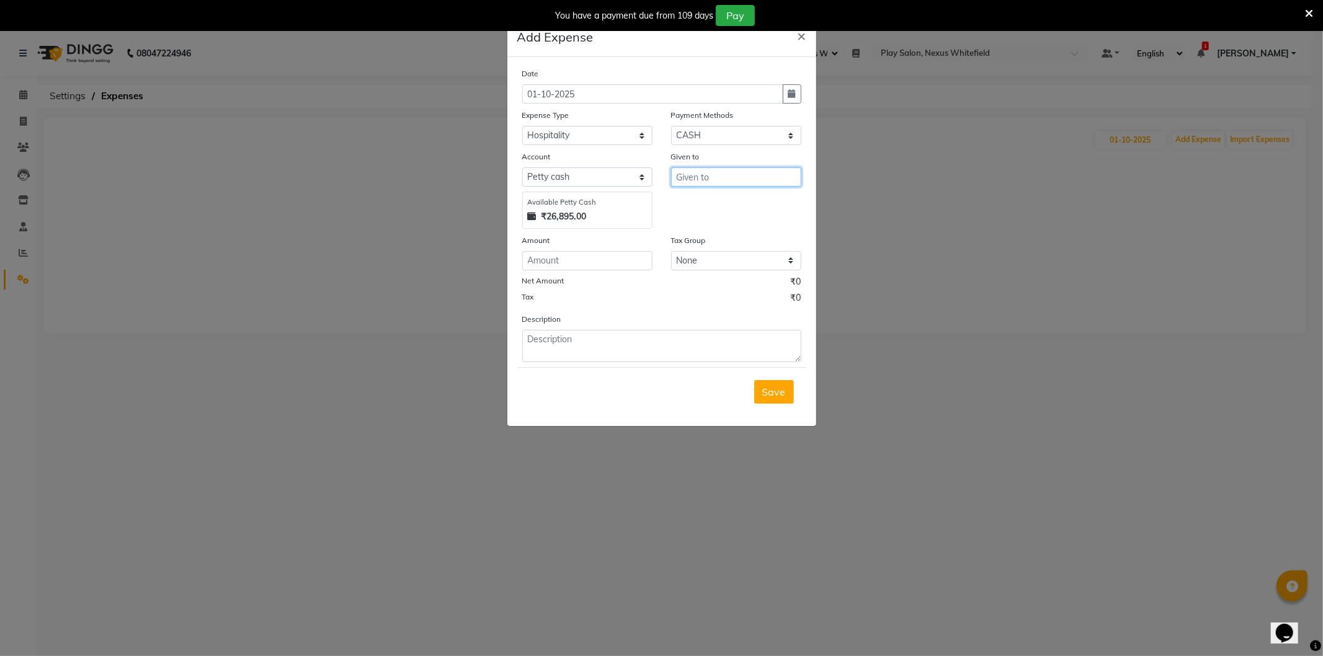
click at [701, 179] on input "text" at bounding box center [736, 176] width 130 height 19
click at [718, 202] on ngb-highlight "Guk ul [PERSON_NAME]" at bounding box center [741, 203] width 110 height 12
type input "[PERSON_NAME]"
click at [564, 269] on input "number" at bounding box center [587, 260] width 130 height 19
type input "479"
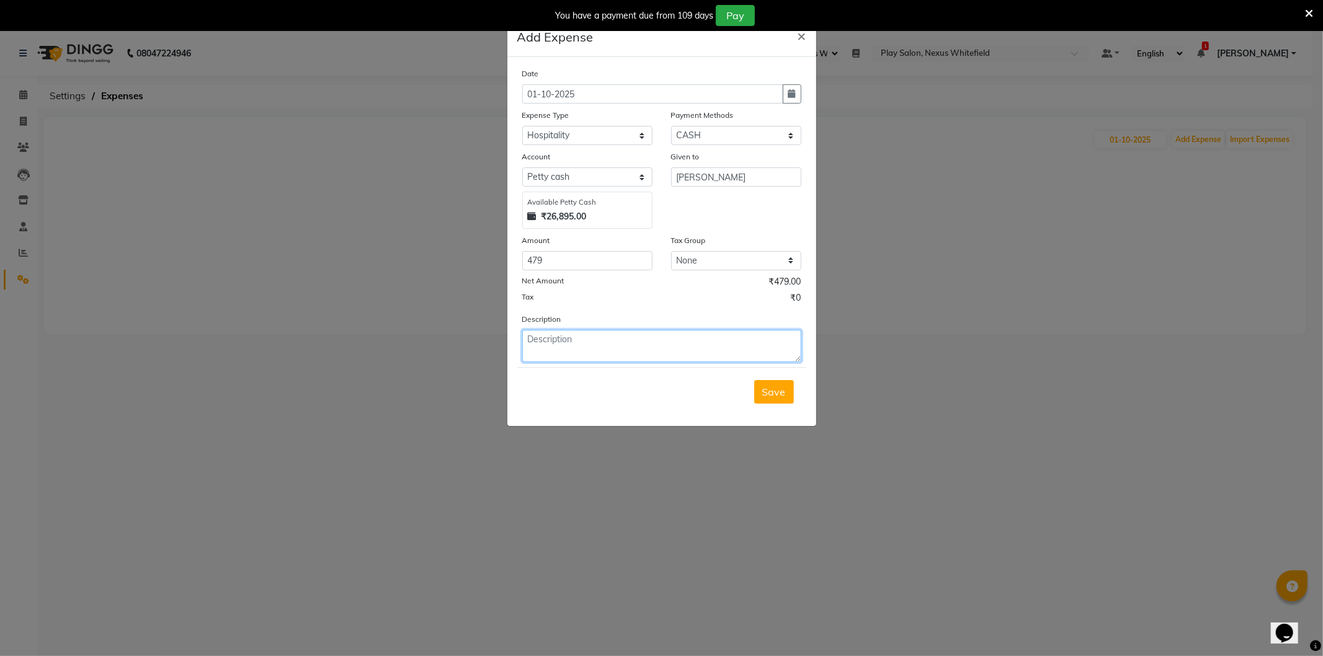
click at [568, 338] on textarea at bounding box center [661, 346] width 279 height 32
type textarea "Milk powder, Water bottles, Green Tea"
click at [766, 392] on span "Save" at bounding box center [774, 392] width 24 height 12
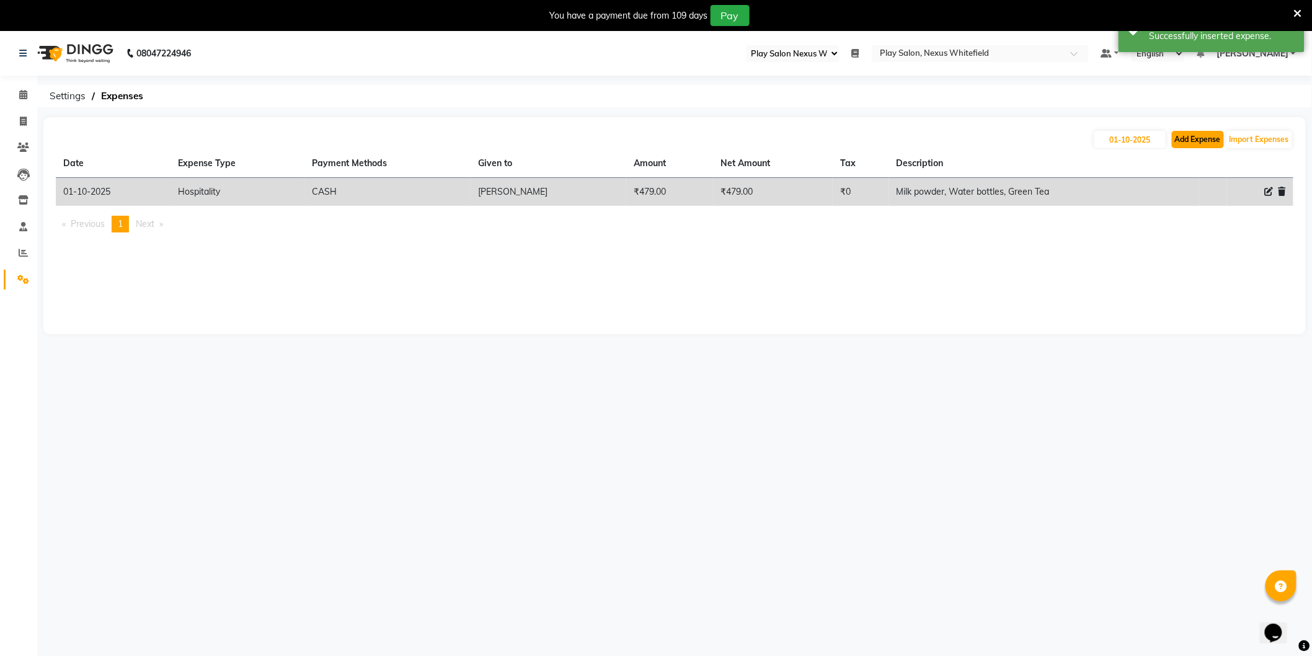
click at [1201, 138] on button "Add Expense" at bounding box center [1198, 139] width 52 height 17
select select "1"
select select "7478"
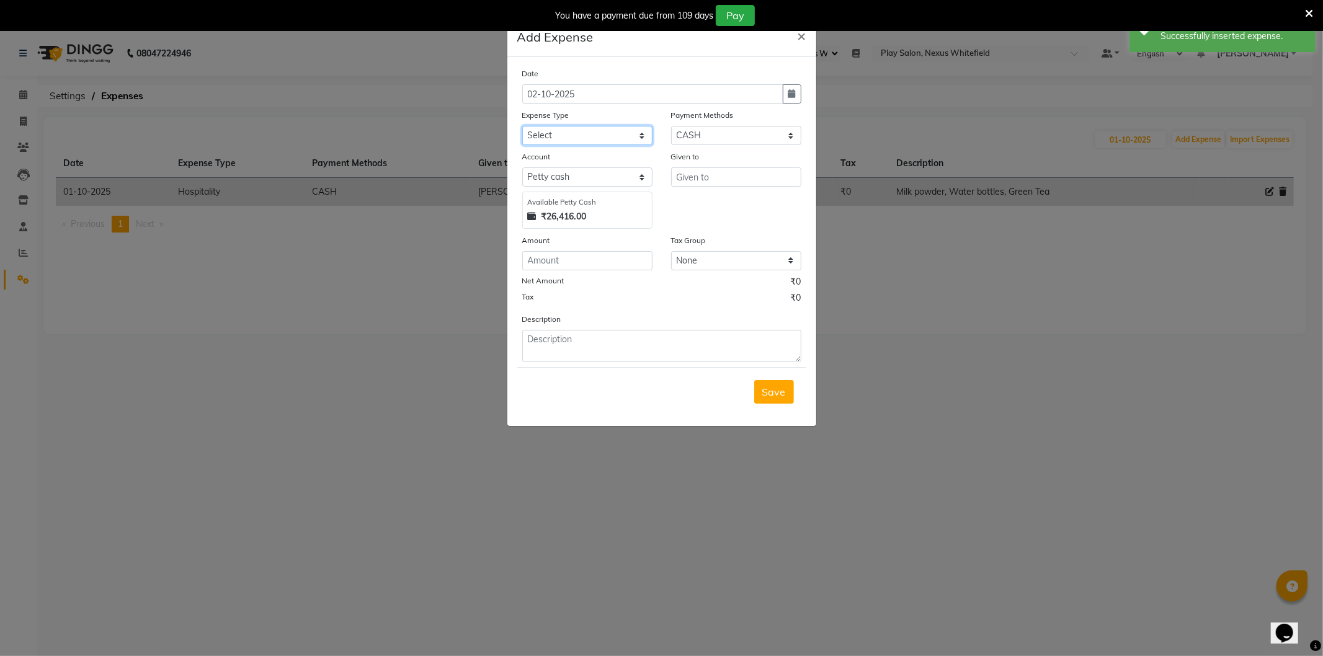
click at [574, 136] on select "Select Advance Salary Cash transfer to bank Cash transfer to hub Client Snacks …" at bounding box center [587, 135] width 130 height 19
select select "22727"
click at [522, 126] on select "Select Advance Salary Cash transfer to bank Cash transfer to hub Client Snacks …" at bounding box center [587, 135] width 130 height 19
click at [693, 176] on input "text" at bounding box center [736, 176] width 130 height 19
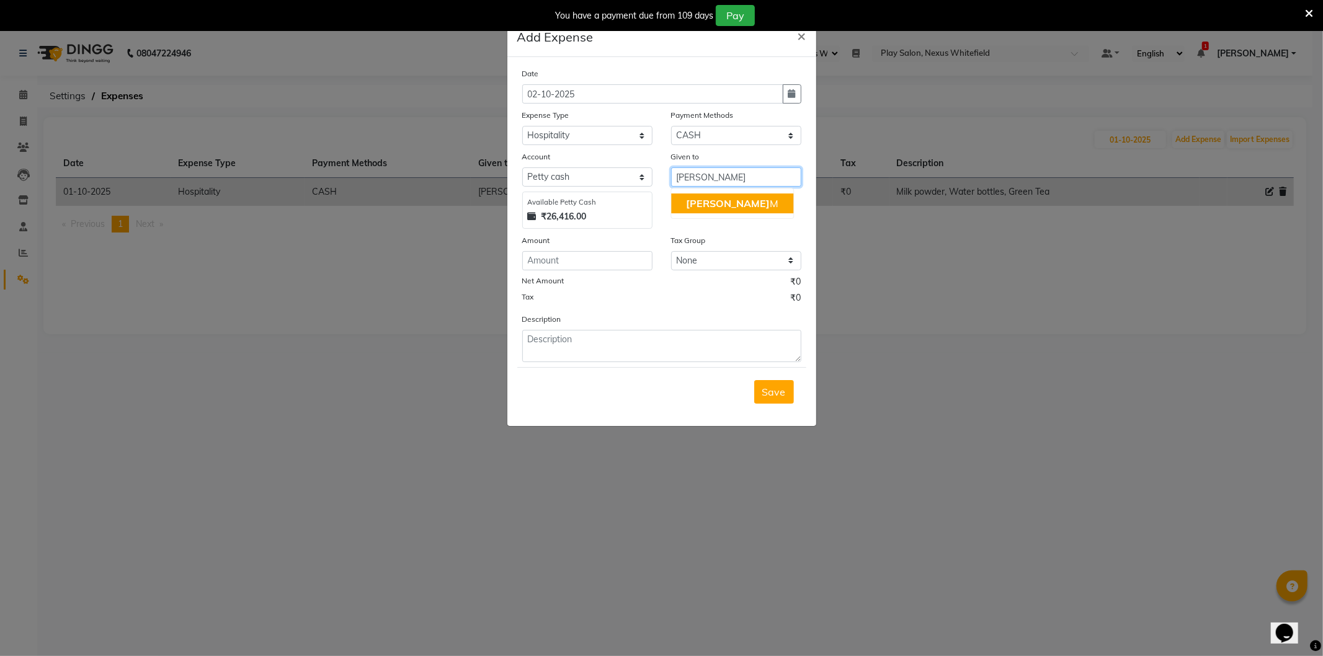
drag, startPoint x: 704, startPoint y: 202, endPoint x: 609, endPoint y: 265, distance: 114.0
click at [702, 203] on span "[PERSON_NAME]" at bounding box center [728, 203] width 84 height 12
type input "[PERSON_NAME] M"
click at [572, 265] on input "number" at bounding box center [587, 260] width 130 height 19
type input "100"
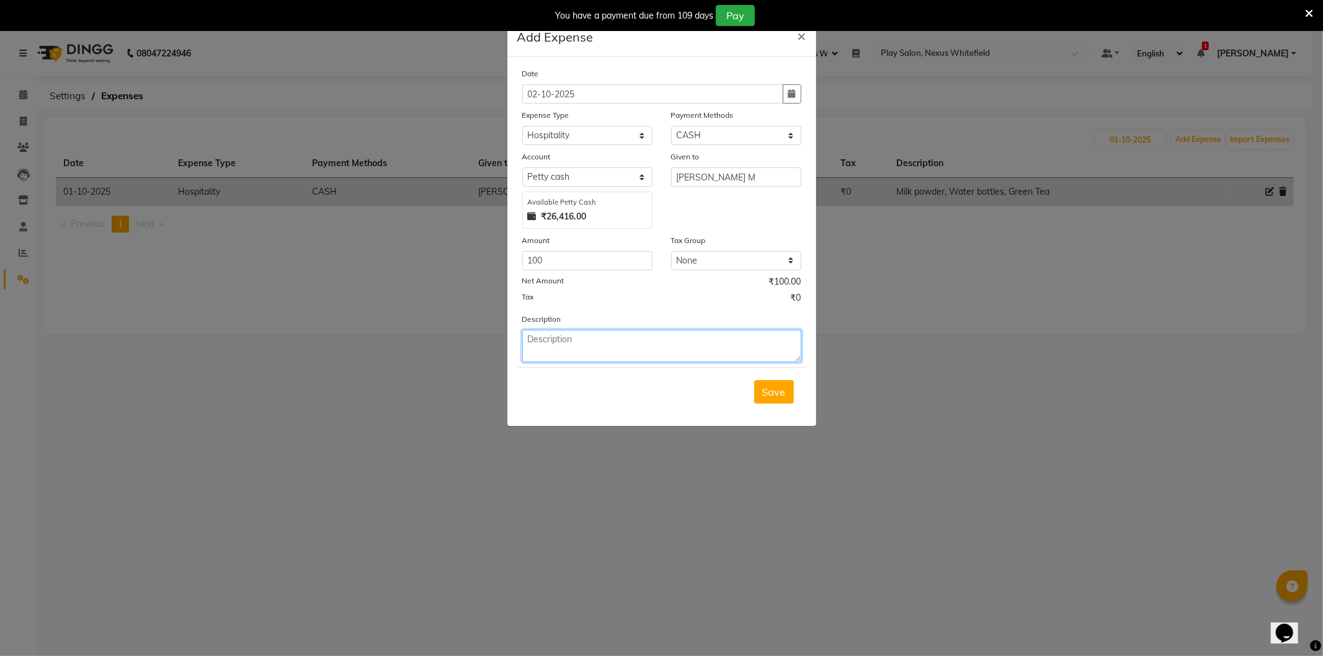
click at [600, 352] on textarea at bounding box center [661, 346] width 279 height 32
type textarea "Coffee Sachets"
click at [778, 393] on span "Save" at bounding box center [774, 392] width 24 height 12
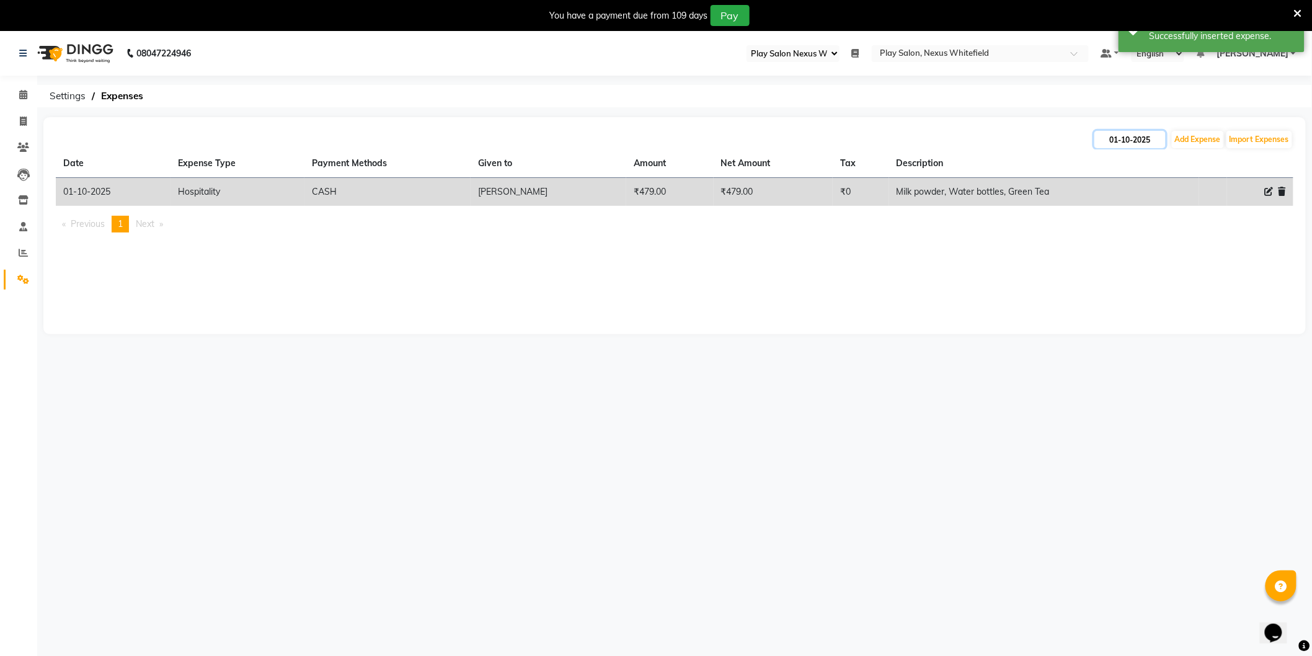
click at [1123, 140] on input "01-10-2025" at bounding box center [1129, 139] width 71 height 17
select select "10"
select select "2025"
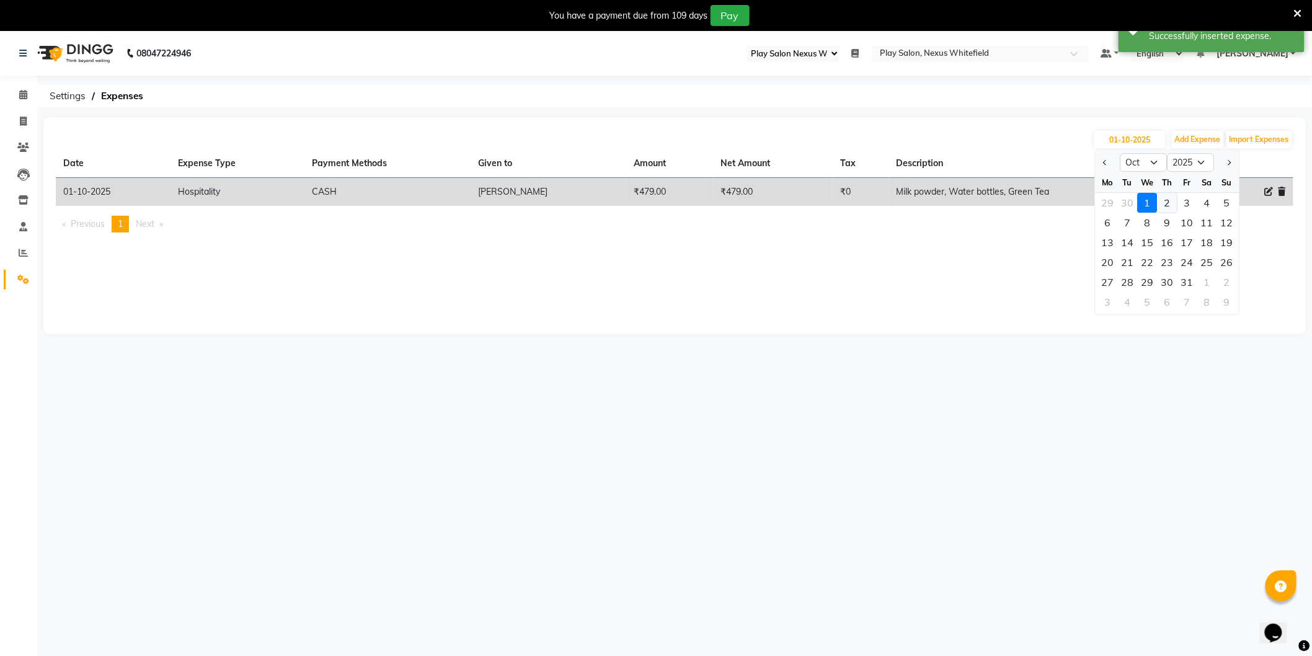
click at [1164, 201] on div "2" at bounding box center [1168, 203] width 20 height 20
type input "02-10-2025"
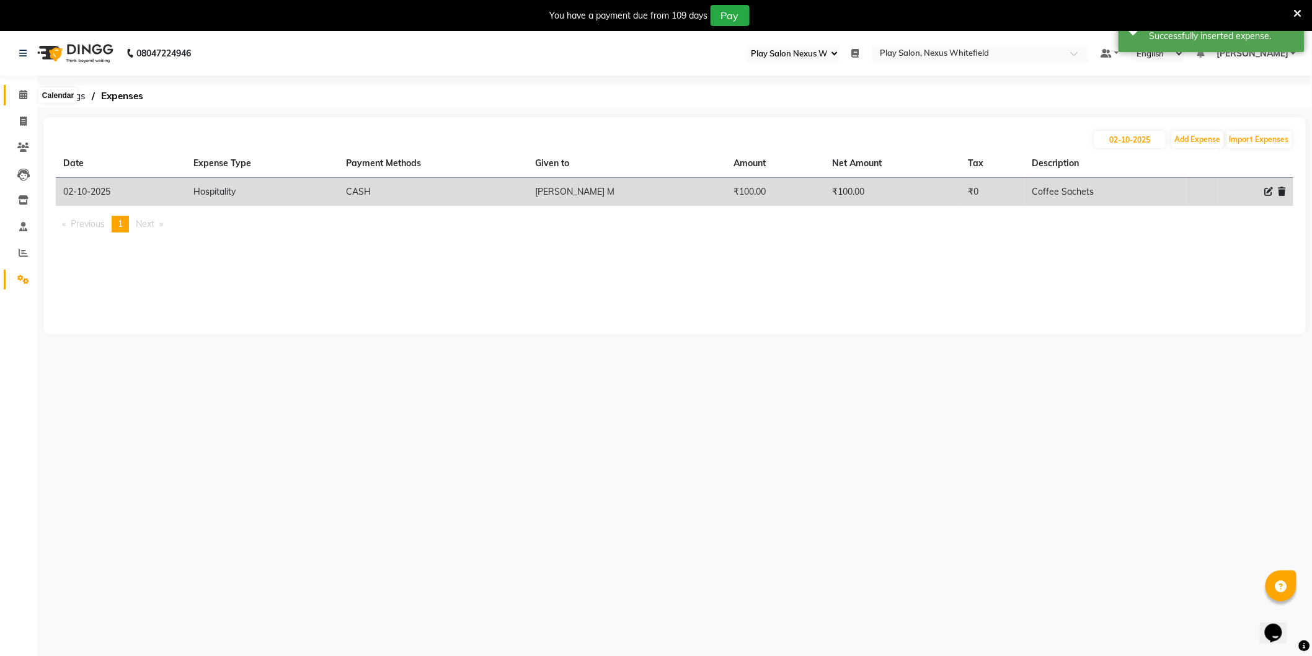
click at [22, 97] on icon at bounding box center [23, 94] width 8 height 9
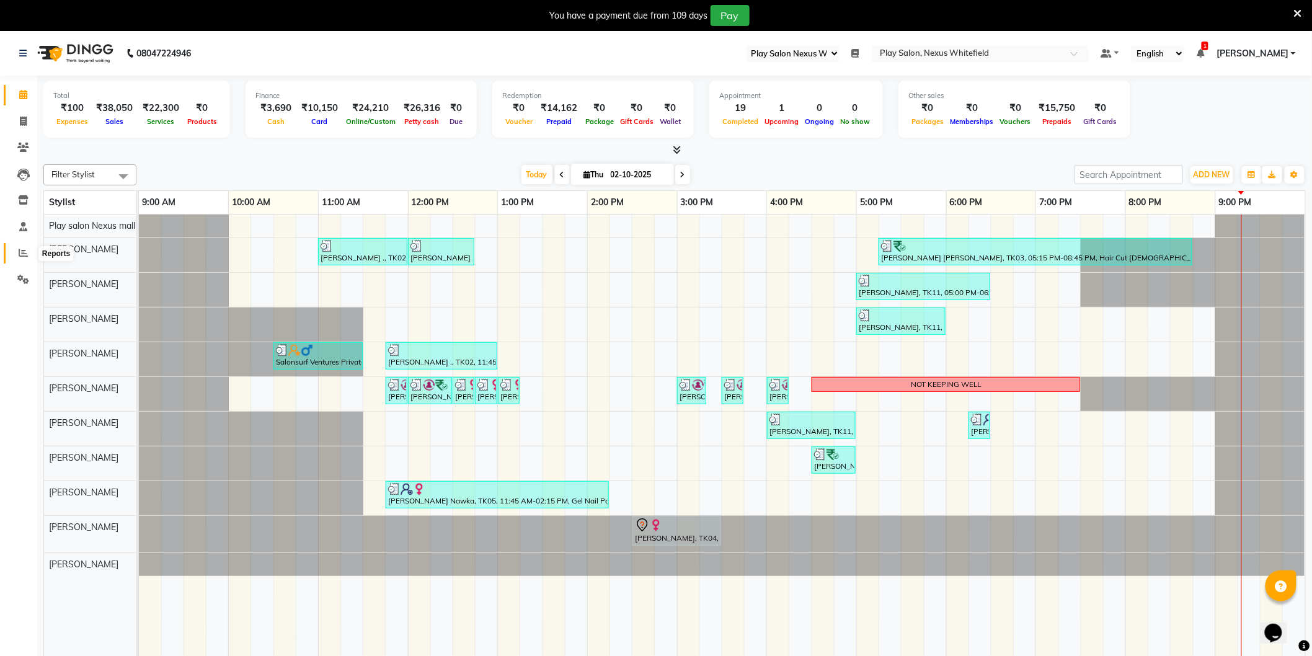
click at [23, 253] on icon at bounding box center [23, 252] width 9 height 9
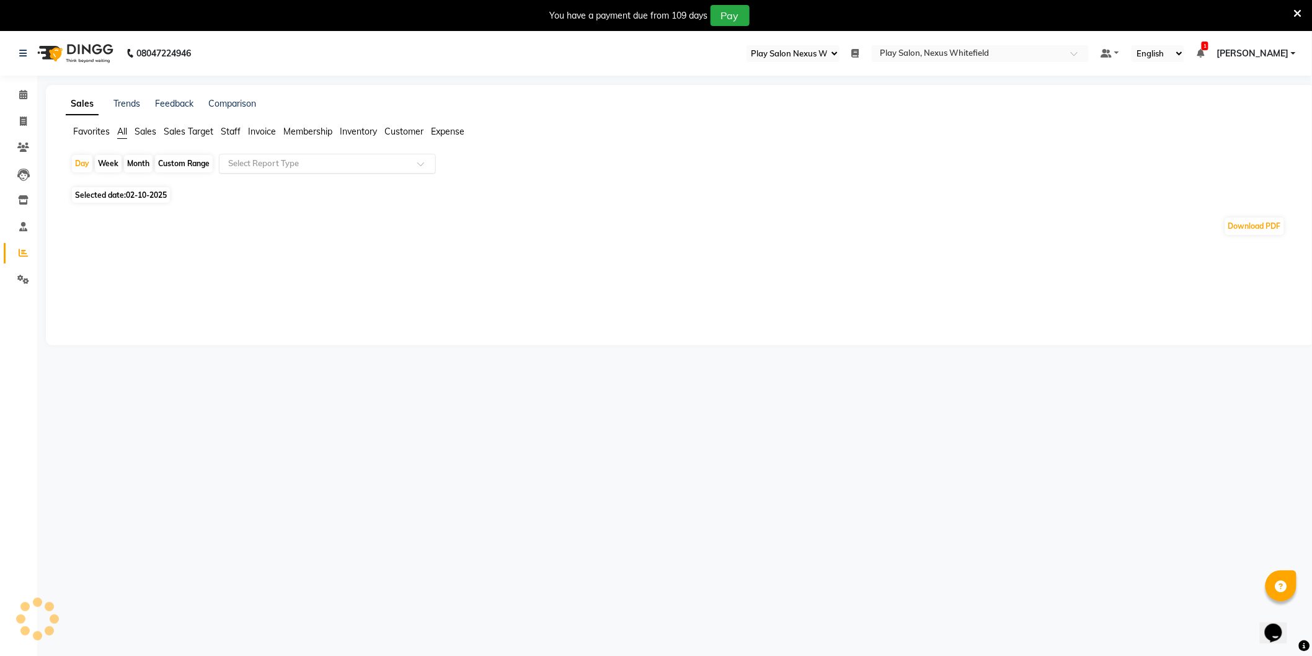
click at [284, 167] on input "text" at bounding box center [315, 164] width 179 height 12
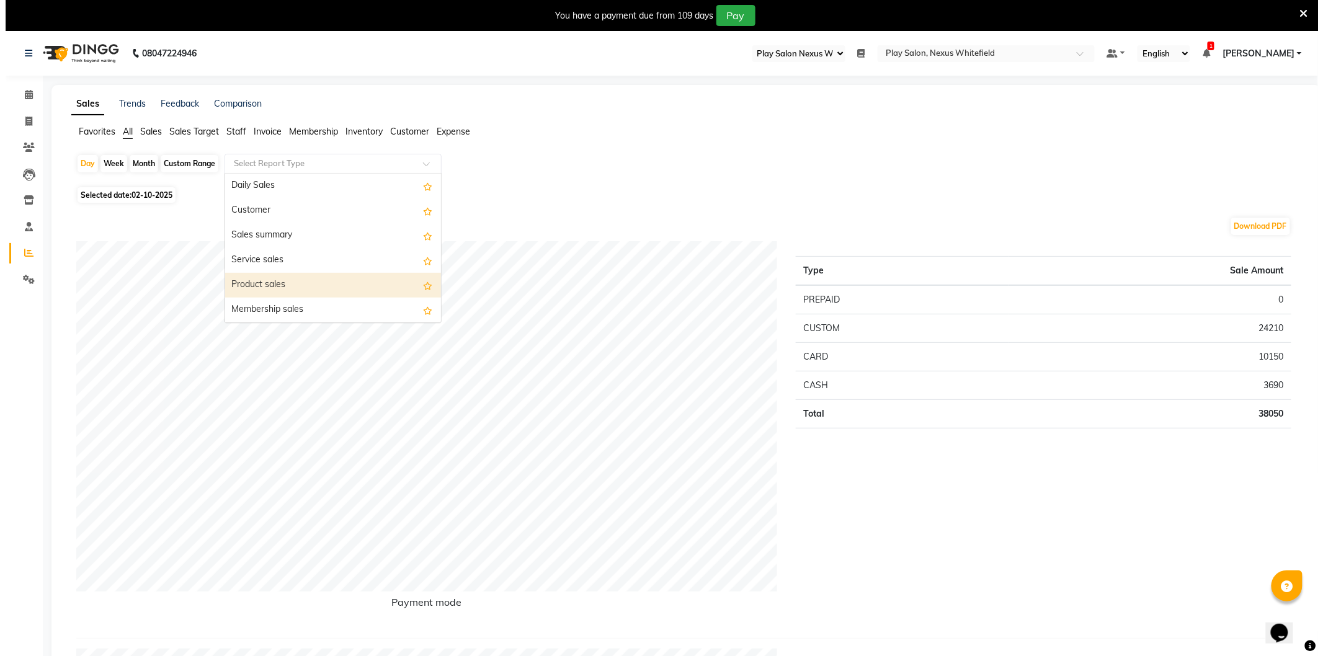
scroll to position [69, 0]
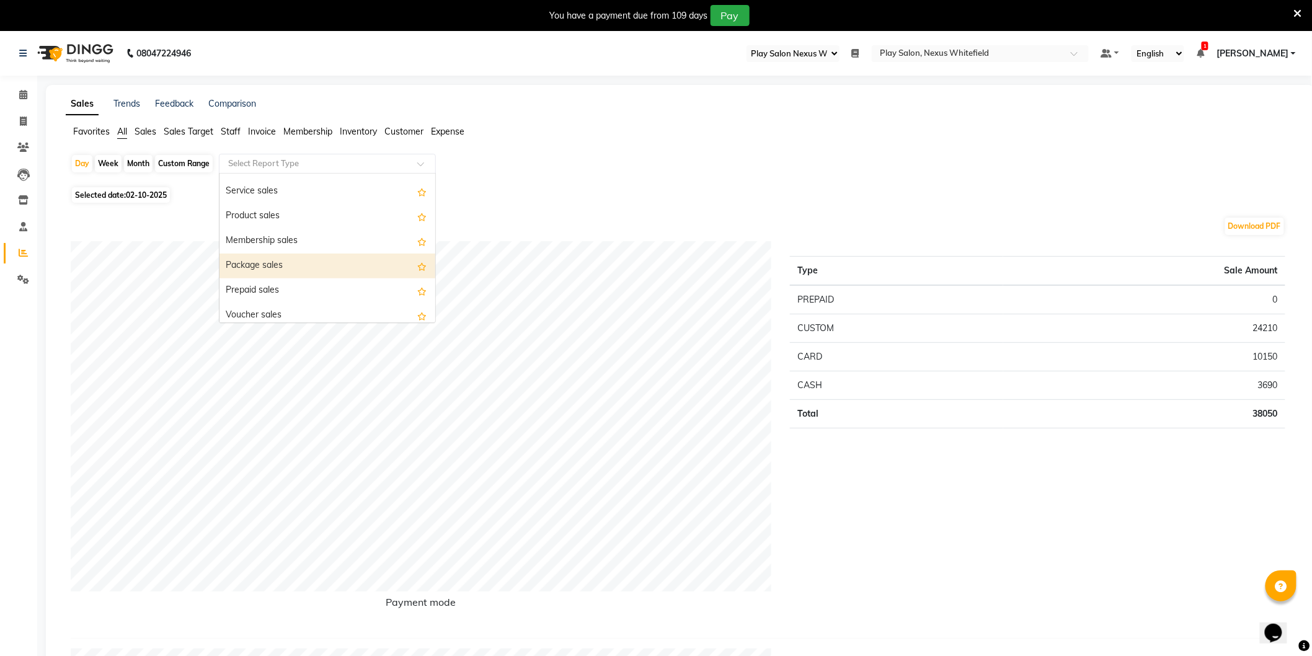
click at [267, 265] on div "Package sales" at bounding box center [328, 266] width 216 height 25
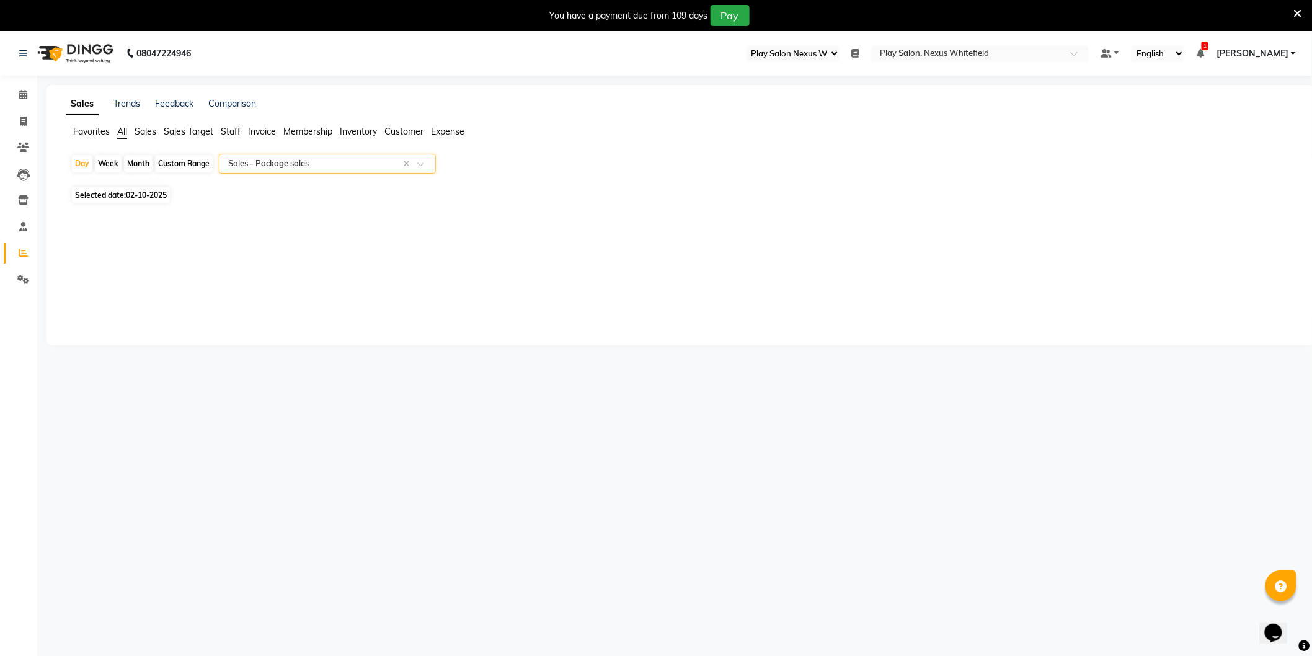
click at [134, 202] on span "Selected date: [DATE]" at bounding box center [121, 195] width 98 height 16
select select "10"
select select "2025"
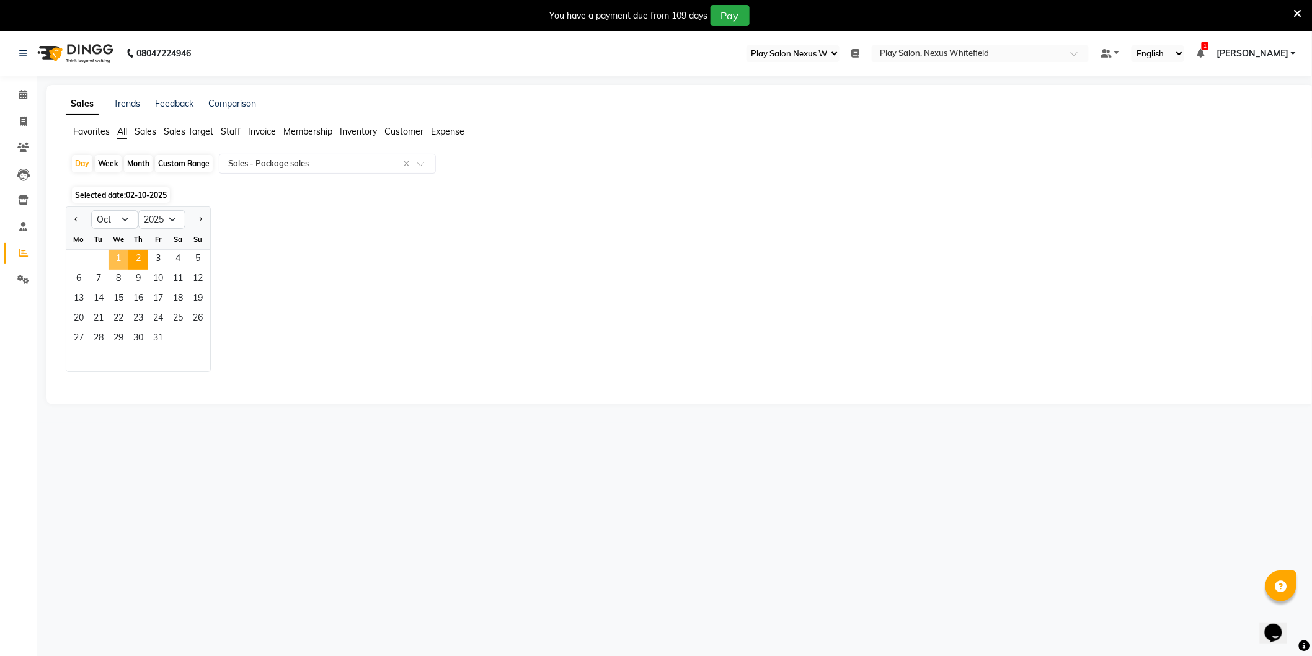
click at [121, 257] on span "1" at bounding box center [119, 260] width 20 height 20
select select "full_report"
select select "csv"
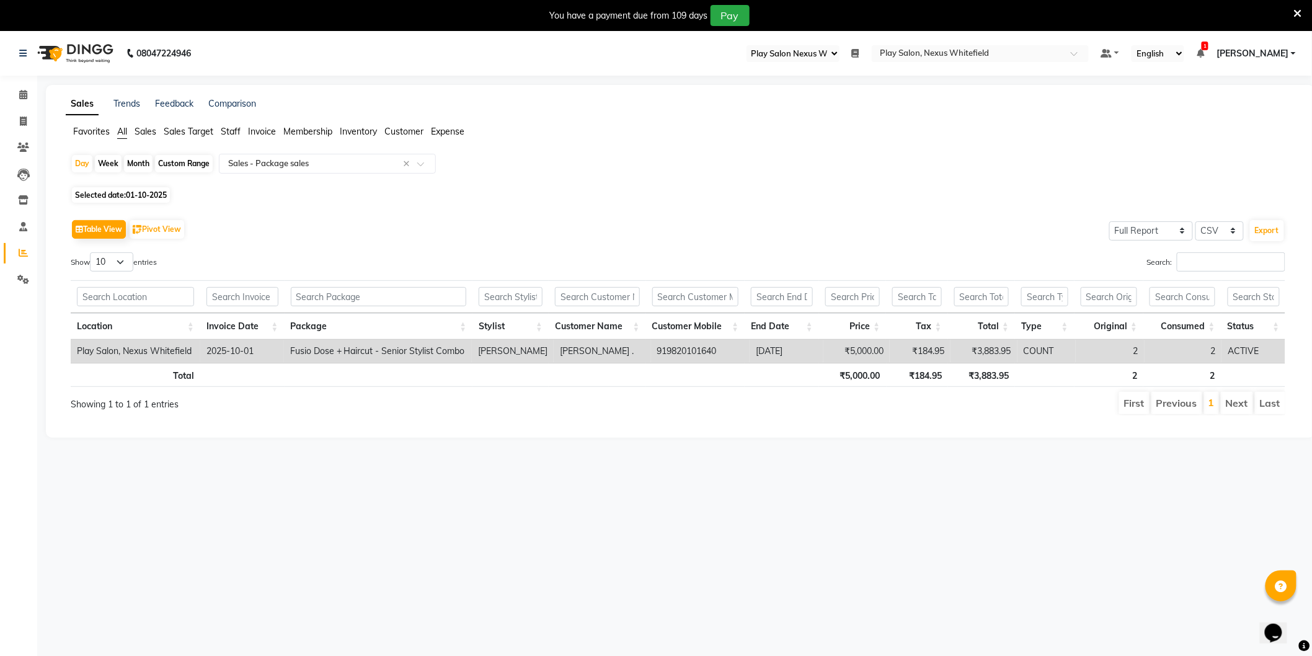
click at [1290, 53] on link "[PERSON_NAME]" at bounding box center [1256, 53] width 79 height 13
click at [1242, 118] on link "Sign out" at bounding box center [1232, 116] width 113 height 19
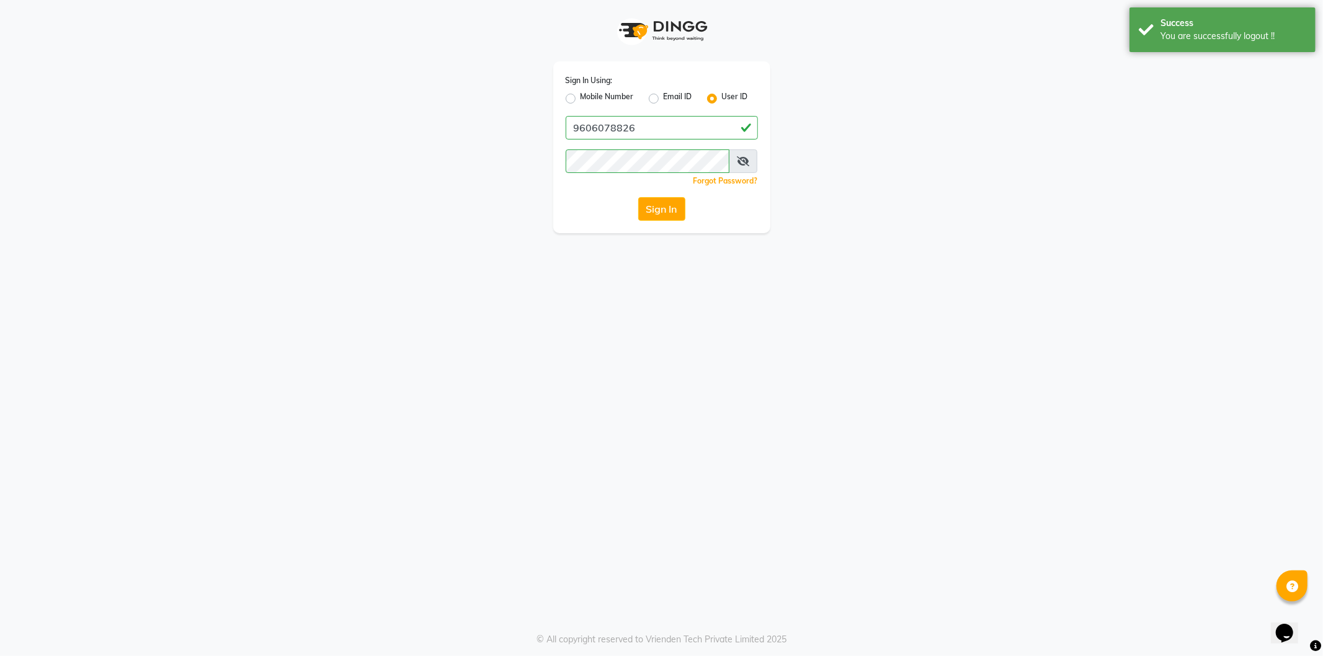
click at [580, 102] on label "Mobile Number" at bounding box center [606, 98] width 53 height 15
click at [580, 99] on input "Mobile Number" at bounding box center [584, 95] width 8 height 8
radio input "true"
radio input "false"
drag, startPoint x: 641, startPoint y: 131, endPoint x: 643, endPoint y: 138, distance: 7.1
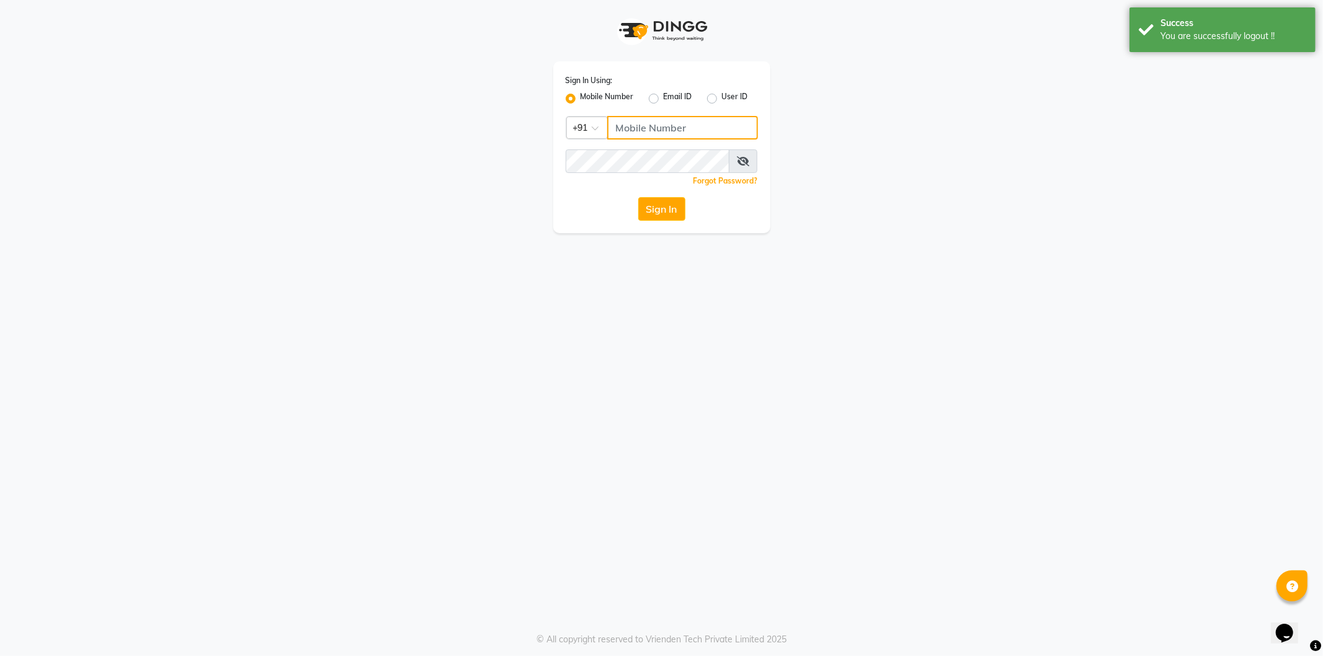
click at [641, 131] on input "Username" at bounding box center [682, 128] width 151 height 24
type input "9606078826"
click at [664, 207] on button "Sign In" at bounding box center [661, 209] width 47 height 24
